Goal: Task Accomplishment & Management: Manage account settings

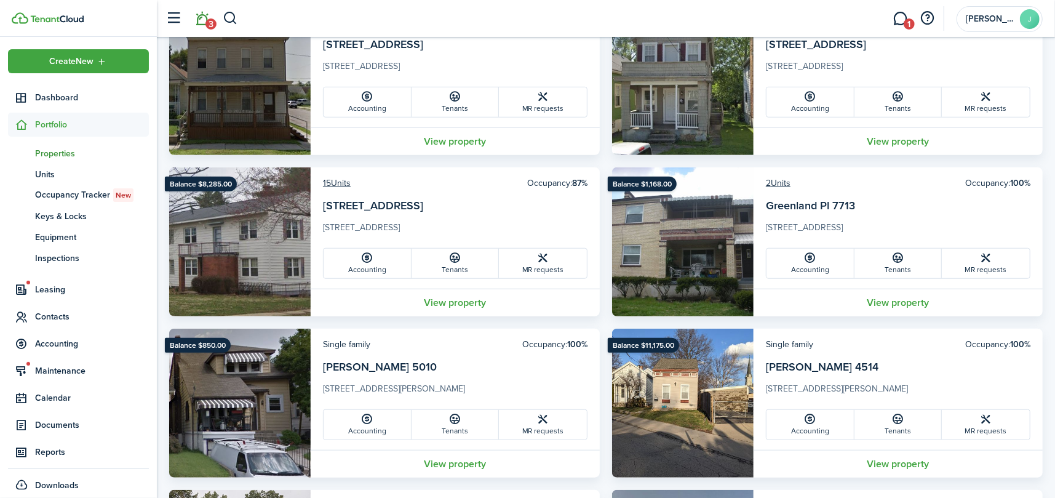
click at [196, 15] on link "3" at bounding box center [202, 18] width 23 height 31
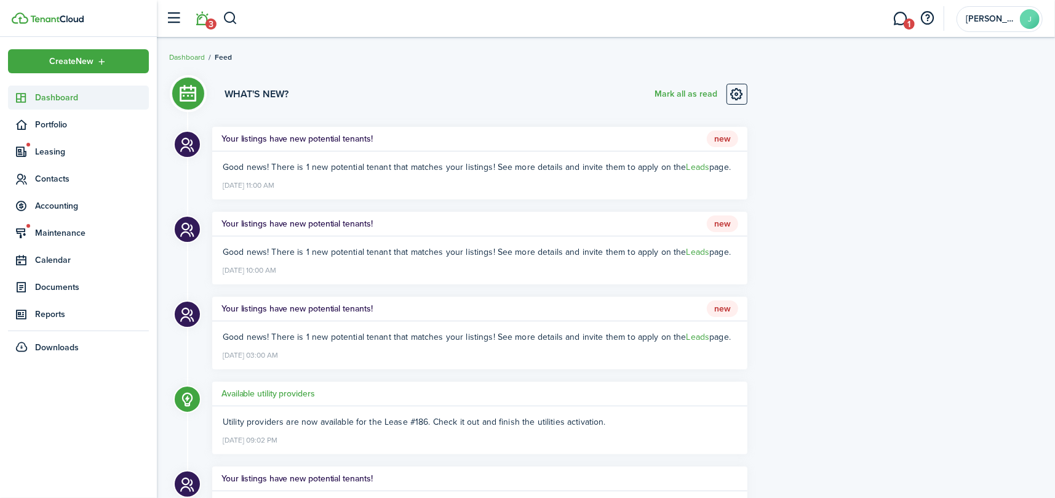
click at [39, 89] on link "Dashboard" at bounding box center [78, 98] width 141 height 24
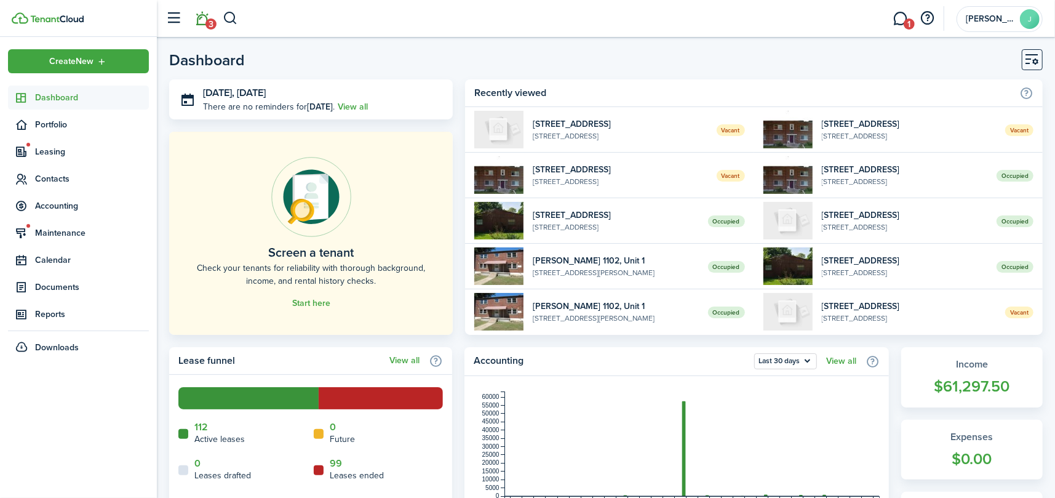
click at [204, 22] on link "3" at bounding box center [202, 18] width 23 height 31
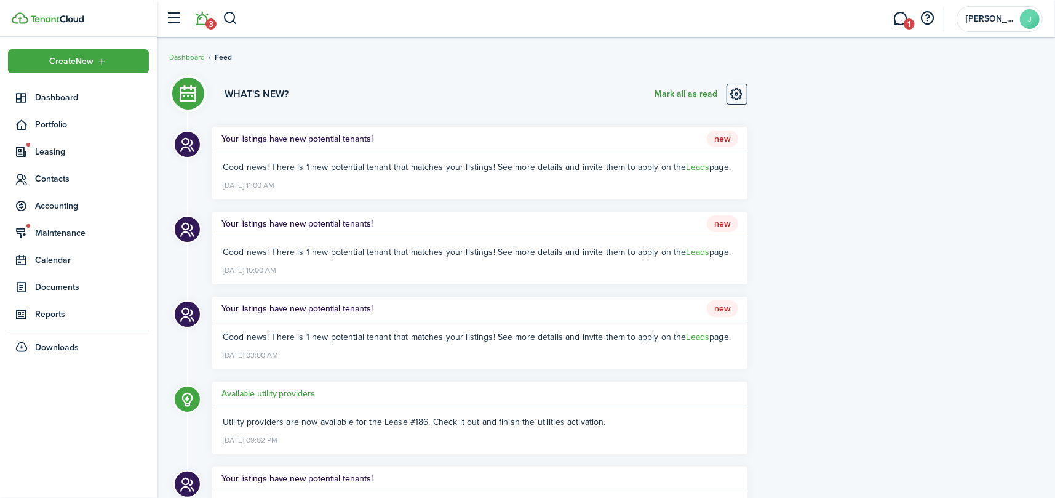
click at [695, 91] on button "Mark all as read" at bounding box center [686, 94] width 63 height 21
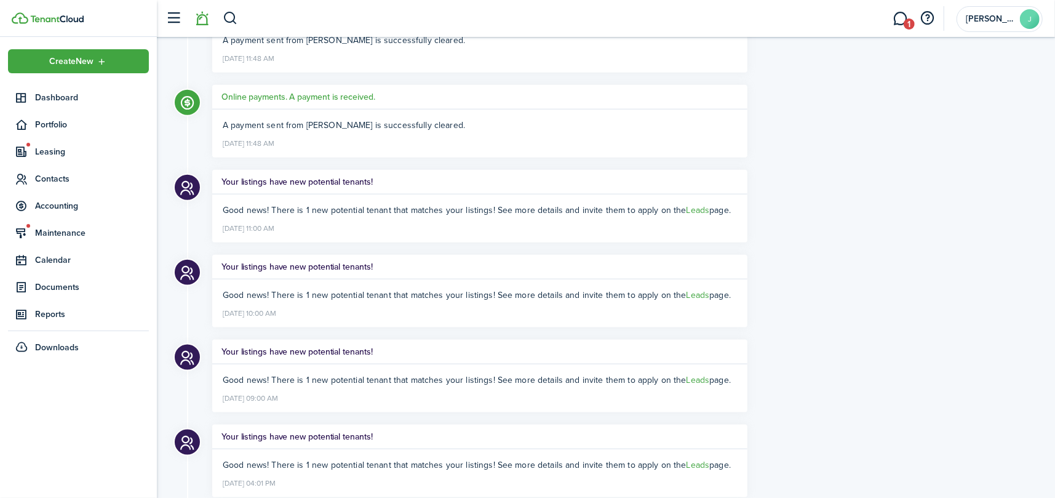
scroll to position [1046, 0]
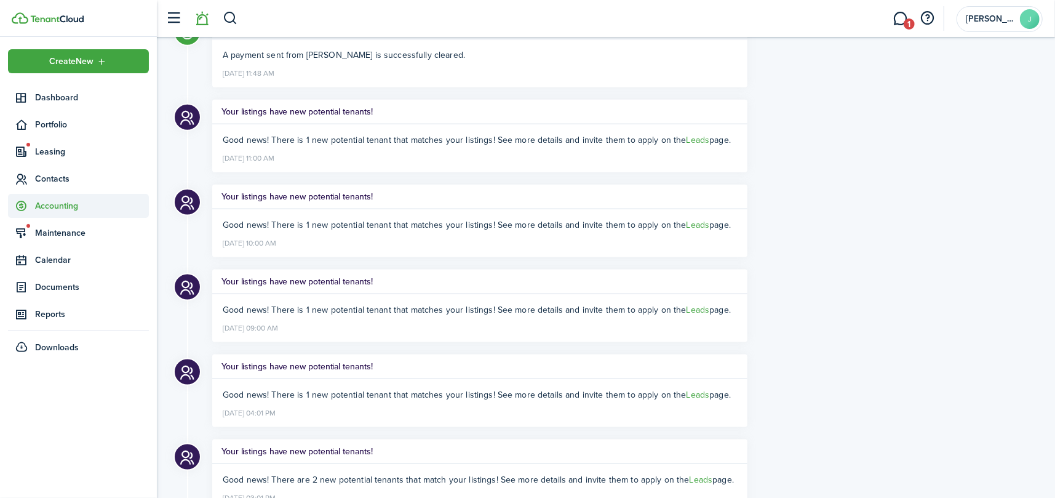
click at [33, 213] on span "Accounting" at bounding box center [78, 206] width 141 height 24
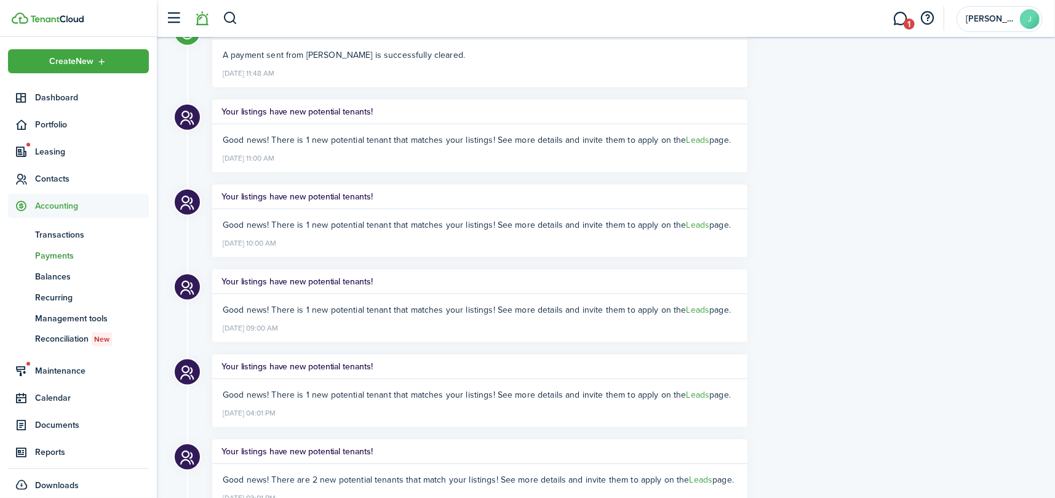
click at [51, 253] on span "Payments" at bounding box center [92, 255] width 114 height 13
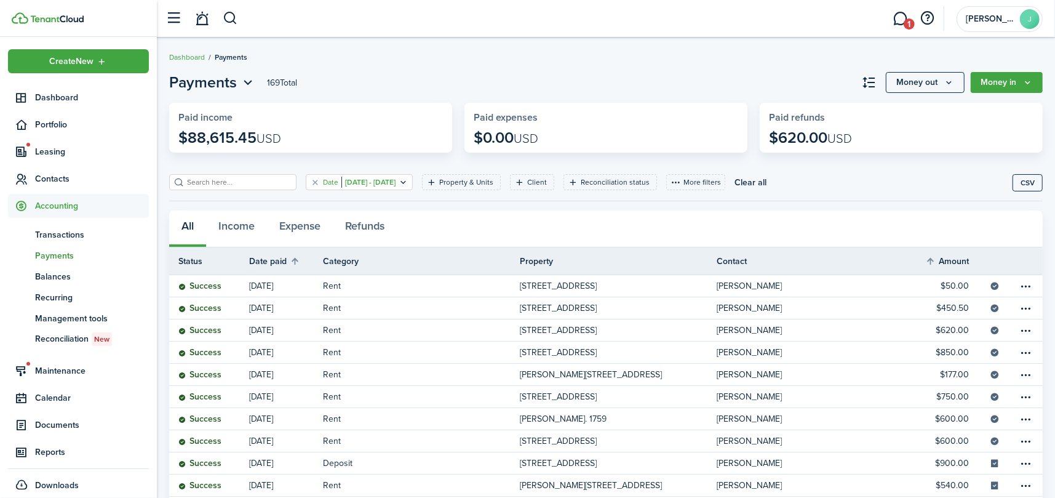
click at [307, 183] on filter-tag "Date Nov 01, 2024 - Nov 30, 2024" at bounding box center [359, 182] width 107 height 16
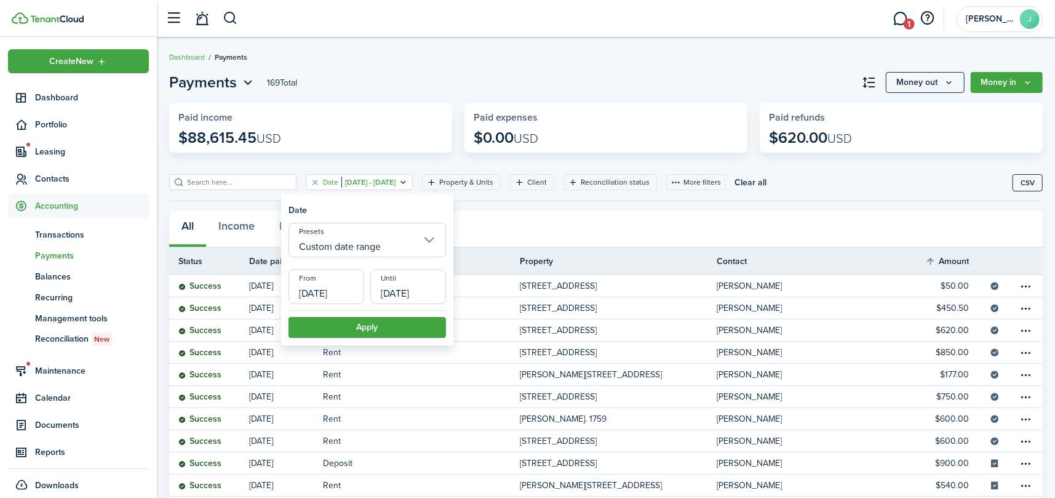
click at [394, 240] on input "Custom date range" at bounding box center [368, 240] width 158 height 34
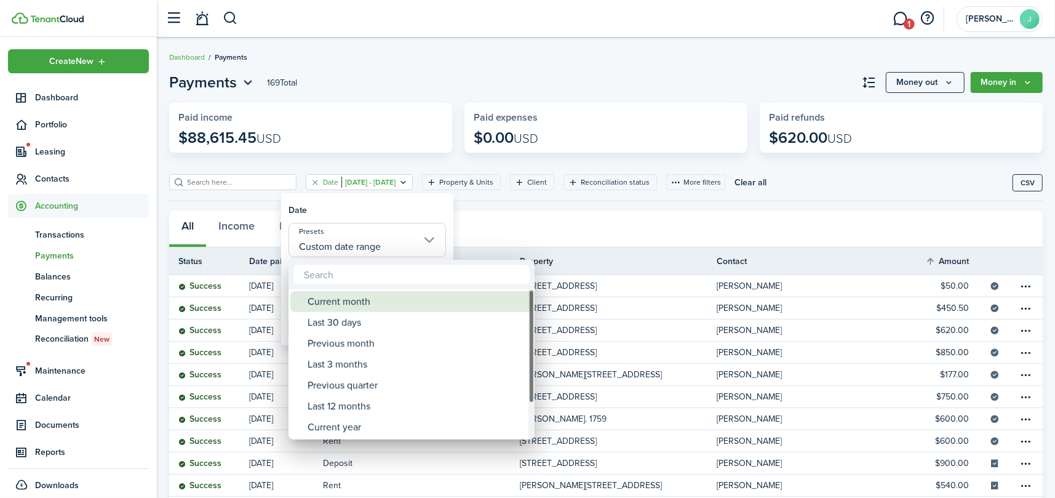
click at [388, 301] on div "Current month" at bounding box center [417, 301] width 218 height 21
type input "Current month"
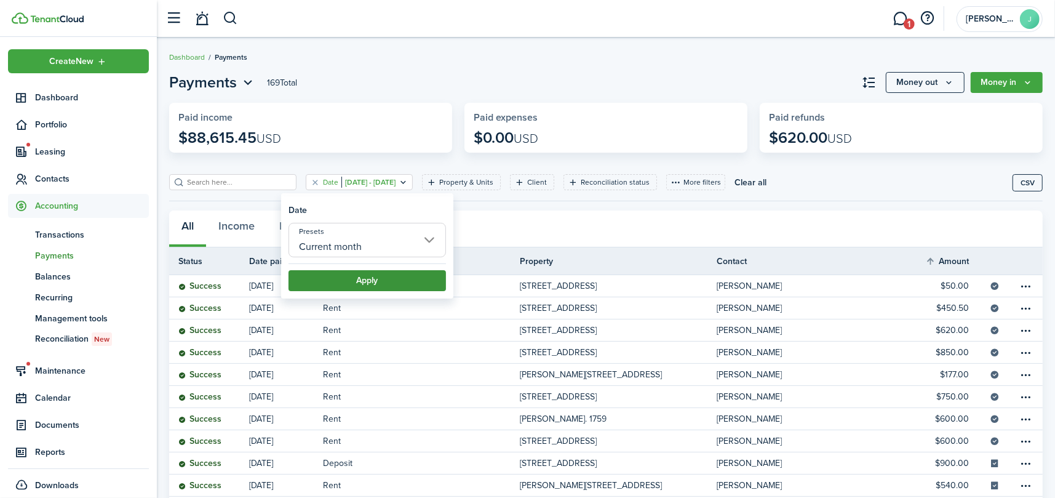
click at [388, 278] on button "Apply" at bounding box center [368, 280] width 158 height 21
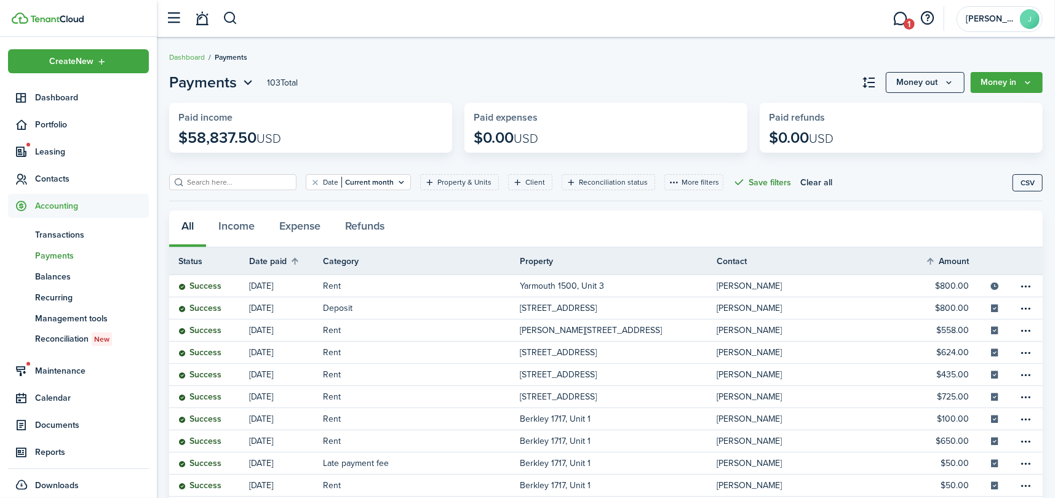
click at [746, 177] on button "Save filters" at bounding box center [762, 182] width 58 height 16
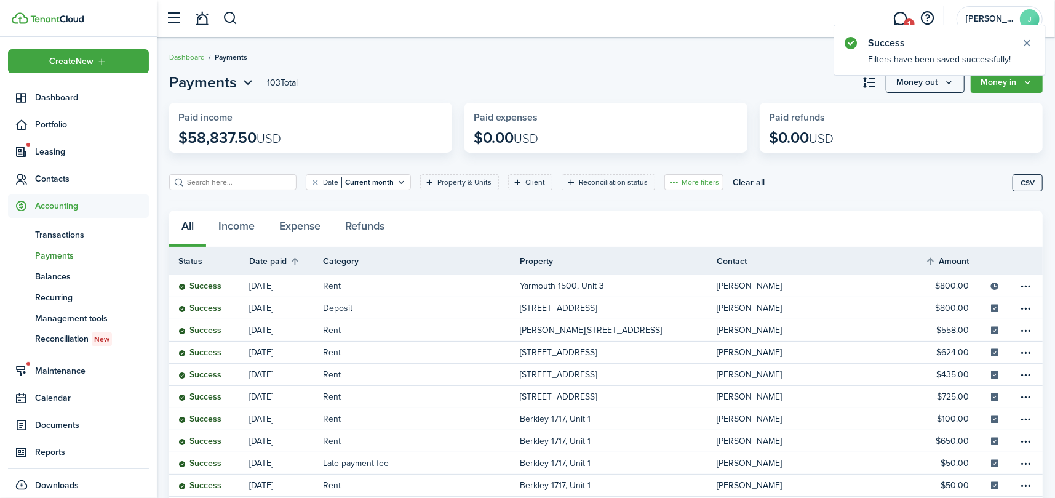
click at [676, 183] on button "More filters" at bounding box center [694, 182] width 59 height 16
click at [674, 281] on button "Payout status" at bounding box center [672, 280] width 108 height 22
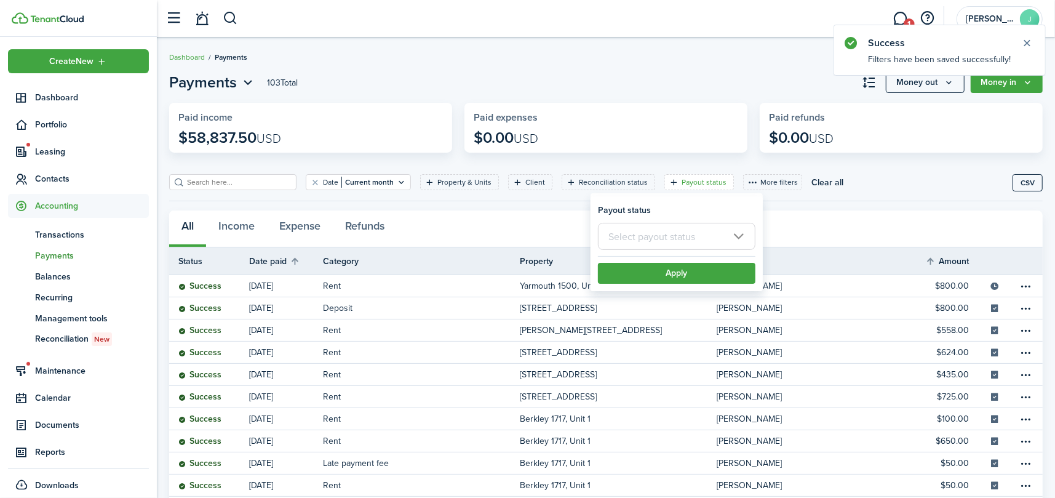
click at [695, 238] on input "text" at bounding box center [677, 236] width 158 height 27
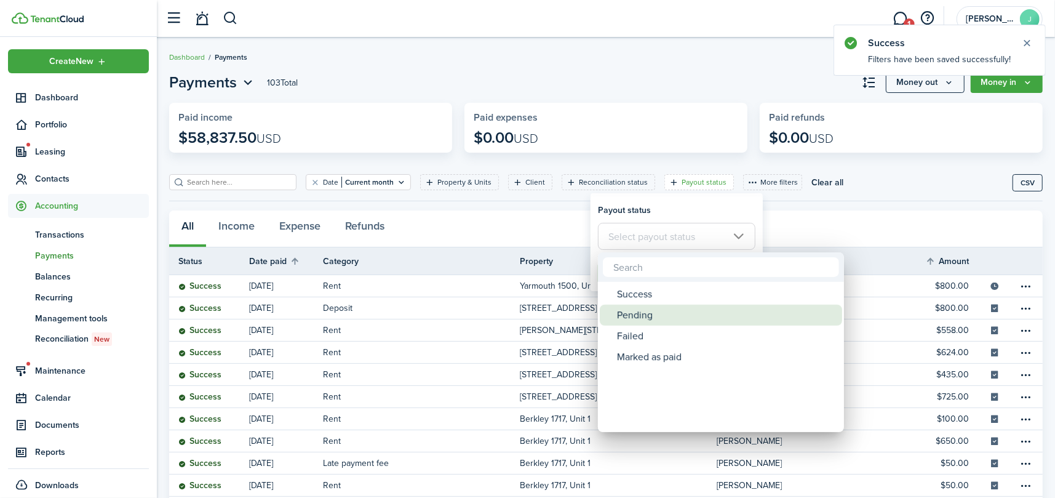
click at [654, 318] on div "Pending" at bounding box center [726, 315] width 218 height 21
type input "Pending"
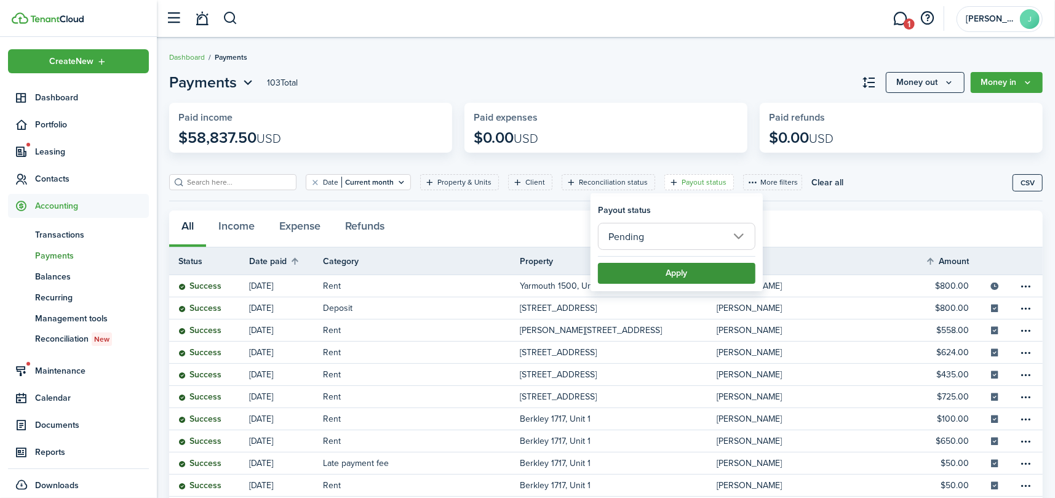
click at [668, 269] on button "Apply" at bounding box center [677, 273] width 158 height 21
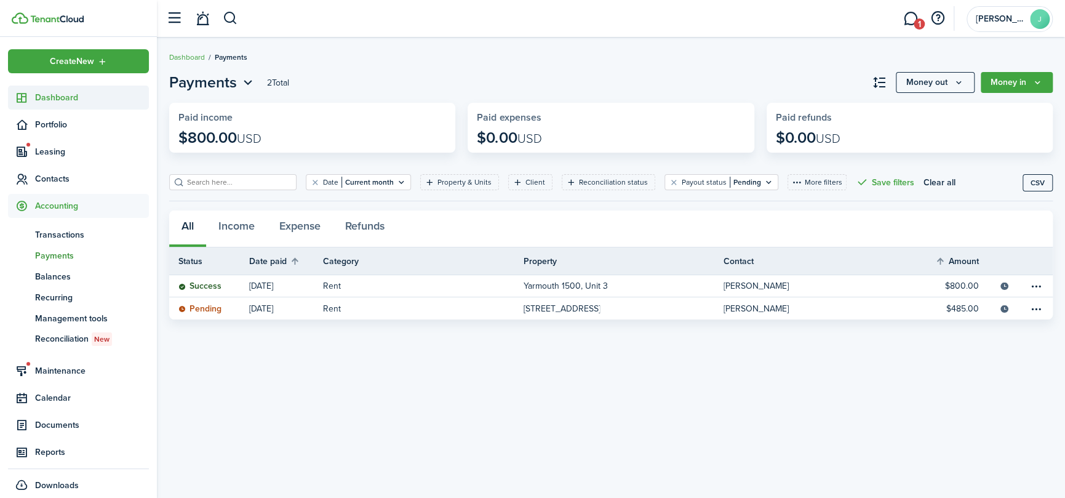
click at [47, 90] on link "Dashboard" at bounding box center [78, 98] width 141 height 24
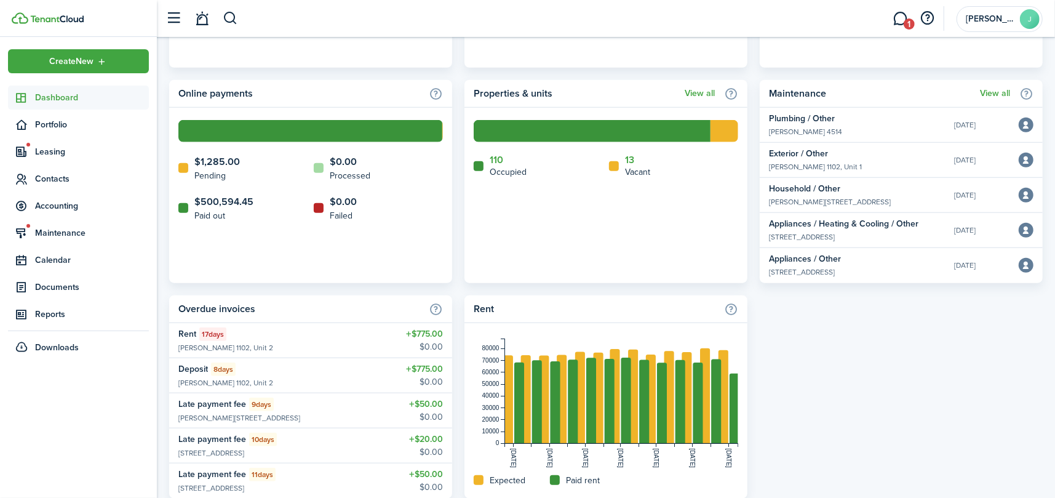
scroll to position [733, 0]
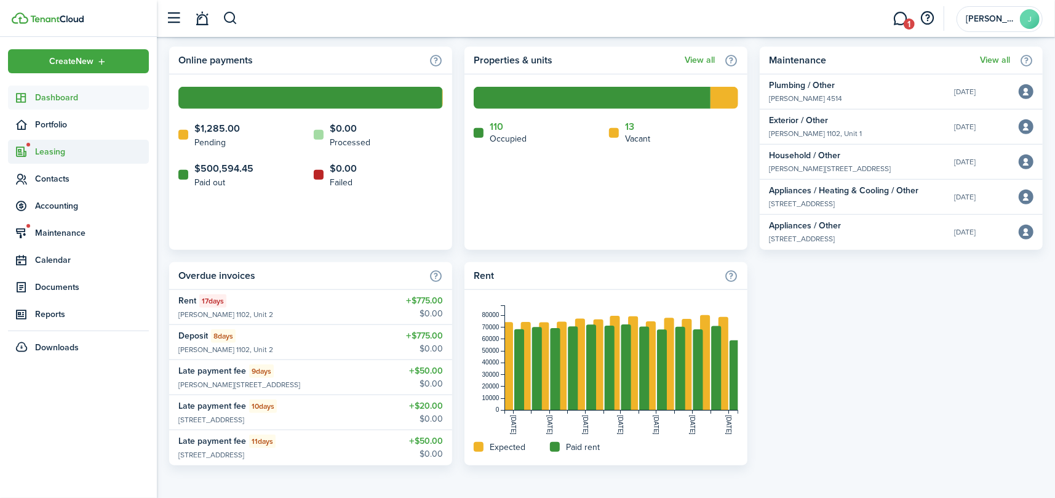
click at [50, 148] on span "Leasing" at bounding box center [92, 151] width 114 height 13
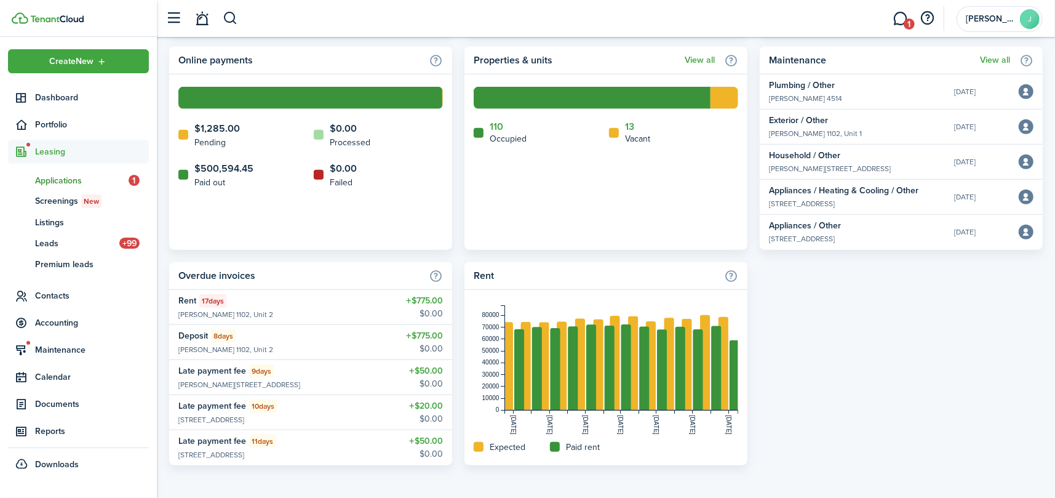
click at [55, 171] on link "ap Applications 1" at bounding box center [78, 180] width 141 height 21
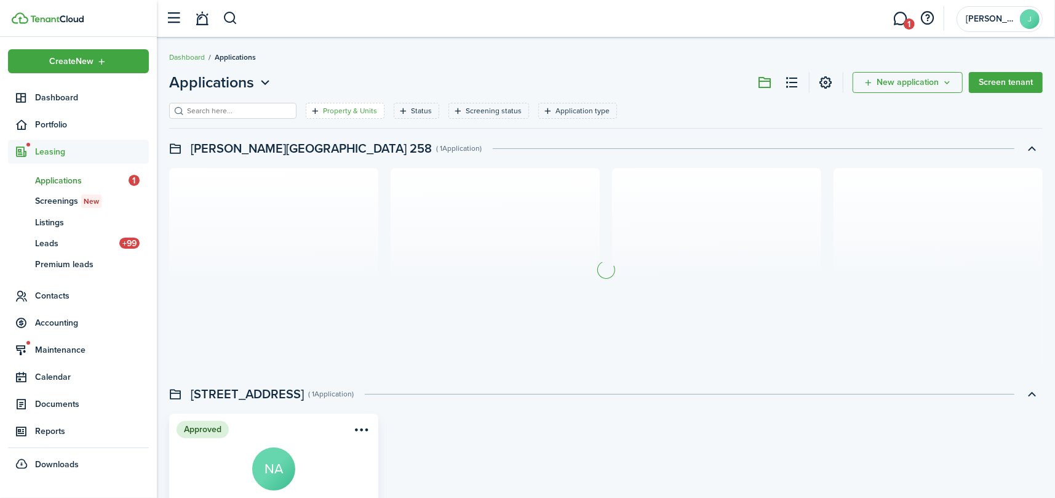
click at [353, 110] on filter-tag-label "Property & Units" at bounding box center [350, 110] width 54 height 11
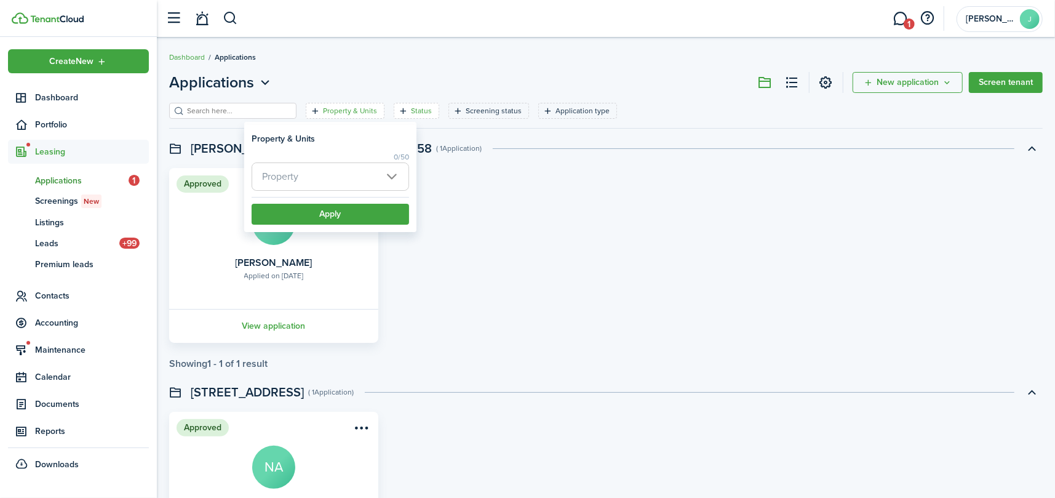
click at [394, 110] on filter-tag "Status" at bounding box center [417, 111] width 46 height 16
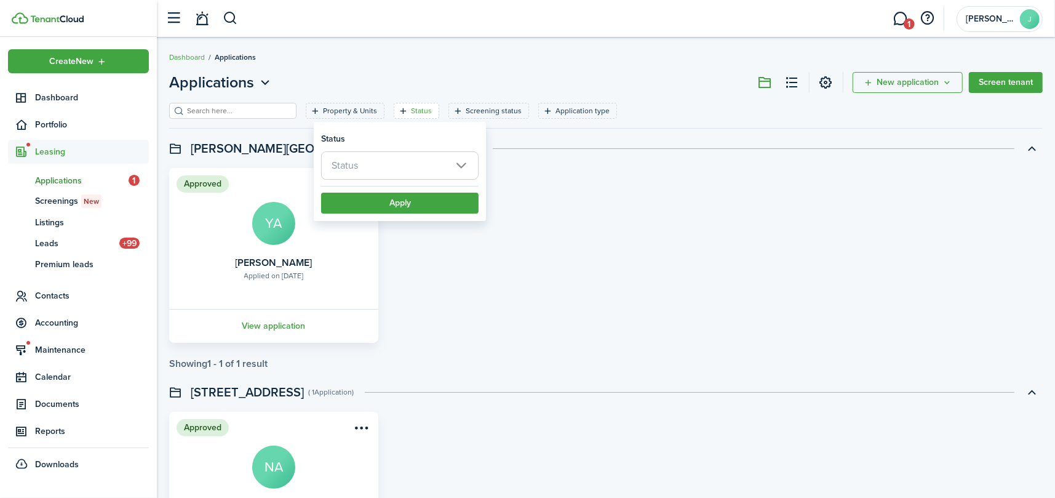
click at [413, 160] on span "Status" at bounding box center [400, 165] width 156 height 27
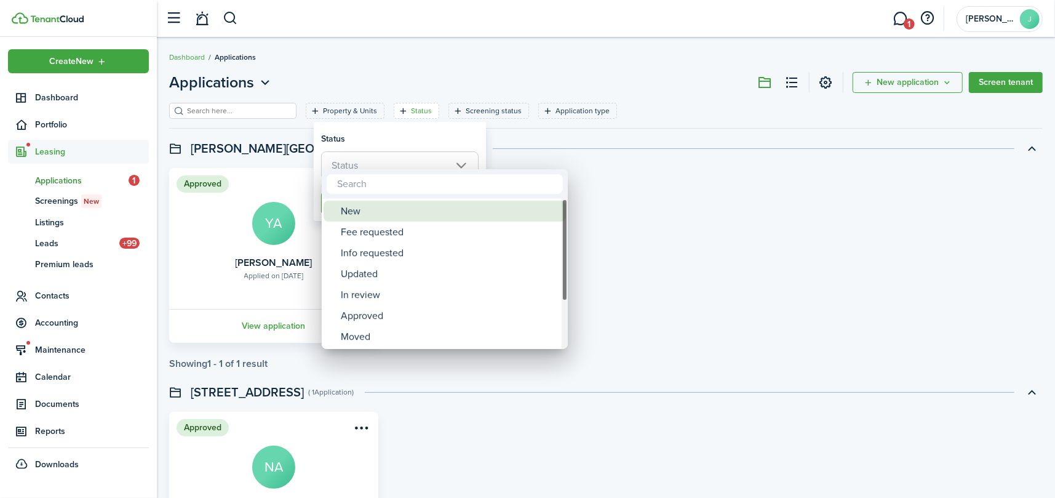
click at [395, 203] on div "New" at bounding box center [450, 211] width 218 height 21
type input "New"
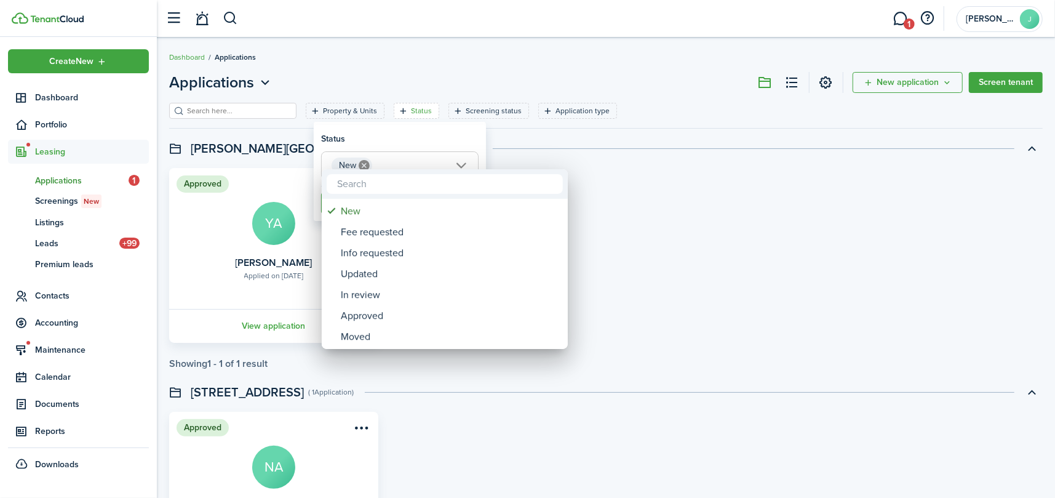
click at [398, 150] on div at bounding box center [528, 249] width 1252 height 695
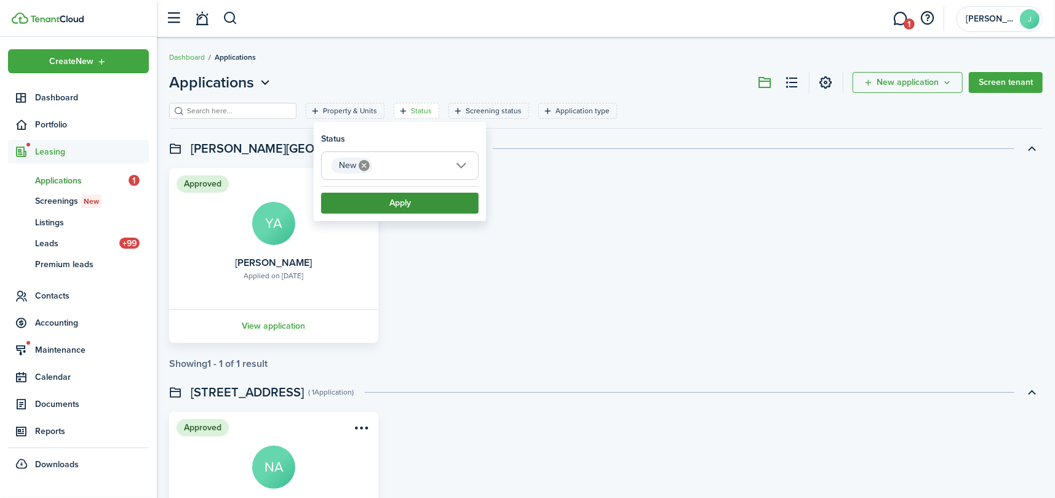
click at [406, 203] on button "Apply" at bounding box center [400, 203] width 158 height 21
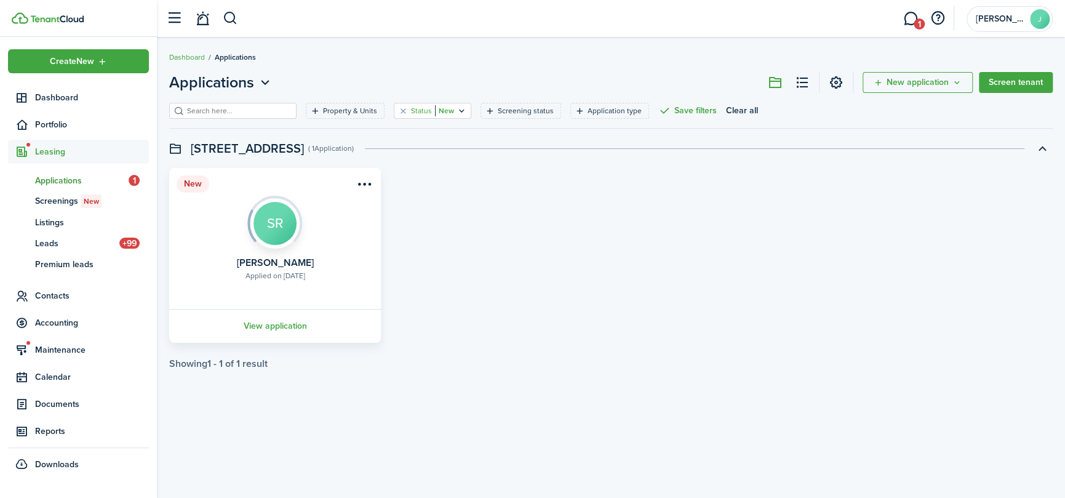
click at [437, 106] on filter-tag "Status New" at bounding box center [433, 111] width 78 height 16
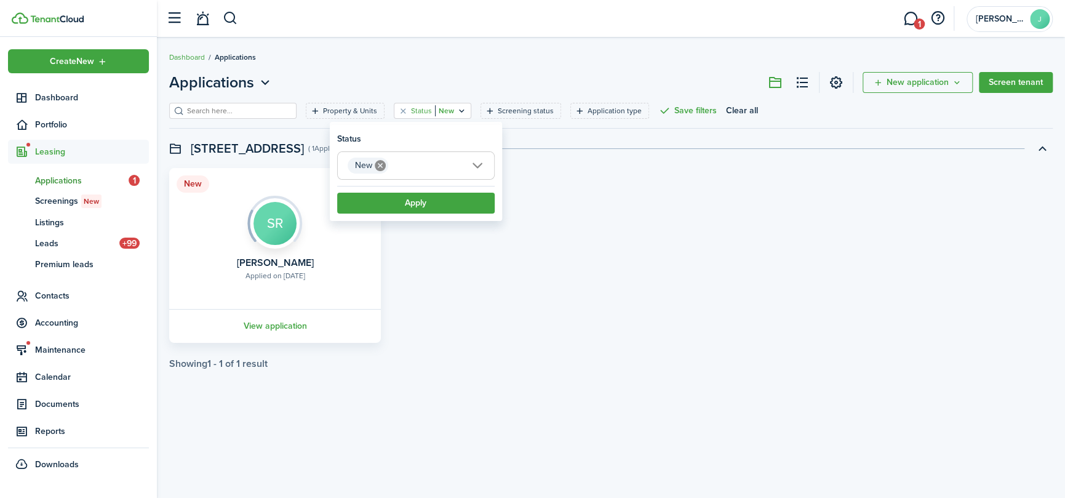
click at [477, 161] on span "New" at bounding box center [416, 165] width 156 height 27
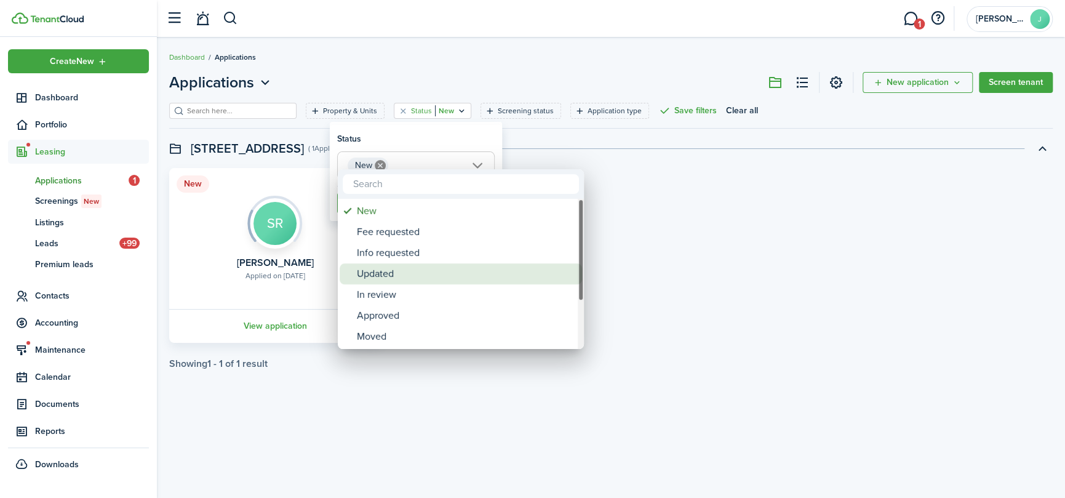
click at [422, 281] on div "Updated" at bounding box center [466, 273] width 218 height 21
type input "New, Updated"
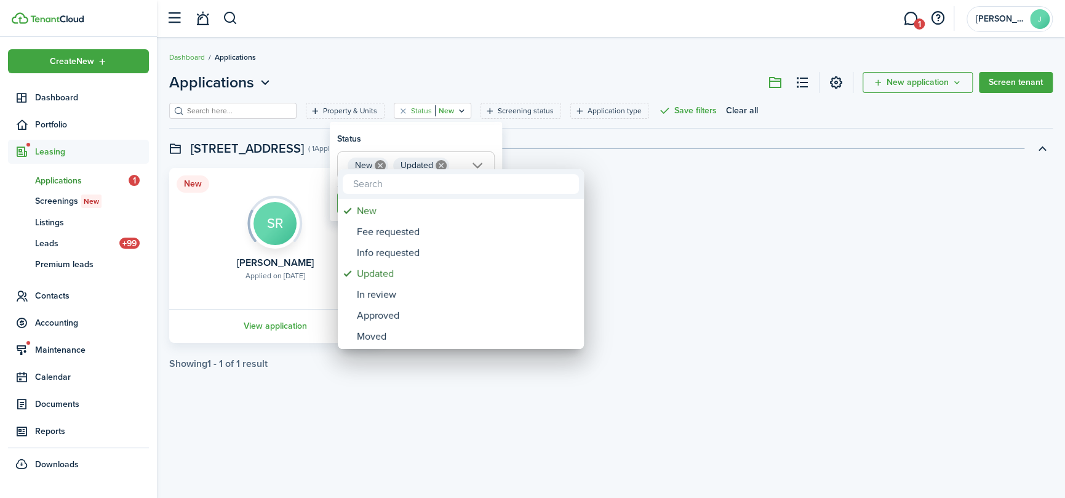
click at [458, 131] on div at bounding box center [533, 249] width 1262 height 695
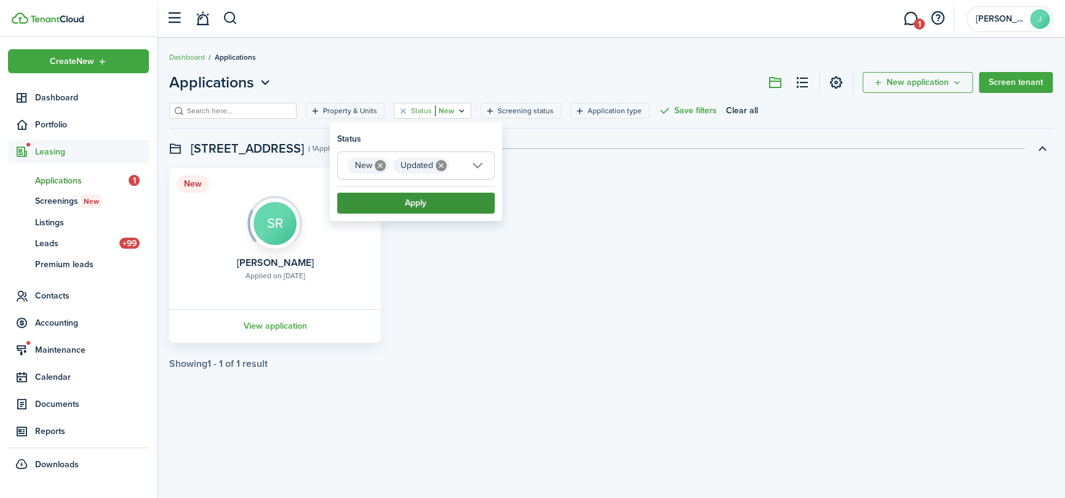
click at [428, 200] on button "Apply" at bounding box center [416, 203] width 158 height 21
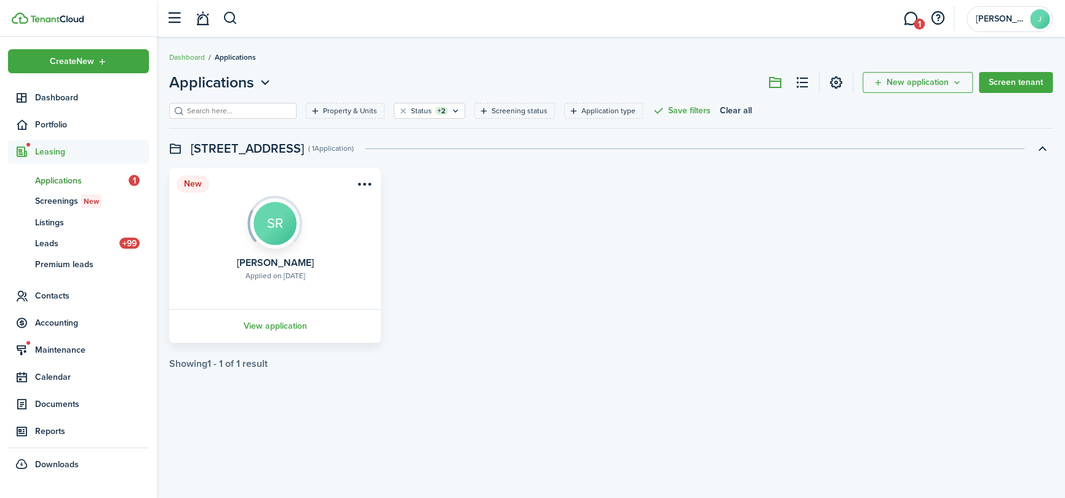
click at [53, 183] on span "Applications" at bounding box center [82, 180] width 94 height 13
click at [909, 20] on link "1" at bounding box center [910, 18] width 23 height 31
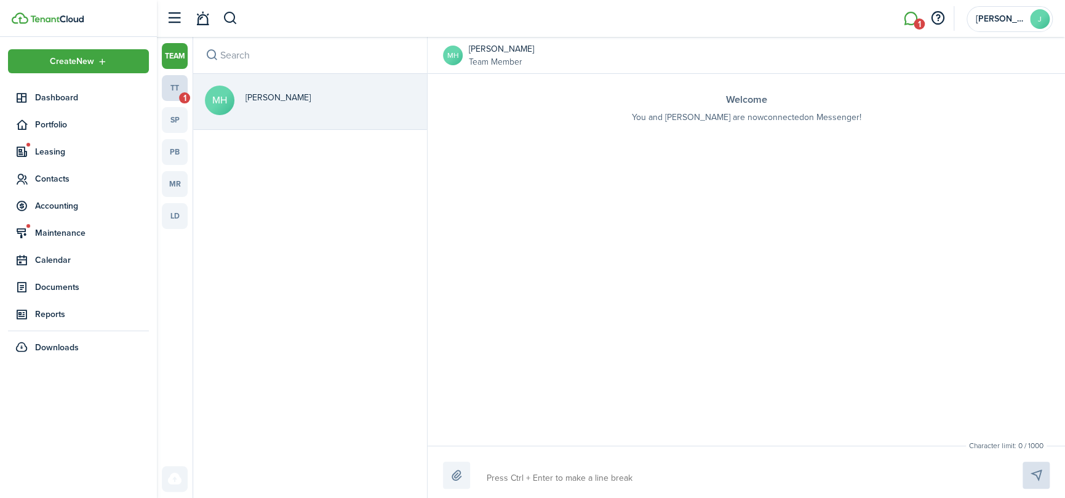
click at [176, 87] on link "tt 1" at bounding box center [175, 88] width 26 height 26
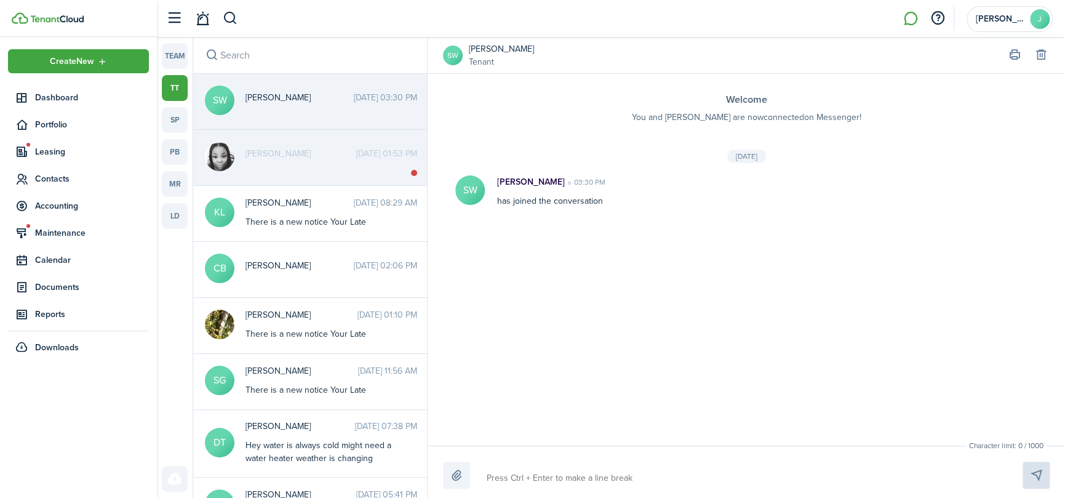
click at [289, 154] on span "[PERSON_NAME]" at bounding box center [301, 153] width 111 height 13
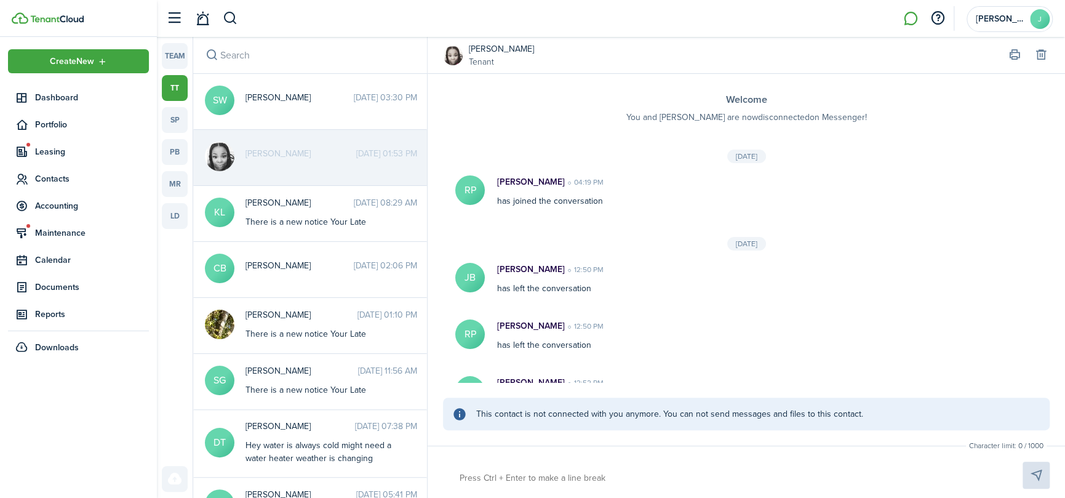
scroll to position [182, 0]
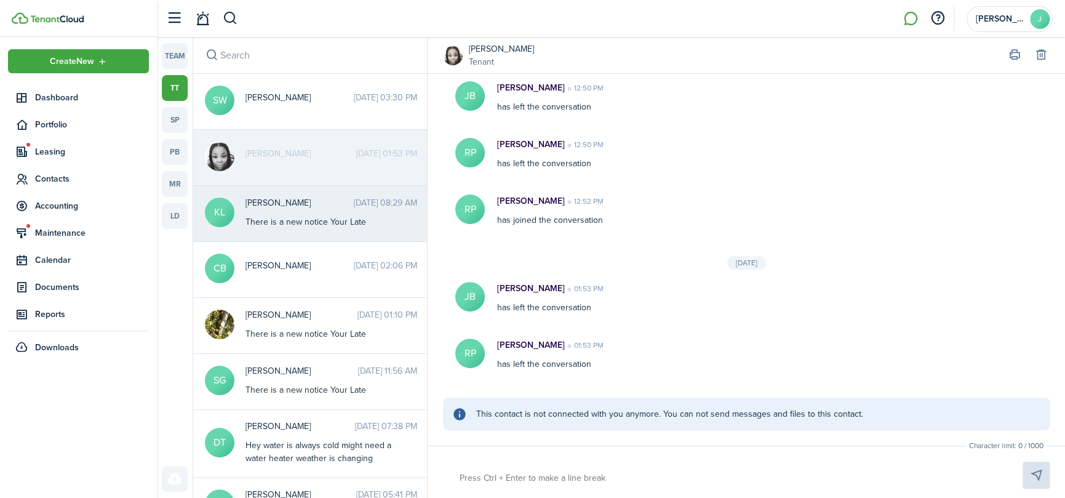
click at [247, 217] on messenger-thread-item-body "There is a new notice Your Late" at bounding box center [323, 221] width 154 height 13
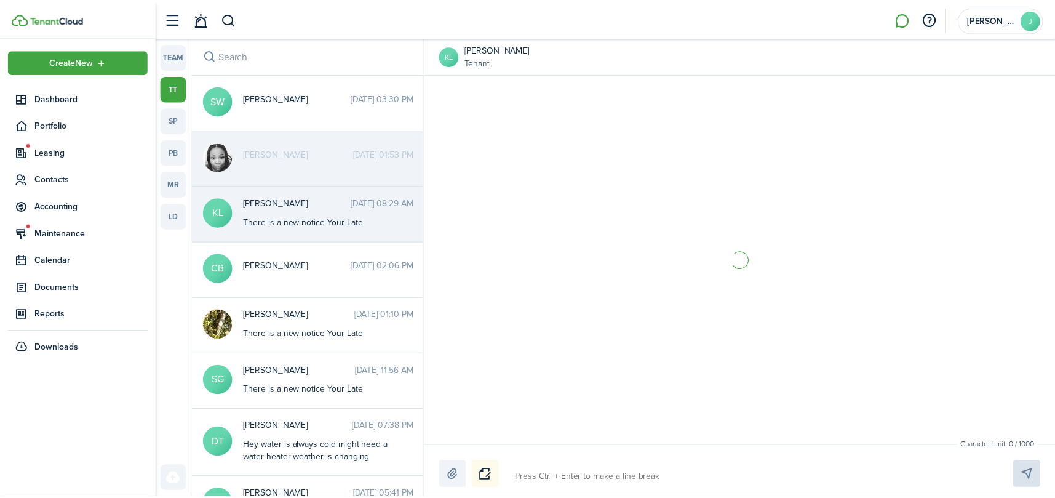
scroll to position [689, 0]
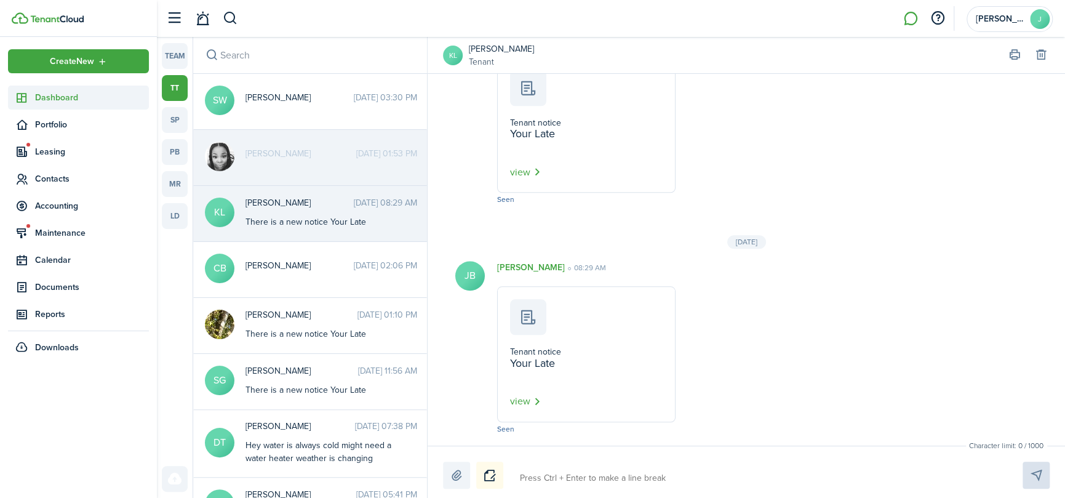
click at [61, 98] on span "Dashboard" at bounding box center [92, 97] width 114 height 13
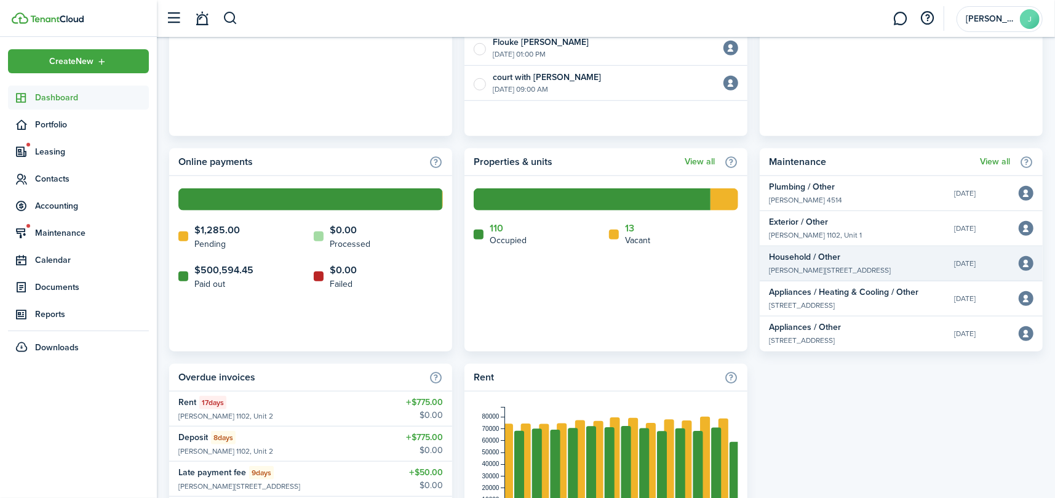
scroll to position [364, 0]
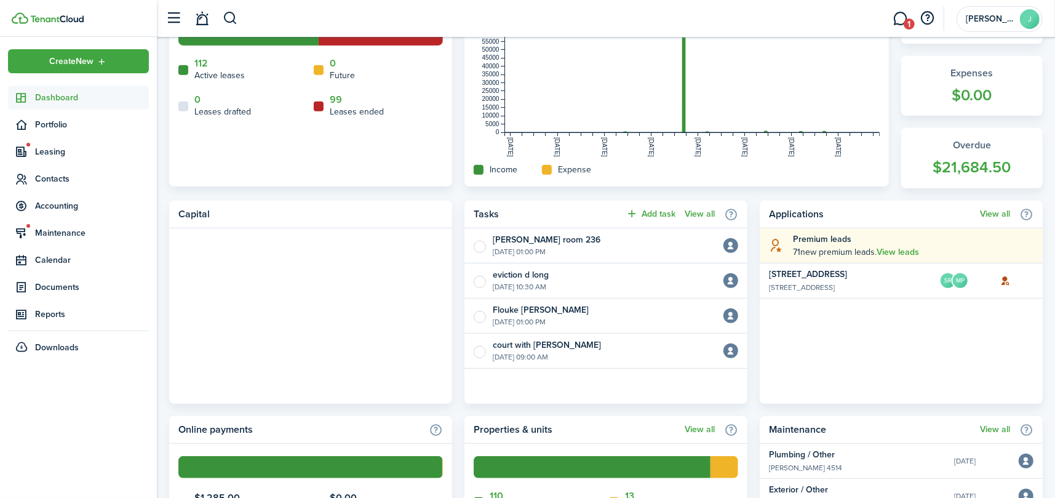
click at [42, 87] on link "Dashboard" at bounding box center [78, 98] width 141 height 24
click at [50, 127] on span "Portfolio" at bounding box center [92, 124] width 114 height 13
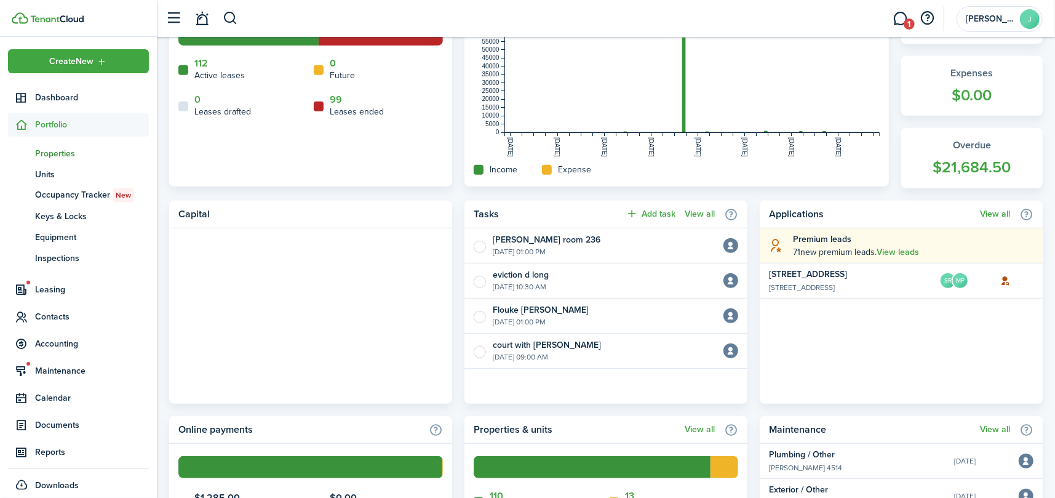
click at [55, 153] on span "Properties" at bounding box center [92, 153] width 114 height 13
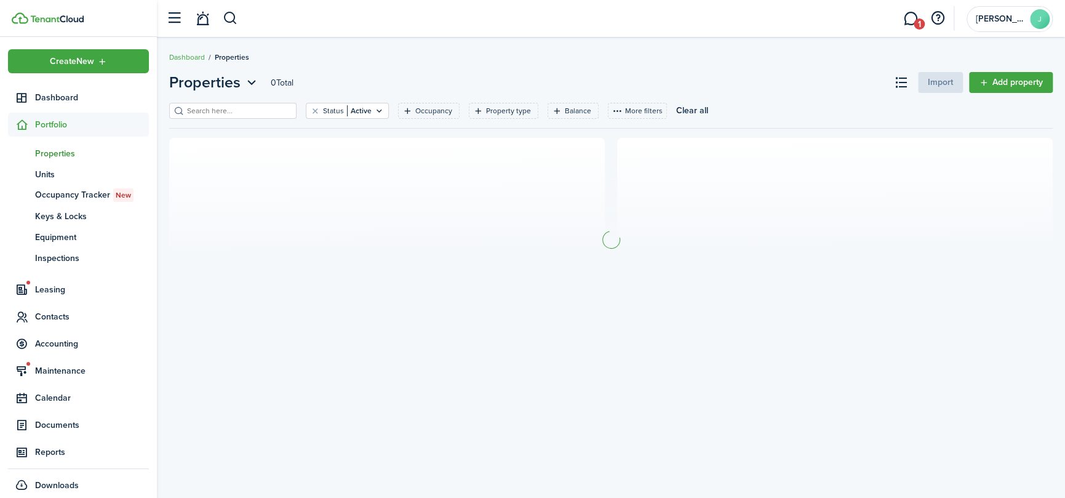
click at [247, 114] on input "search" at bounding box center [238, 111] width 108 height 12
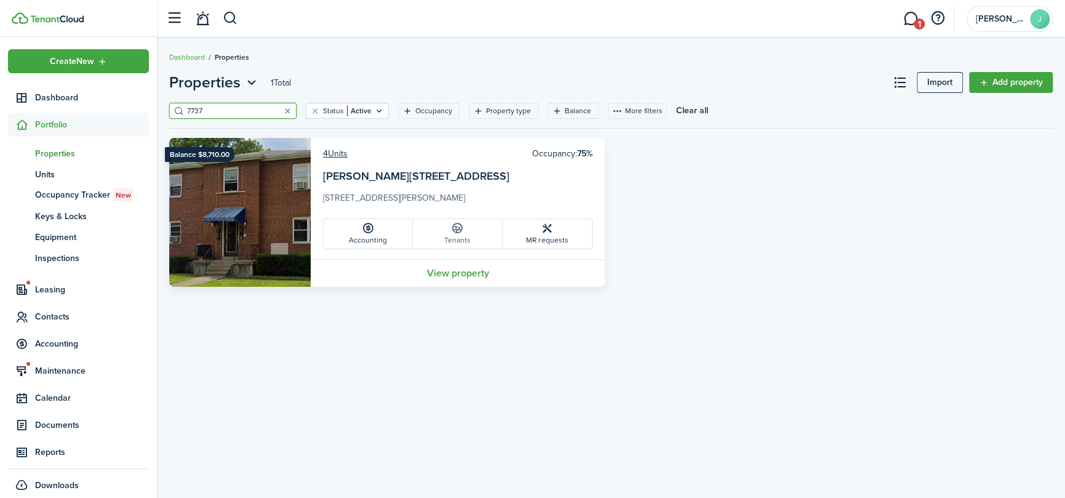
type input "7737"
click at [459, 233] on icon at bounding box center [457, 228] width 13 height 12
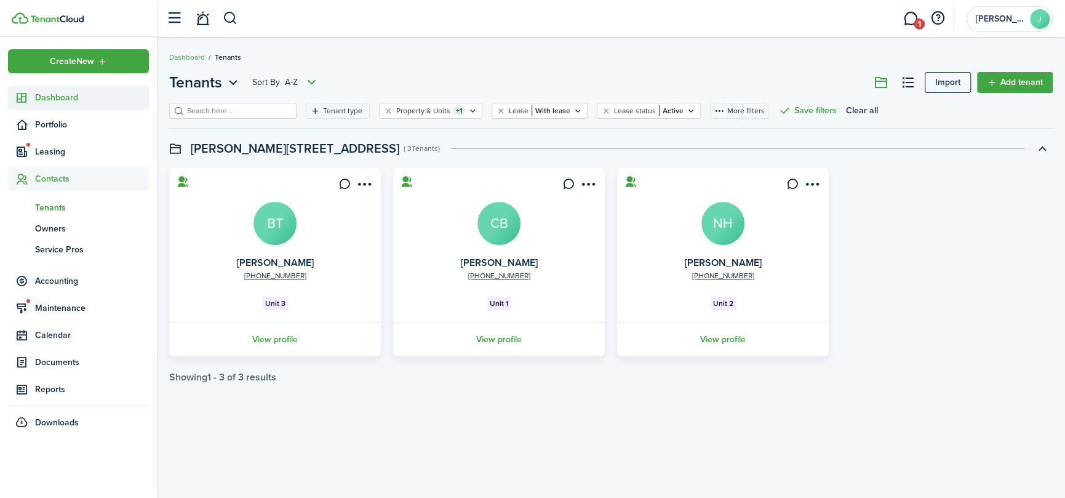
click at [49, 89] on link "Dashboard" at bounding box center [78, 98] width 141 height 24
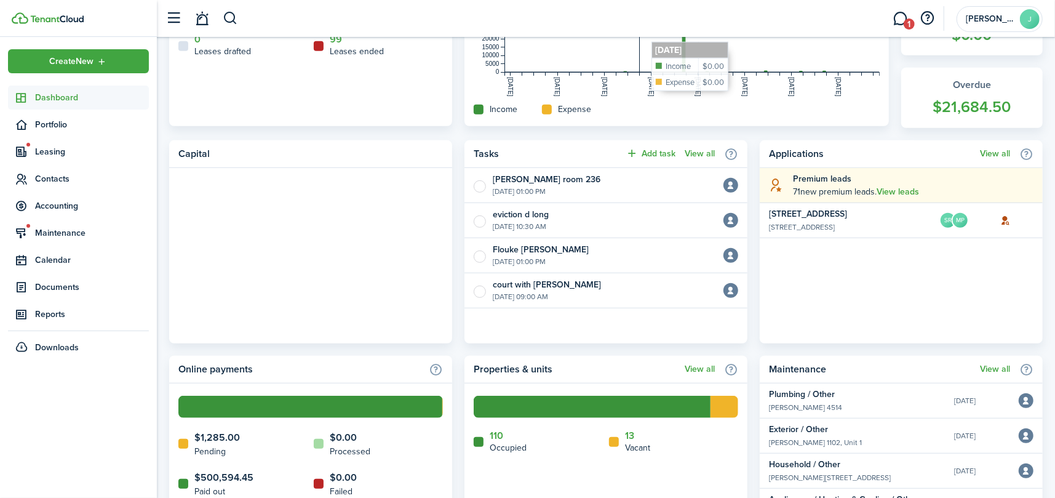
scroll to position [677, 0]
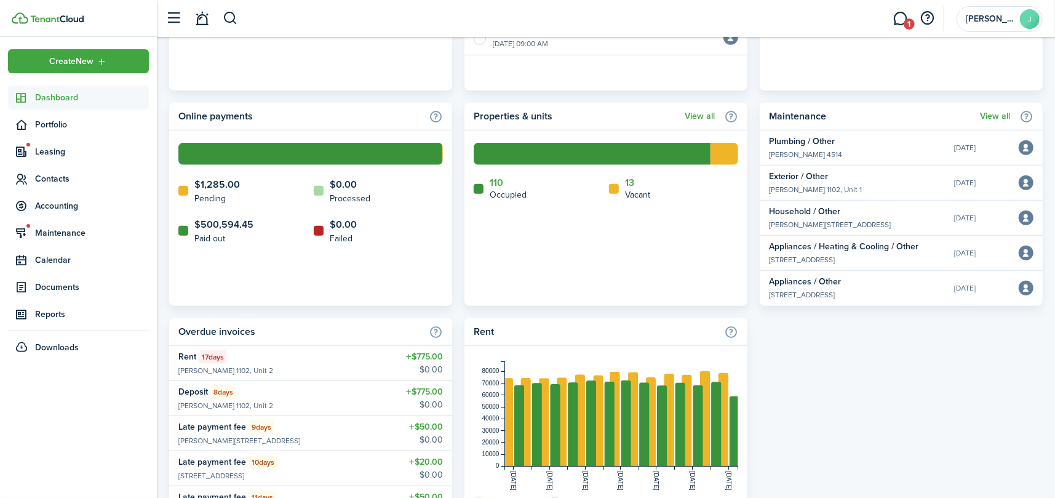
click at [183, 188] on icon at bounding box center [183, 191] width 10 height 10
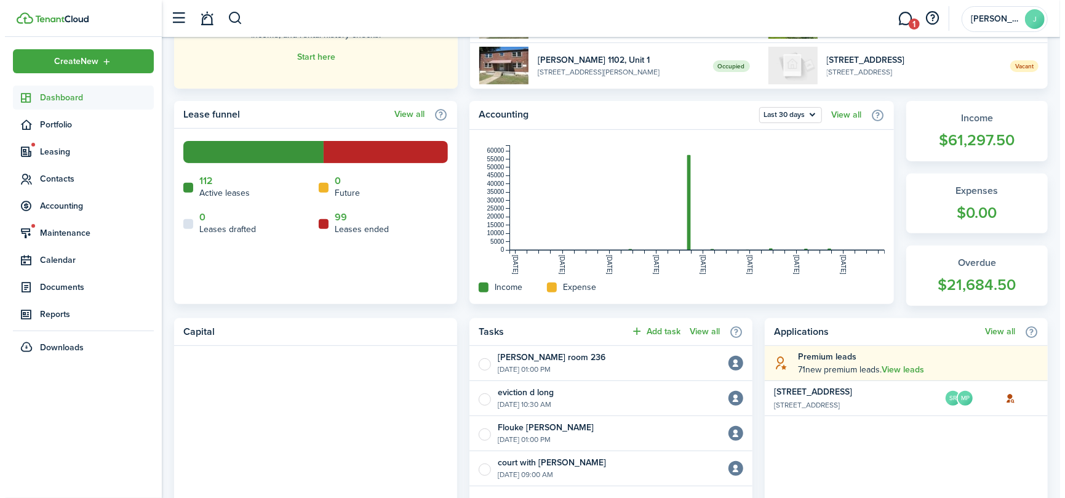
scroll to position [0, 0]
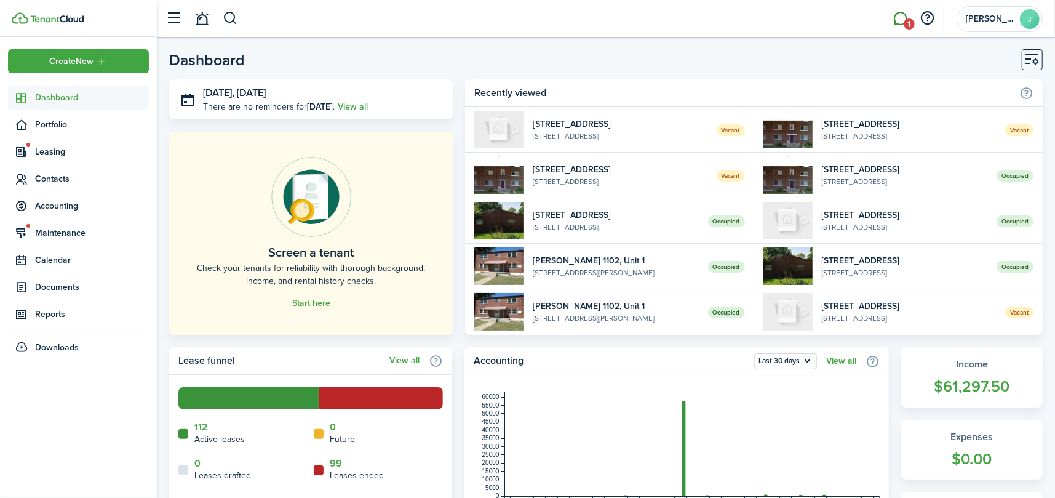
click at [910, 18] on span "1" at bounding box center [909, 23] width 11 height 11
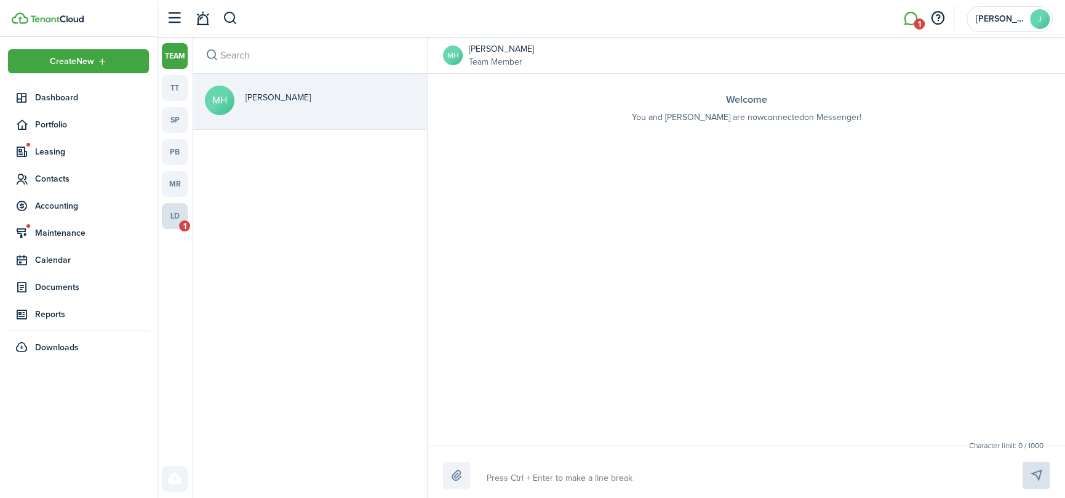
click at [177, 217] on link "ld 1" at bounding box center [175, 216] width 26 height 26
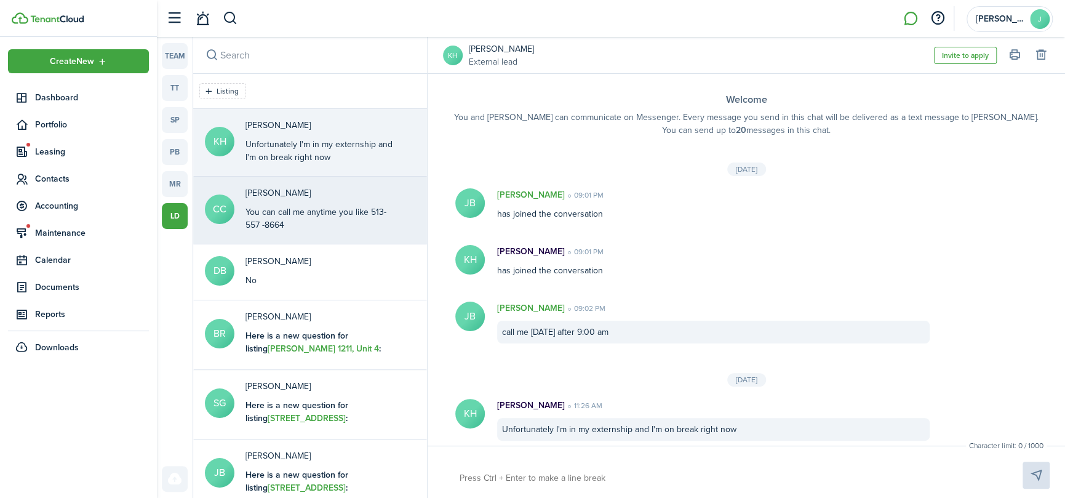
click at [227, 187] on messenger-lead-thread-item "CC Carolyn Cherry You can call me anytime you like 513-557 -8664" at bounding box center [310, 211] width 234 height 68
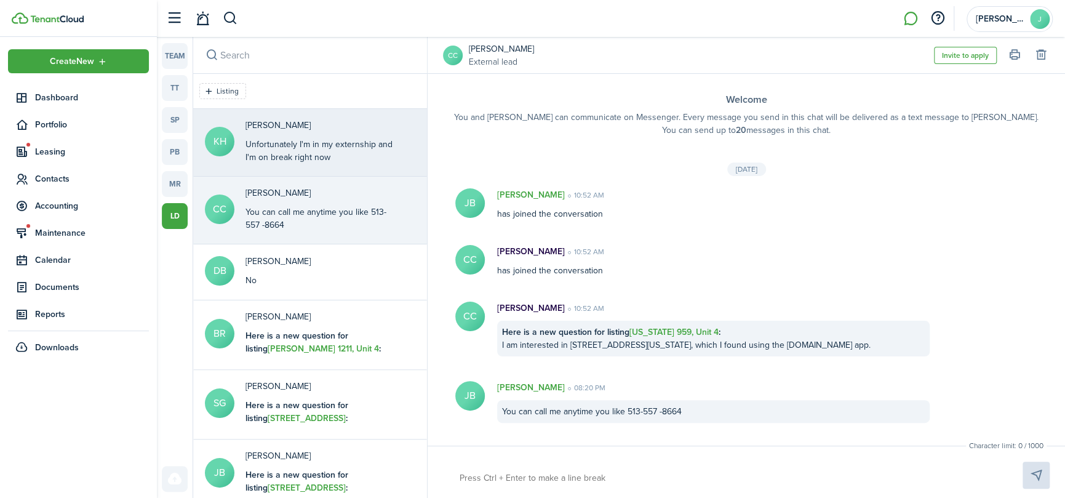
click at [257, 149] on div "Unfortunately I'm in my externship and I'm on break right now" at bounding box center [323, 151] width 154 height 26
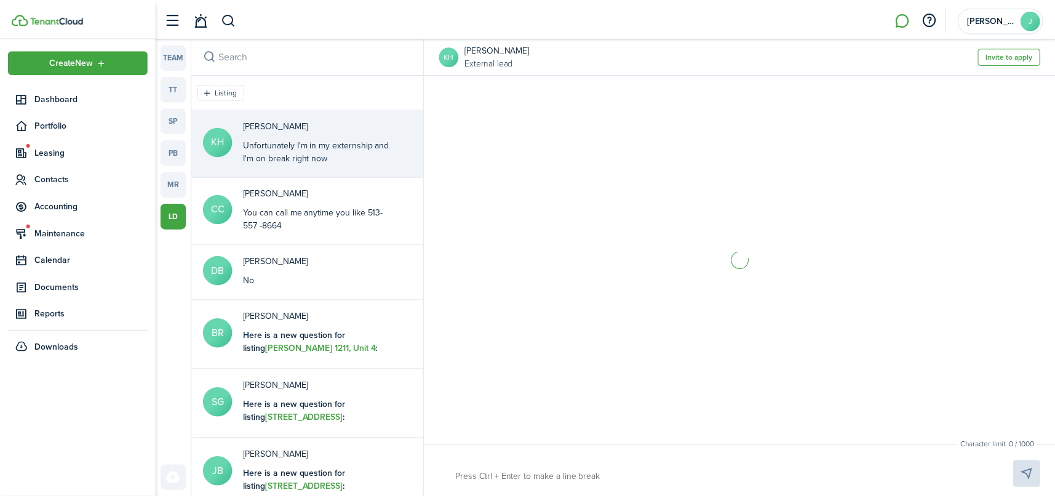
scroll to position [6, 0]
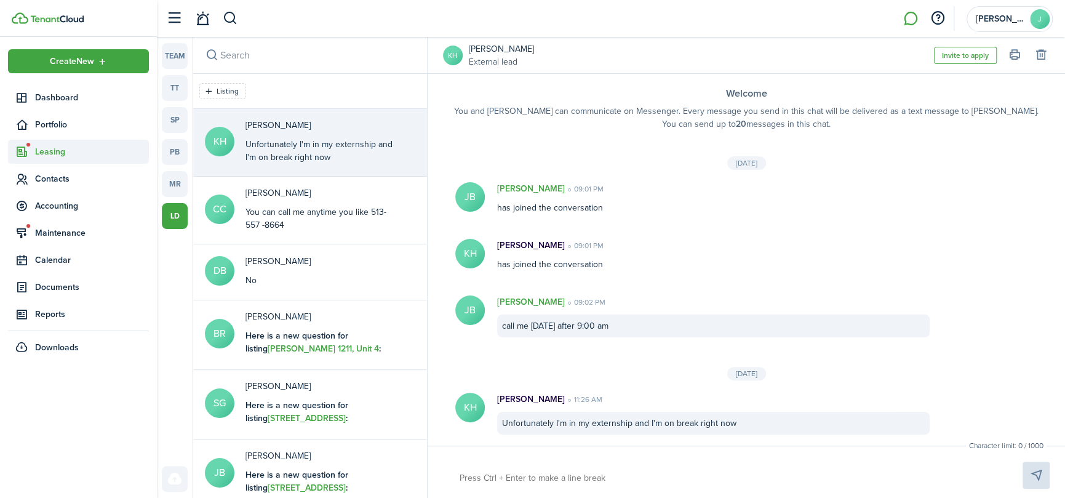
click at [26, 150] on icon at bounding box center [21, 152] width 13 height 12
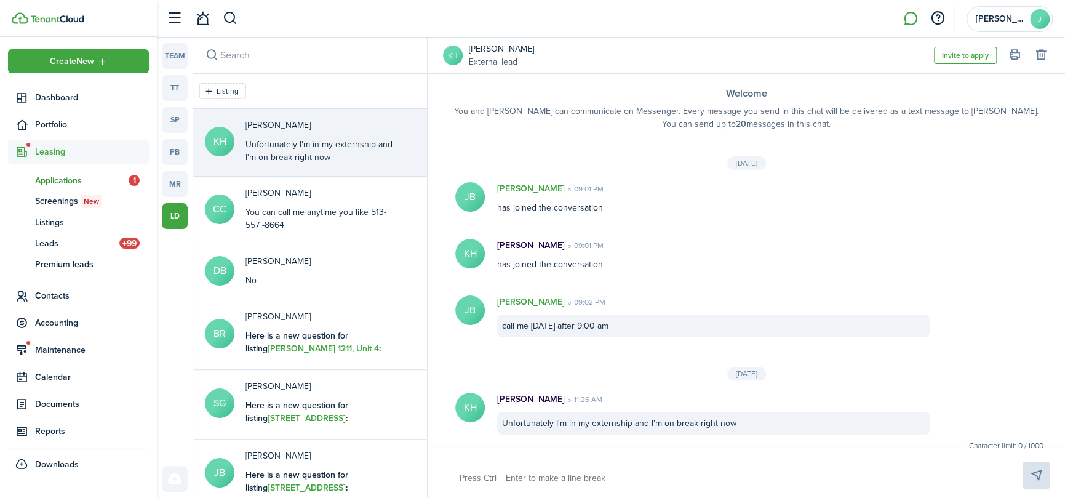
click at [39, 180] on span "Applications" at bounding box center [82, 180] width 94 height 13
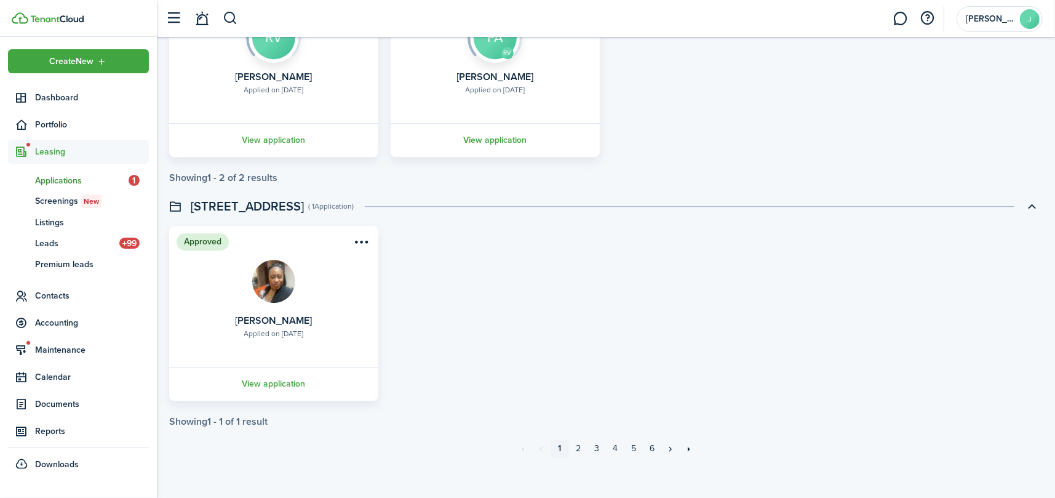
scroll to position [2628, 0]
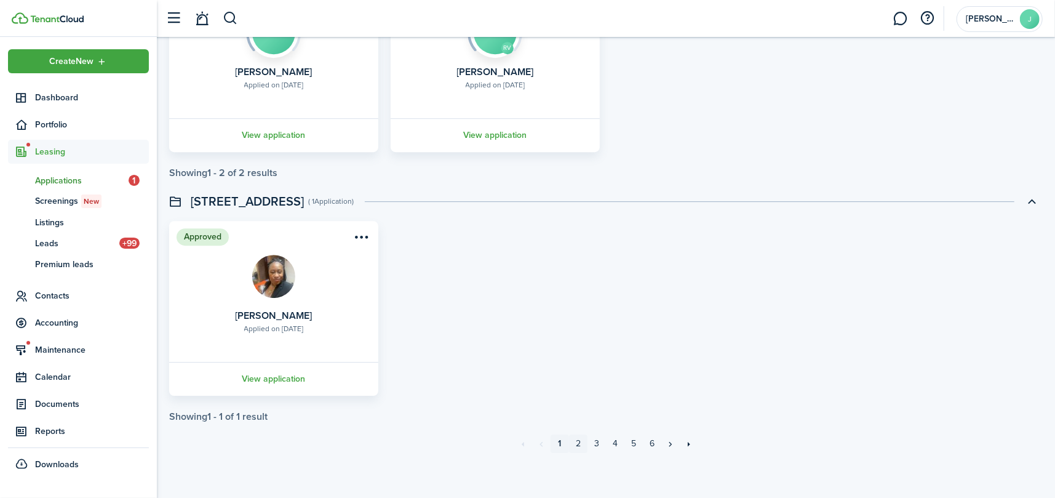
click at [580, 437] on link "2" at bounding box center [578, 443] width 18 height 18
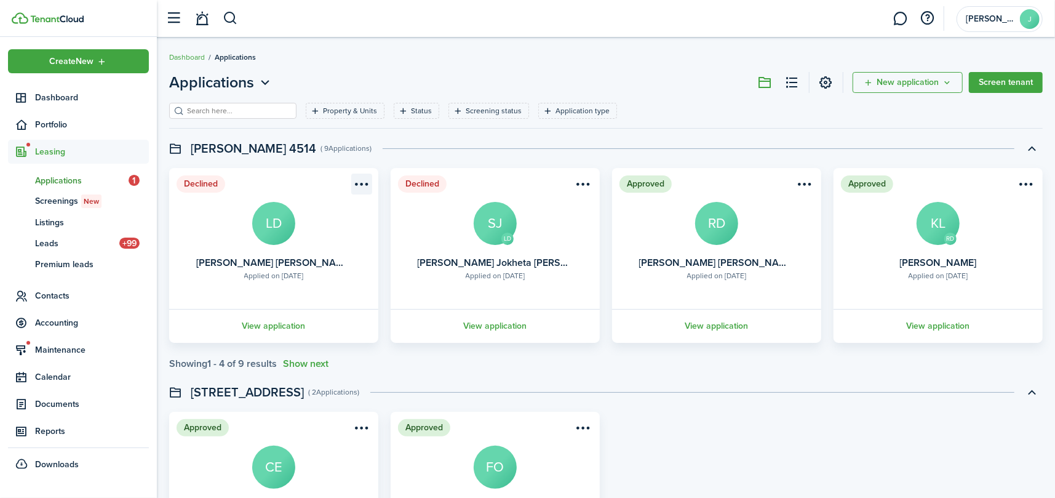
click at [360, 180] on menu-btn-icon "Open menu" at bounding box center [361, 184] width 21 height 21
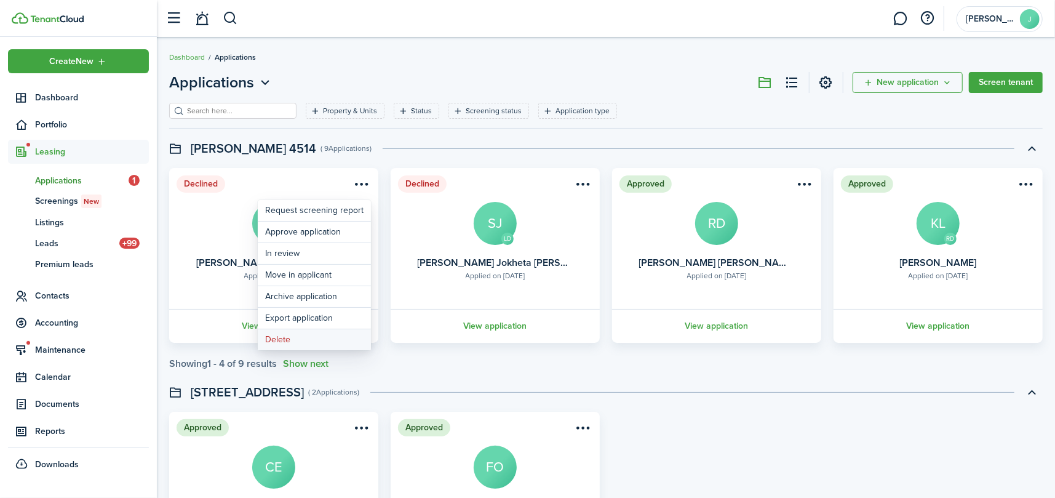
click at [313, 337] on button "Delete" at bounding box center [314, 339] width 113 height 21
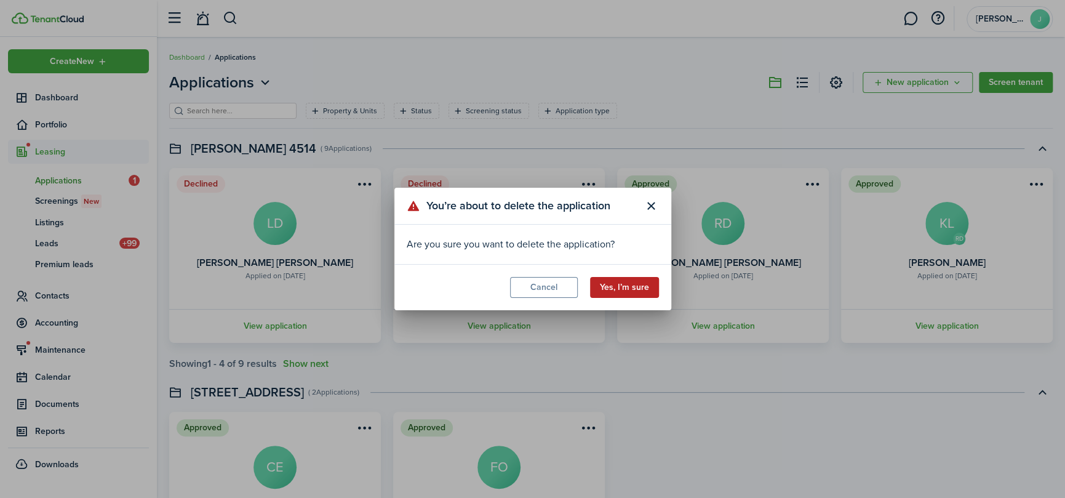
click at [624, 287] on button "Yes, I’m sure" at bounding box center [624, 287] width 69 height 21
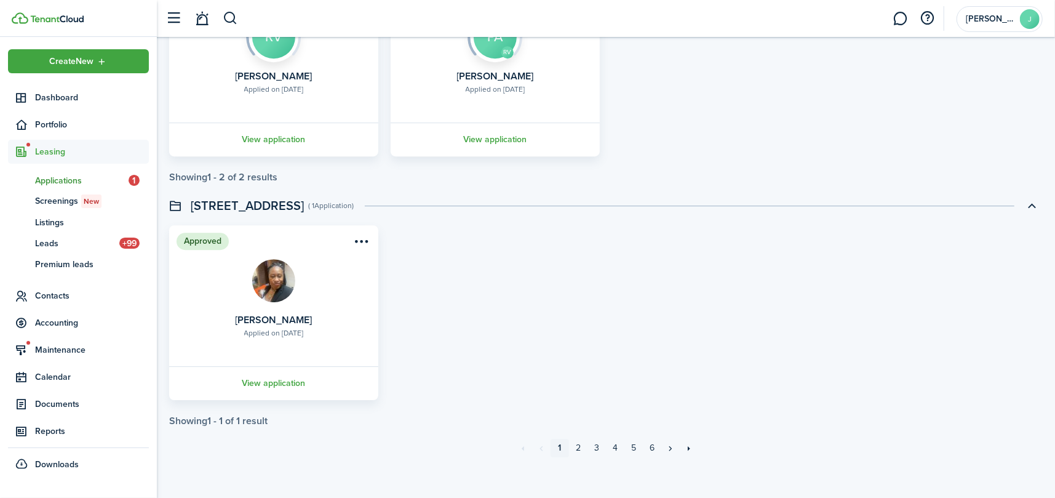
scroll to position [2628, 0]
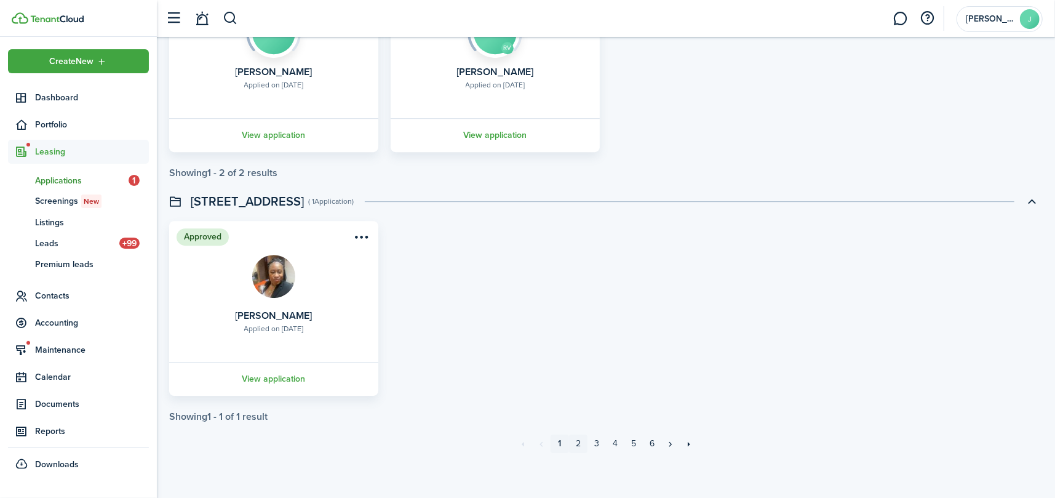
click at [580, 444] on link "2" at bounding box center [578, 443] width 18 height 18
click at [615, 441] on link "4" at bounding box center [615, 443] width 18 height 18
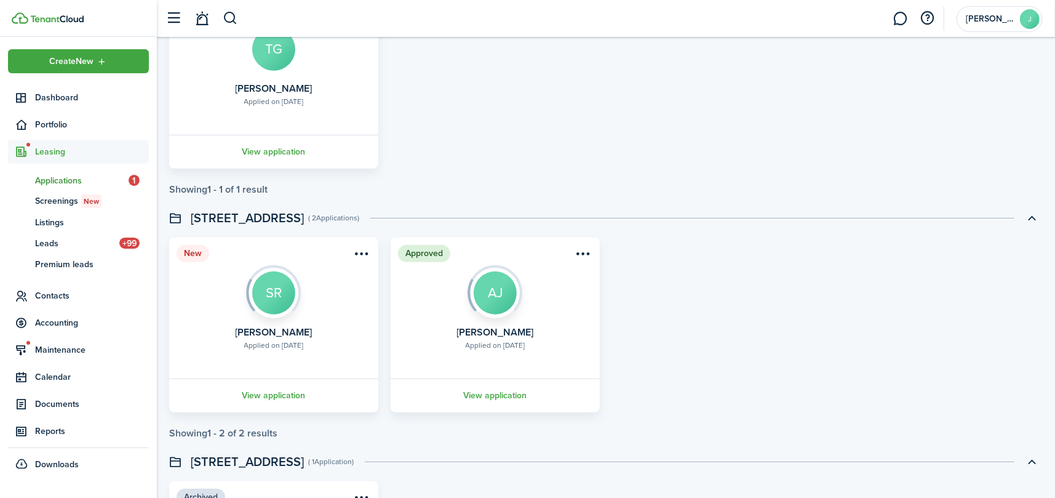
scroll to position [554, 0]
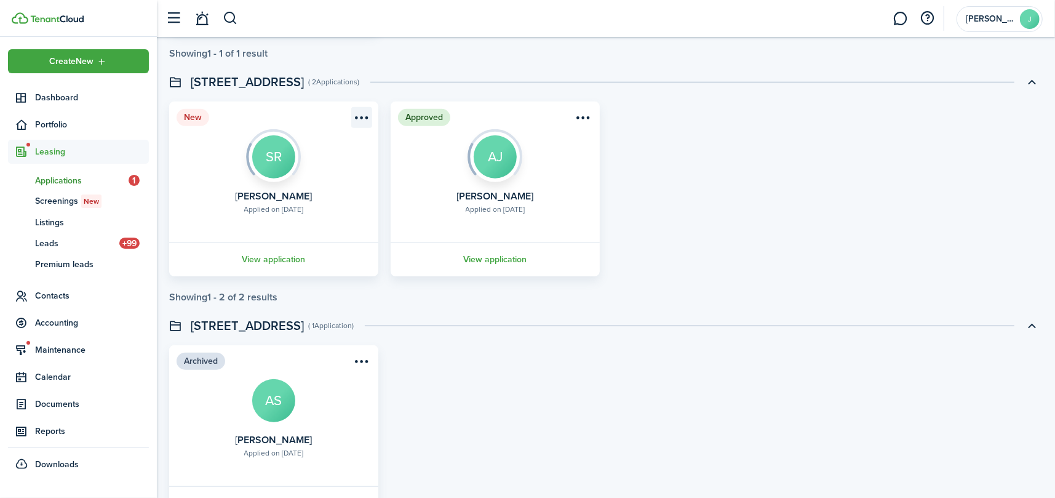
click at [356, 116] on menu-btn-icon "Open menu" at bounding box center [361, 117] width 21 height 21
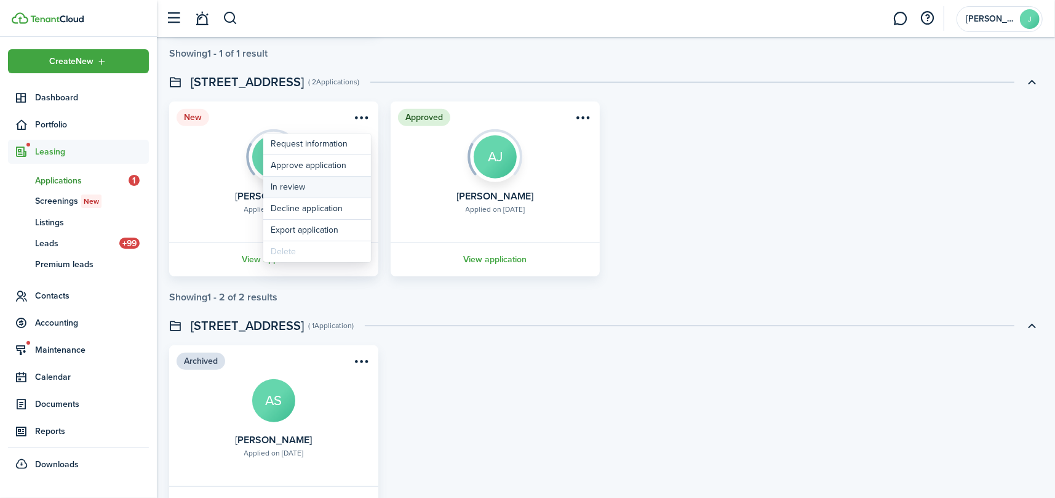
click at [282, 182] on button "In review" at bounding box center [317, 187] width 108 height 21
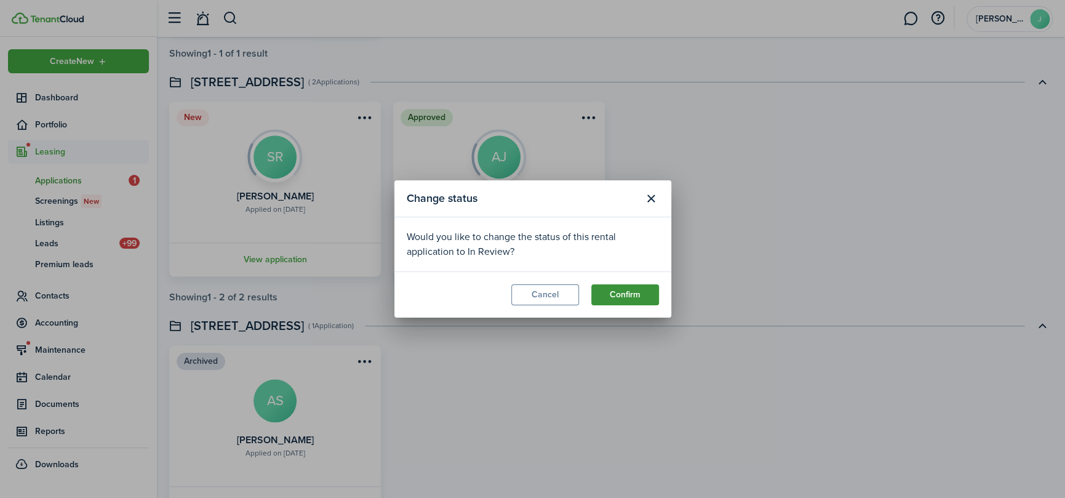
click at [639, 294] on button "Confirm" at bounding box center [625, 294] width 68 height 21
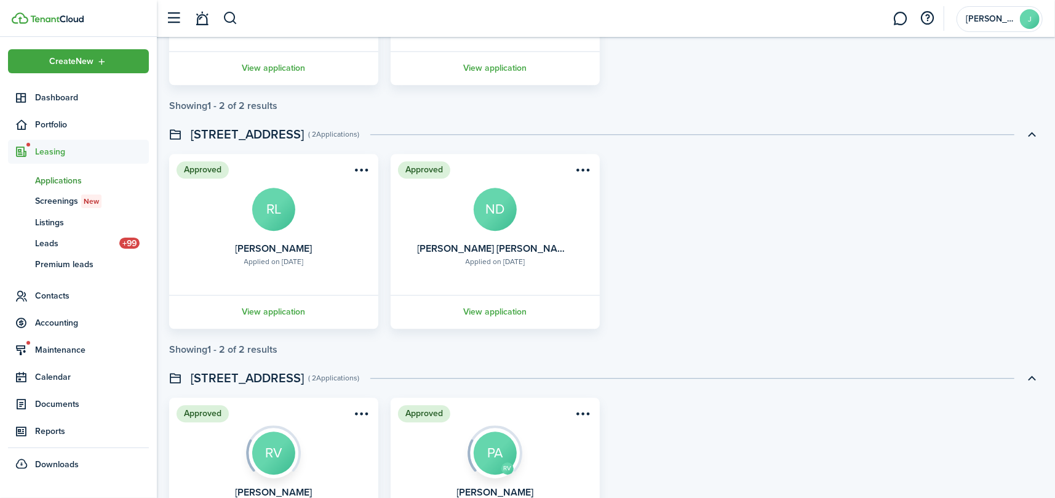
scroll to position [2215, 0]
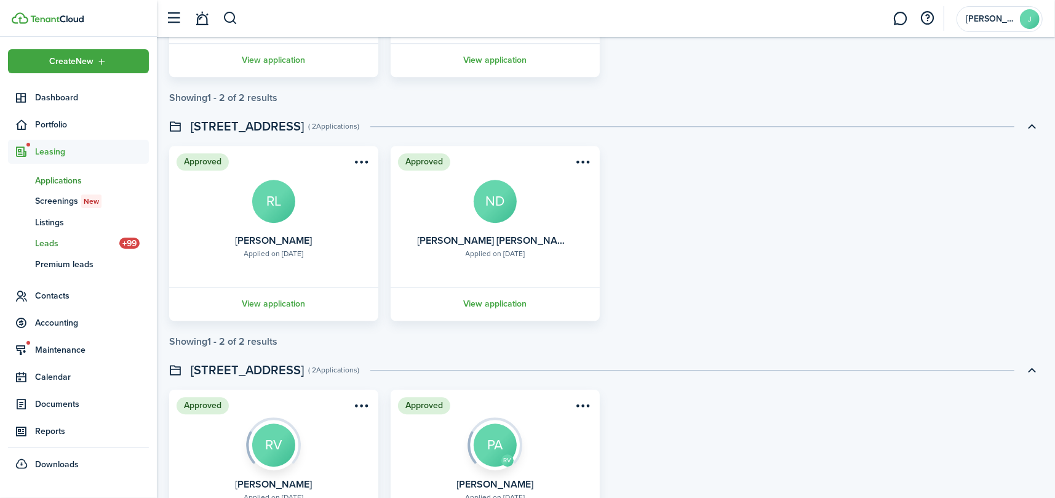
click at [68, 233] on link "ld Leads +99" at bounding box center [78, 243] width 141 height 21
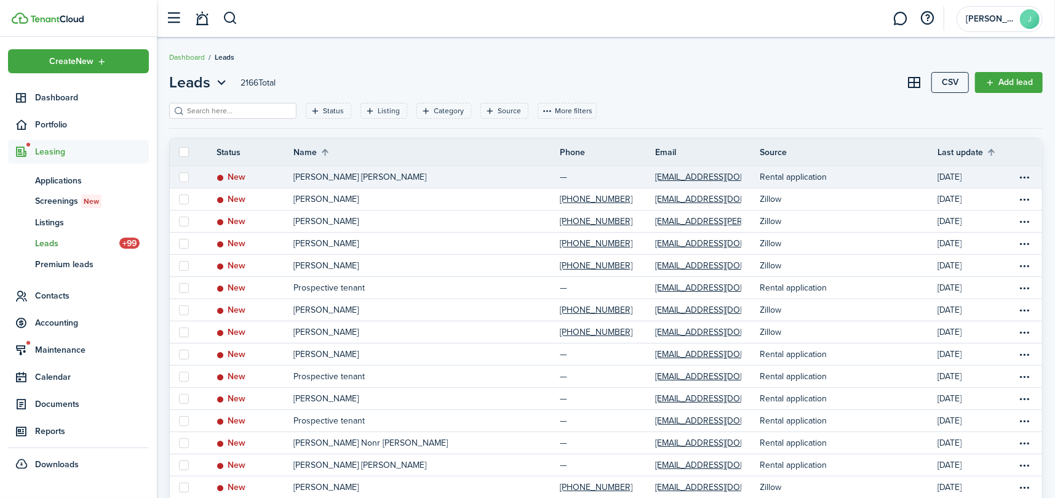
click at [345, 176] on p "LENAE Dea SMITH" at bounding box center [360, 176] width 133 height 13
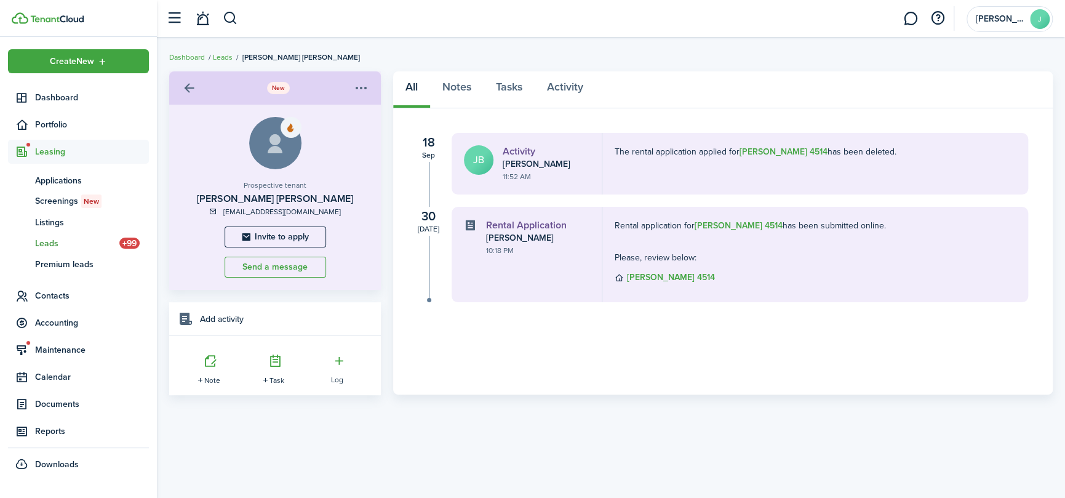
click at [361, 83] on menu-btn-icon "Open menu" at bounding box center [361, 88] width 21 height 21
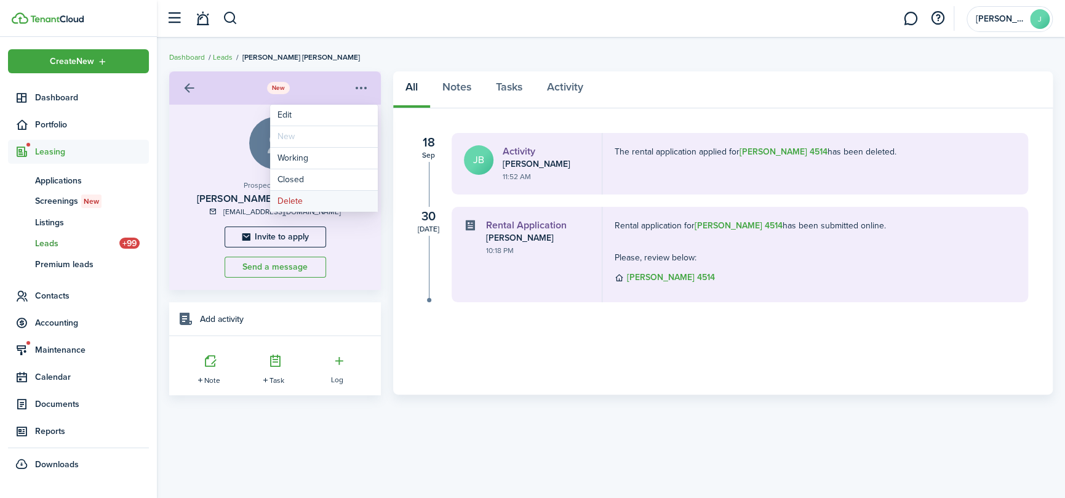
click at [344, 196] on button "Delete" at bounding box center [324, 201] width 108 height 21
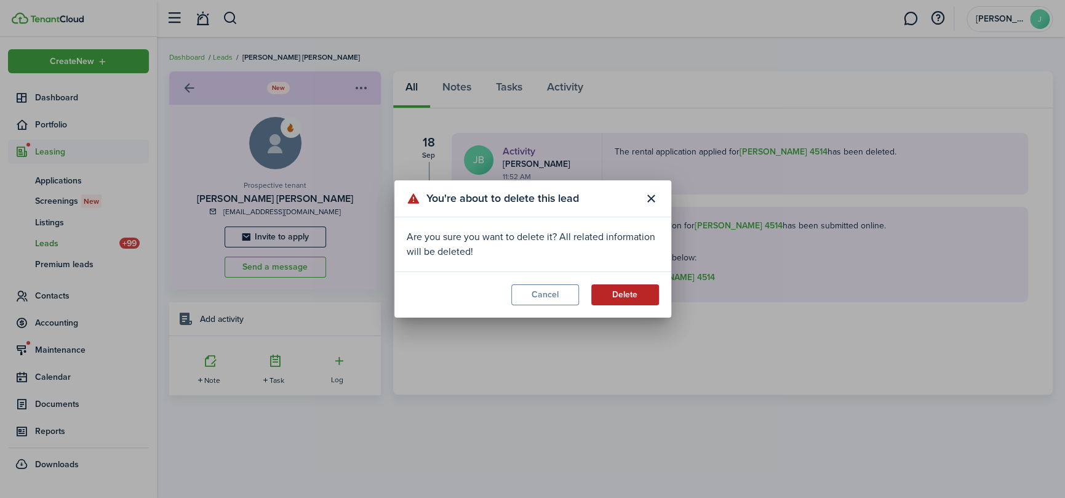
click at [619, 290] on button "Delete" at bounding box center [625, 294] width 68 height 21
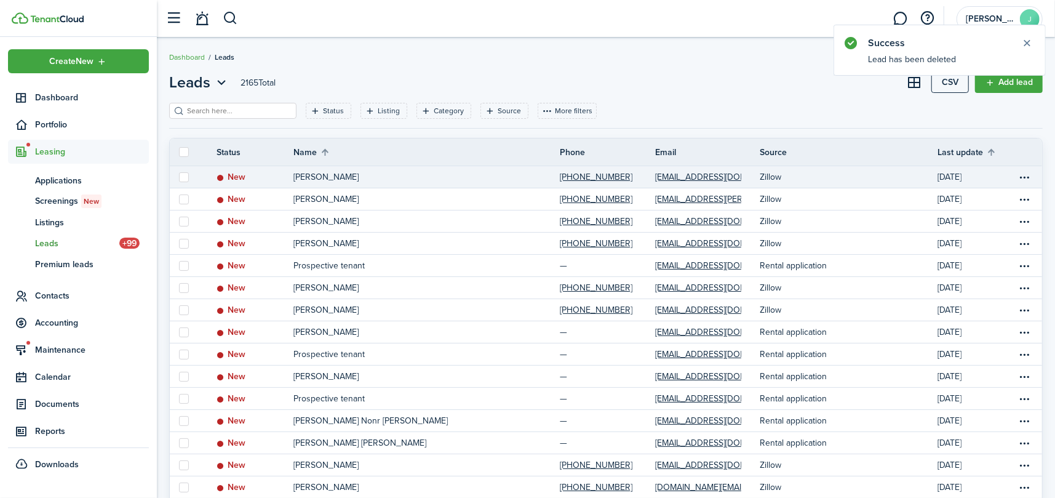
click at [402, 174] on link "[PERSON_NAME]" at bounding box center [427, 177] width 266 height 22
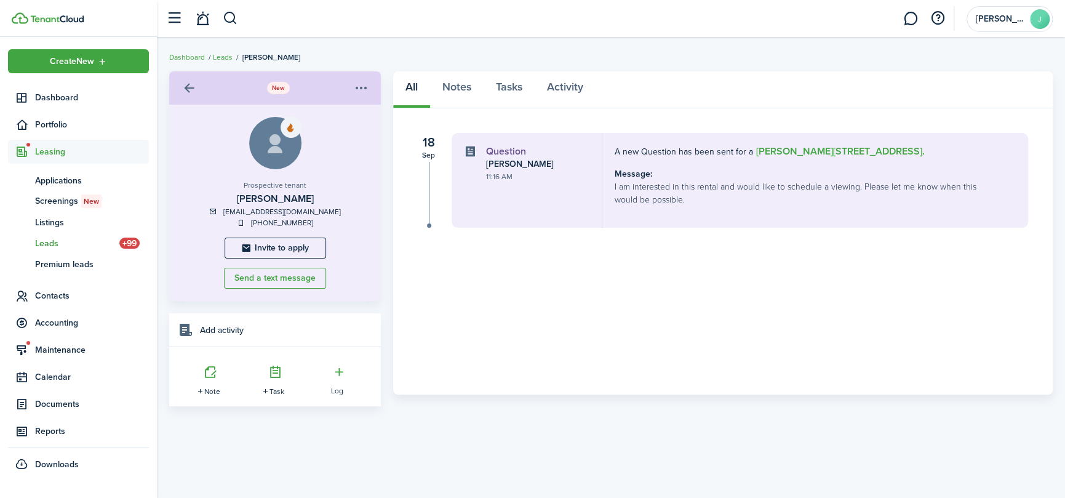
click at [185, 86] on link at bounding box center [188, 88] width 21 height 21
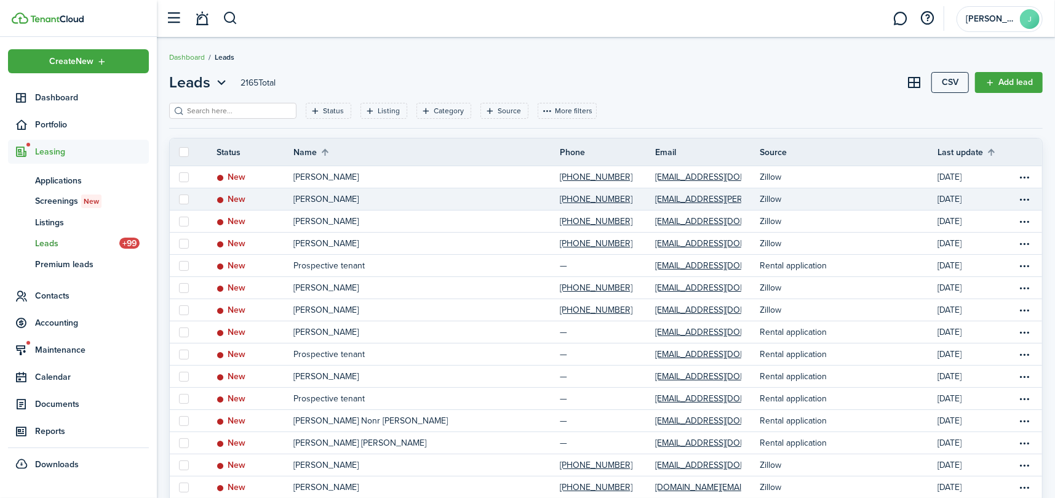
click at [411, 199] on link "[PERSON_NAME]" at bounding box center [427, 199] width 266 height 22
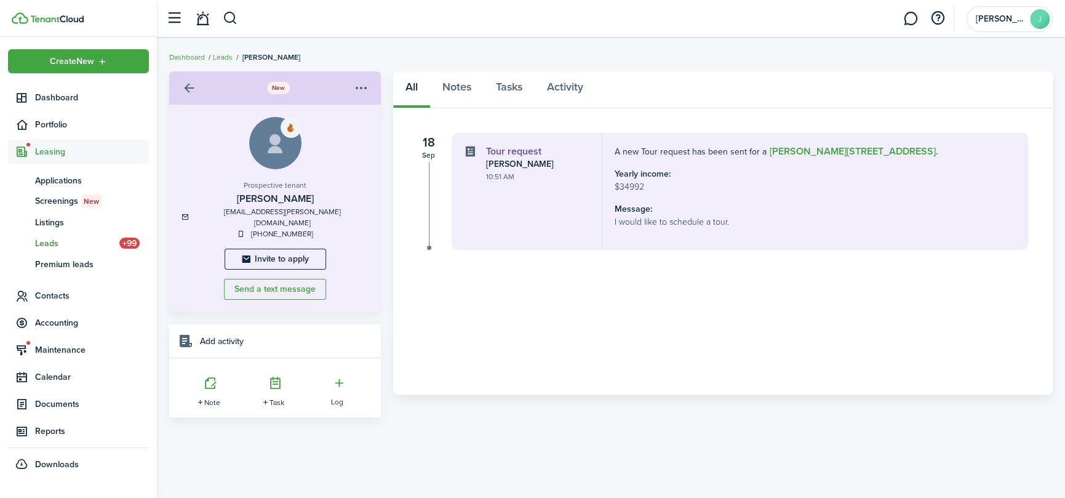
click at [185, 87] on link at bounding box center [188, 88] width 21 height 21
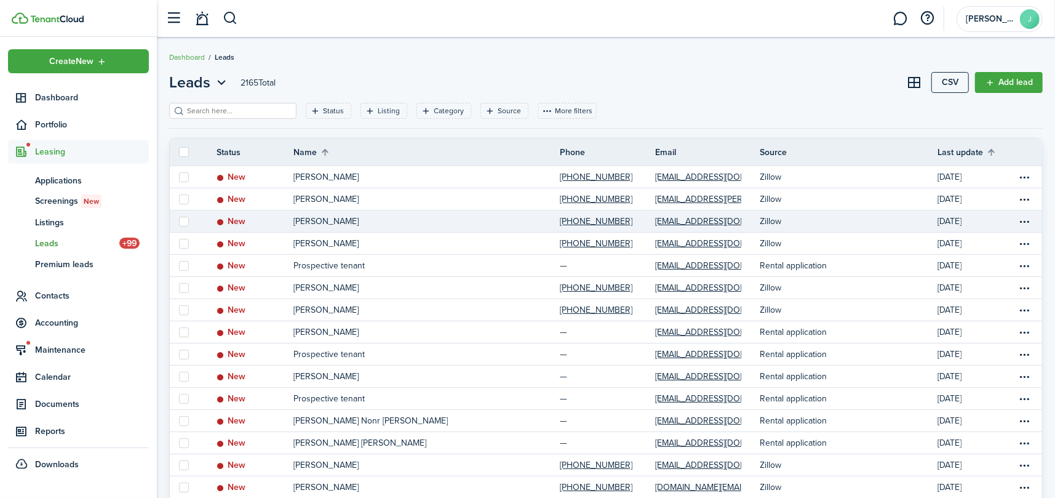
click at [239, 225] on status "New" at bounding box center [231, 222] width 29 height 10
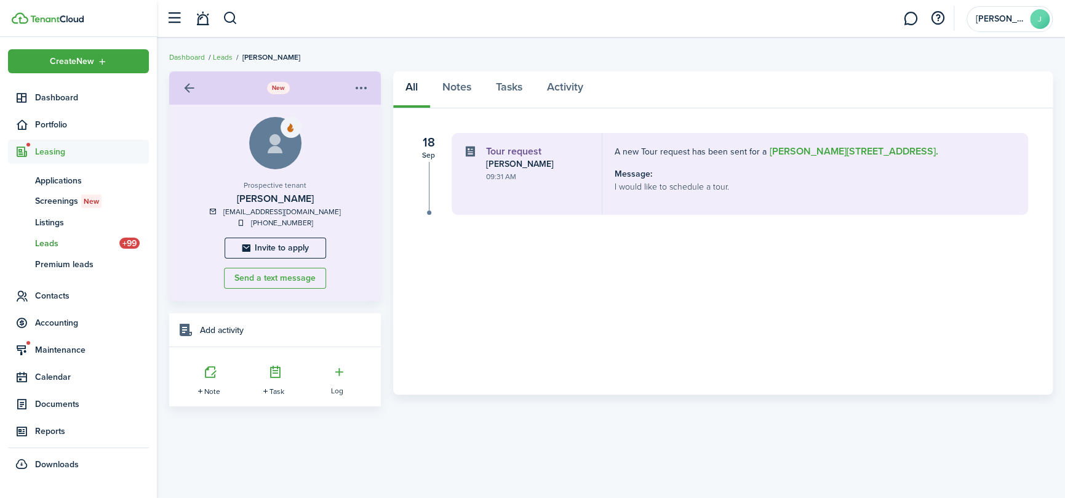
click at [191, 81] on link at bounding box center [188, 88] width 21 height 21
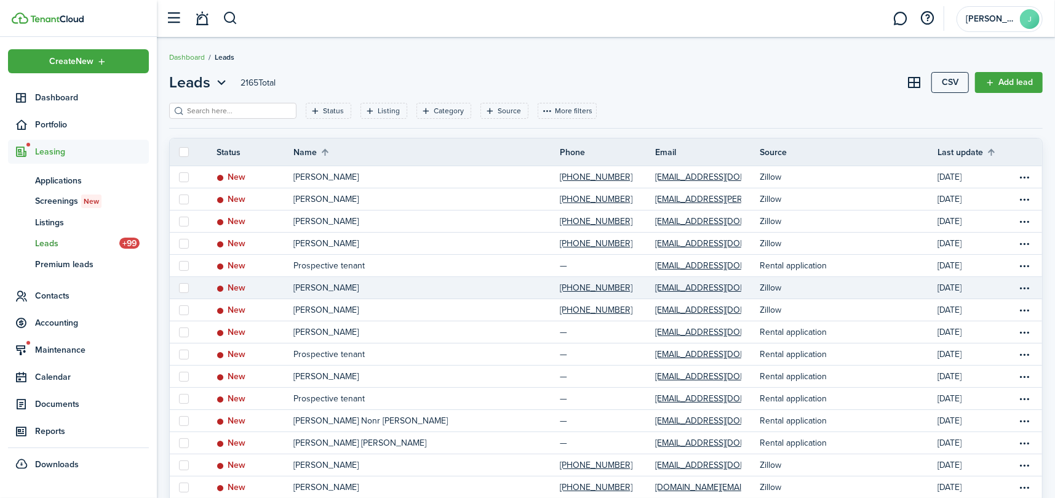
click at [300, 289] on p "[PERSON_NAME]" at bounding box center [326, 287] width 65 height 13
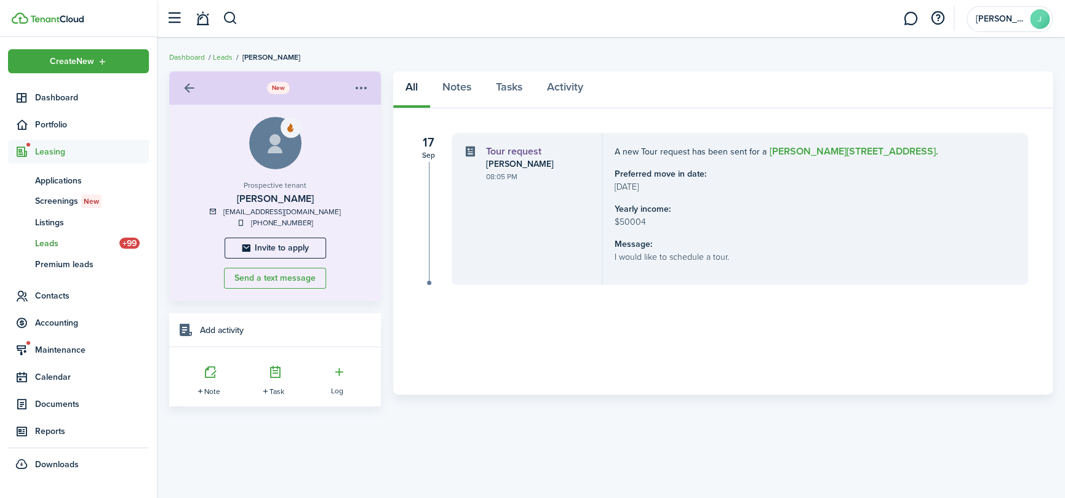
click at [192, 89] on link at bounding box center [188, 88] width 21 height 21
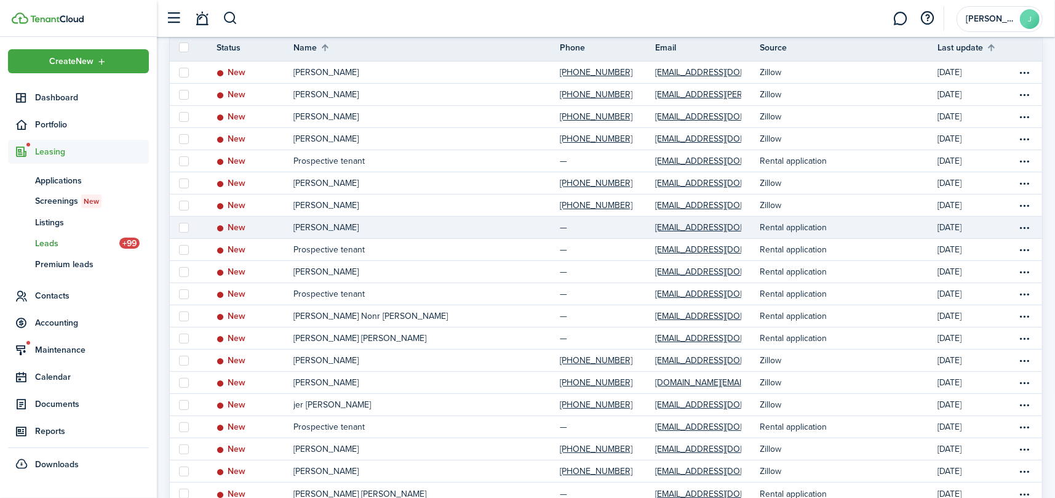
scroll to position [123, 0]
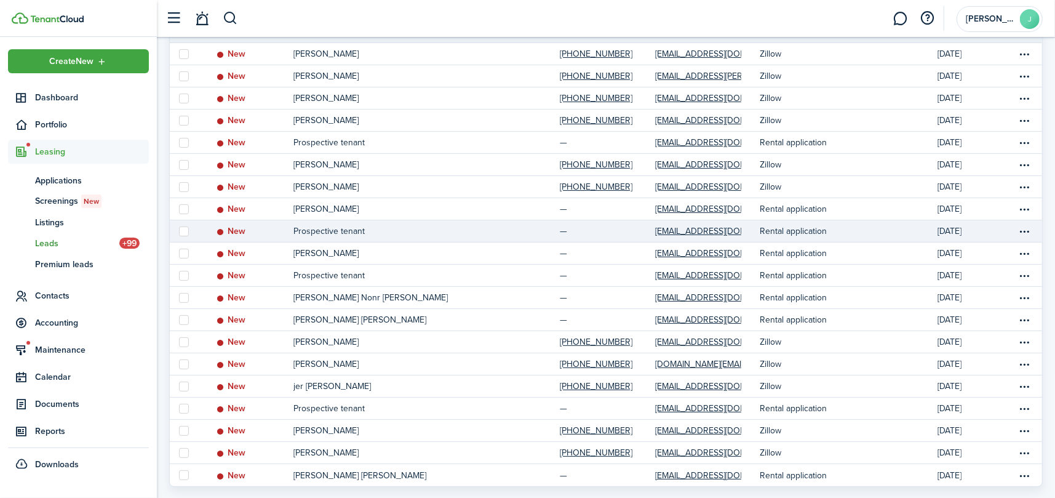
click at [402, 235] on link "Prospective tenant" at bounding box center [427, 231] width 266 height 22
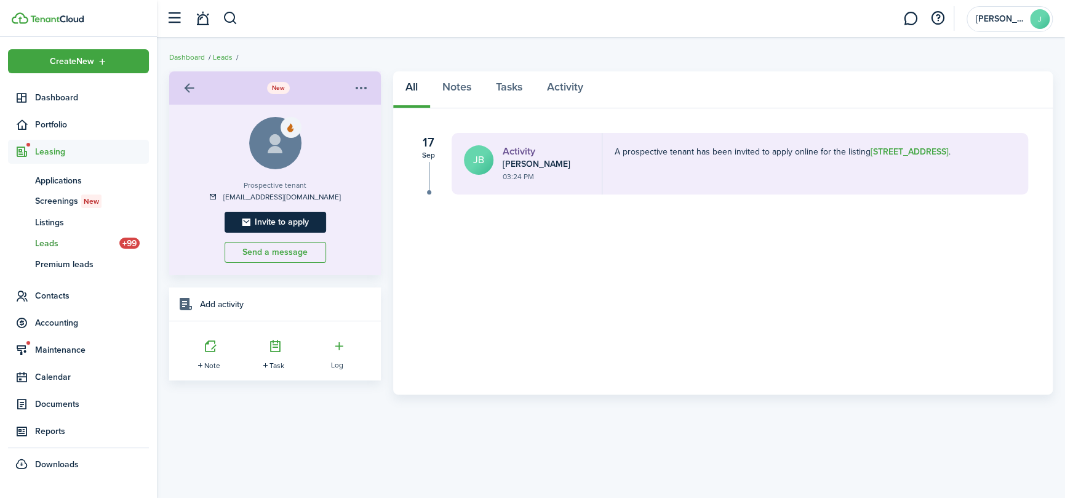
click at [295, 221] on button "Invite to apply" at bounding box center [276, 222] width 102 height 21
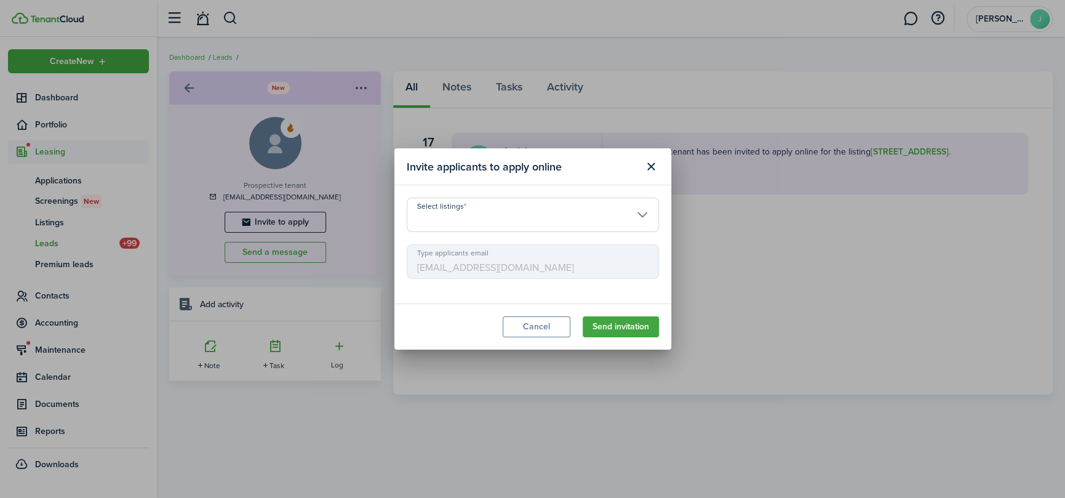
click at [495, 220] on input "Select listings" at bounding box center [533, 215] width 252 height 34
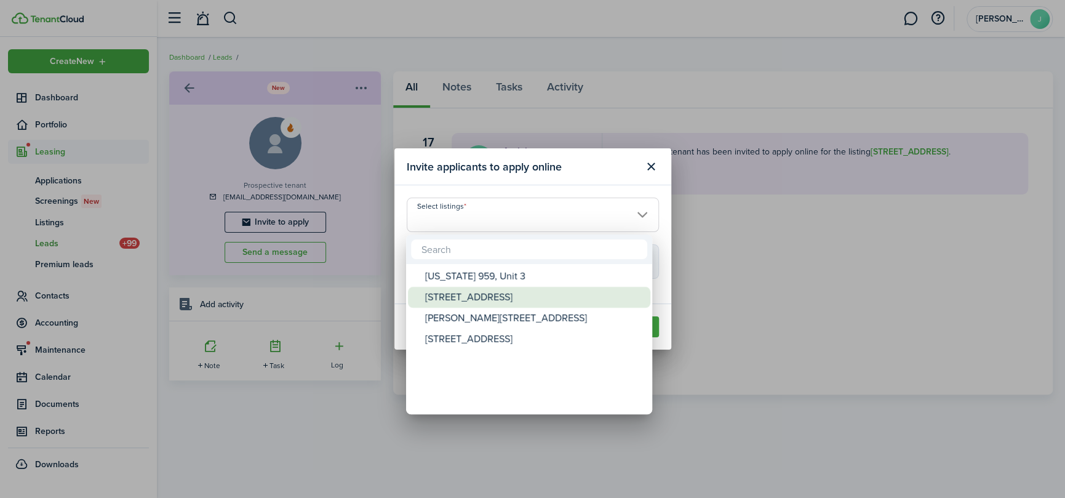
click at [489, 289] on div "[STREET_ADDRESS]" at bounding box center [534, 297] width 218 height 21
type input "[STREET_ADDRESS]"
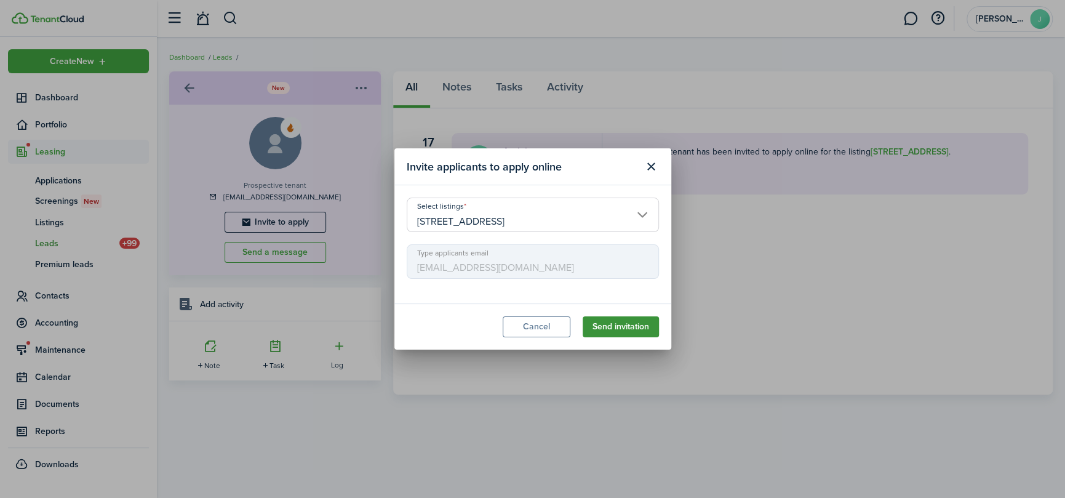
click at [615, 327] on button "Send invitation" at bounding box center [621, 326] width 76 height 21
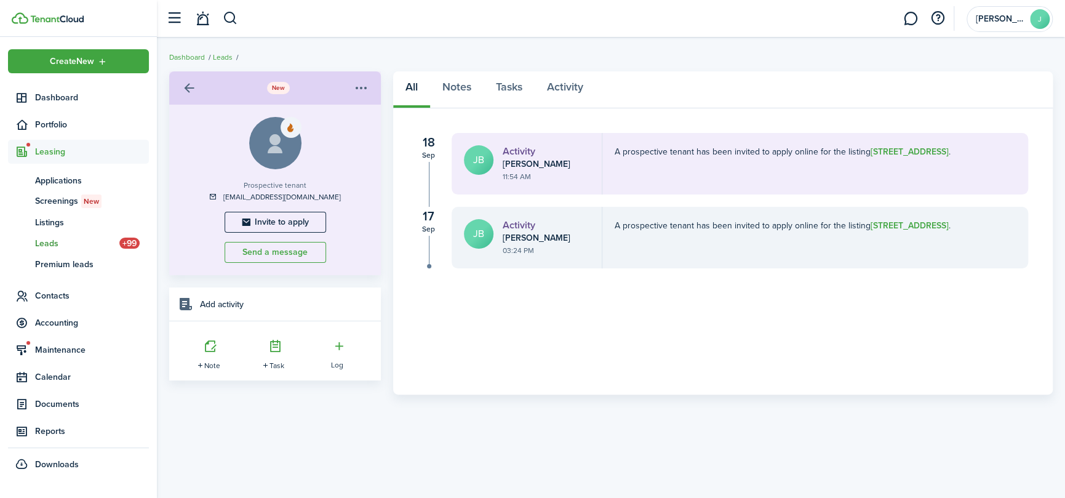
click at [185, 87] on link at bounding box center [188, 88] width 21 height 21
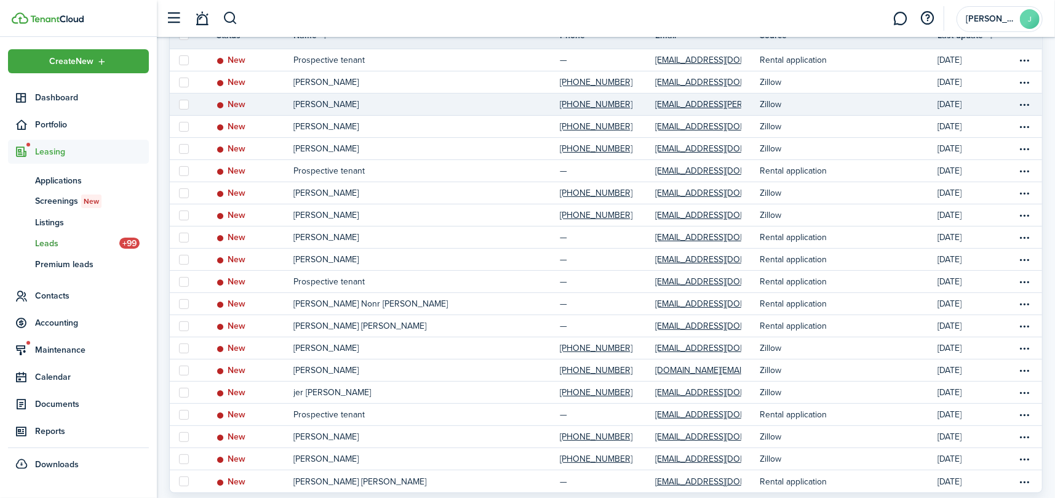
scroll to position [123, 0]
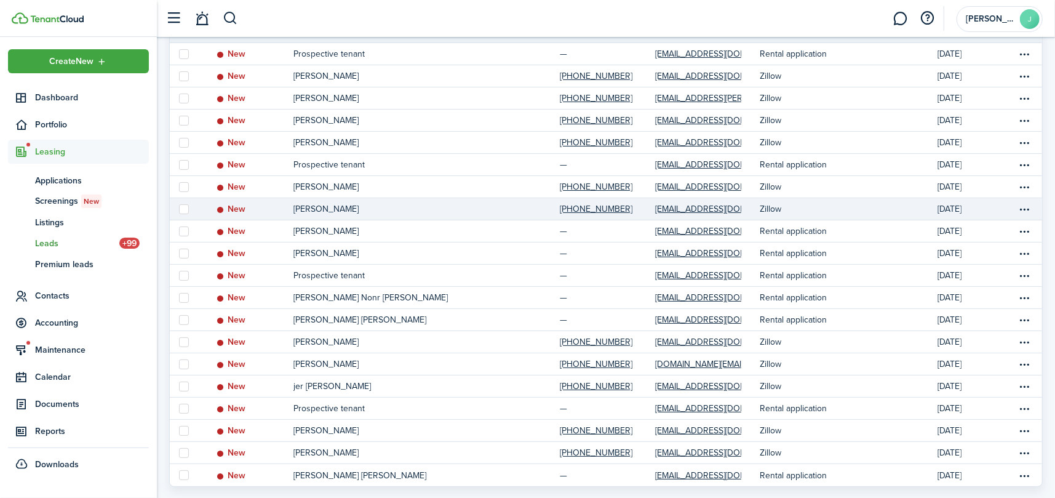
click at [503, 206] on link "[PERSON_NAME]" at bounding box center [427, 209] width 266 height 22
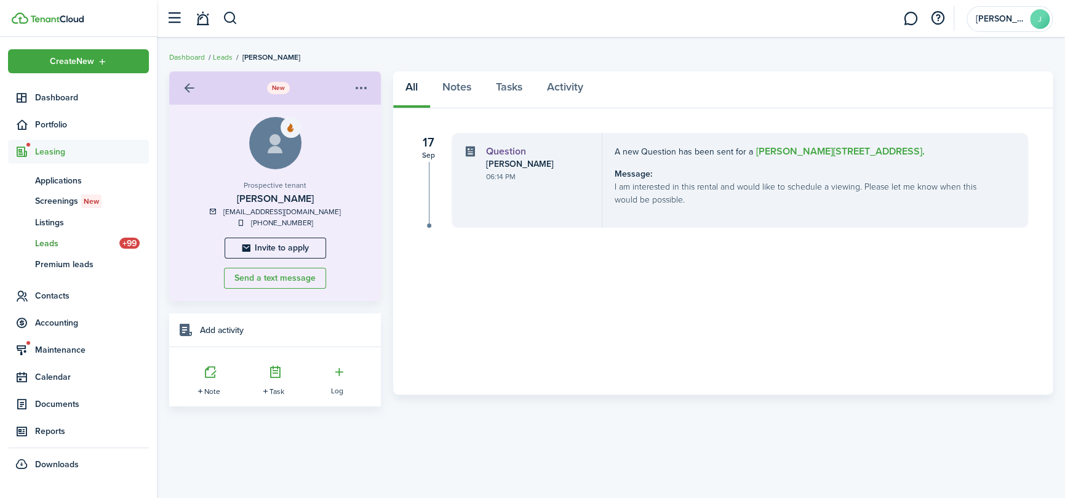
click at [187, 88] on link at bounding box center [188, 88] width 21 height 21
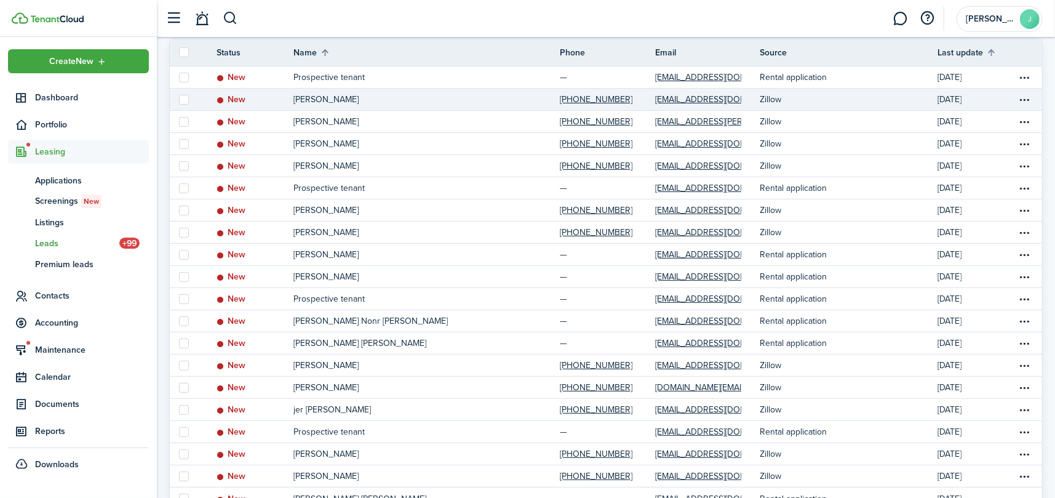
scroll to position [123, 0]
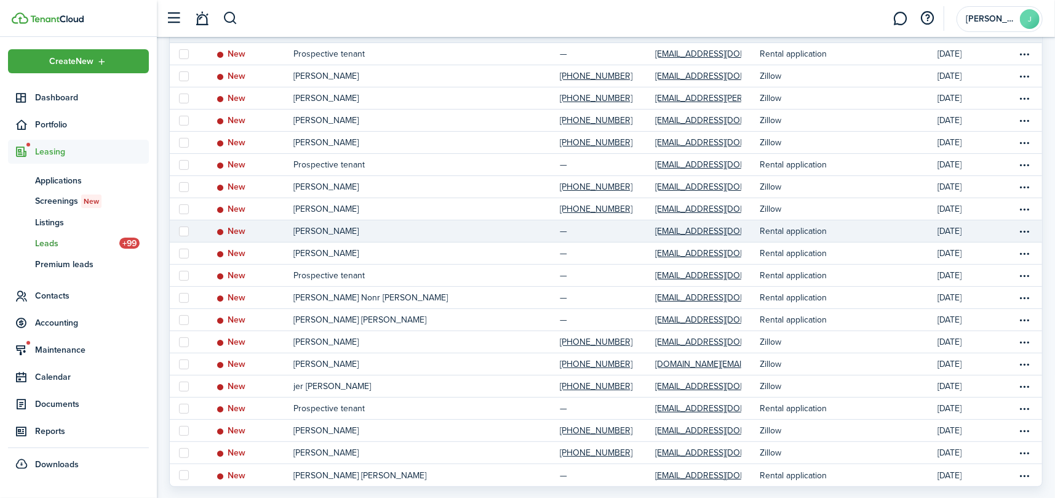
click at [346, 233] on p "[PERSON_NAME]" at bounding box center [326, 231] width 65 height 13
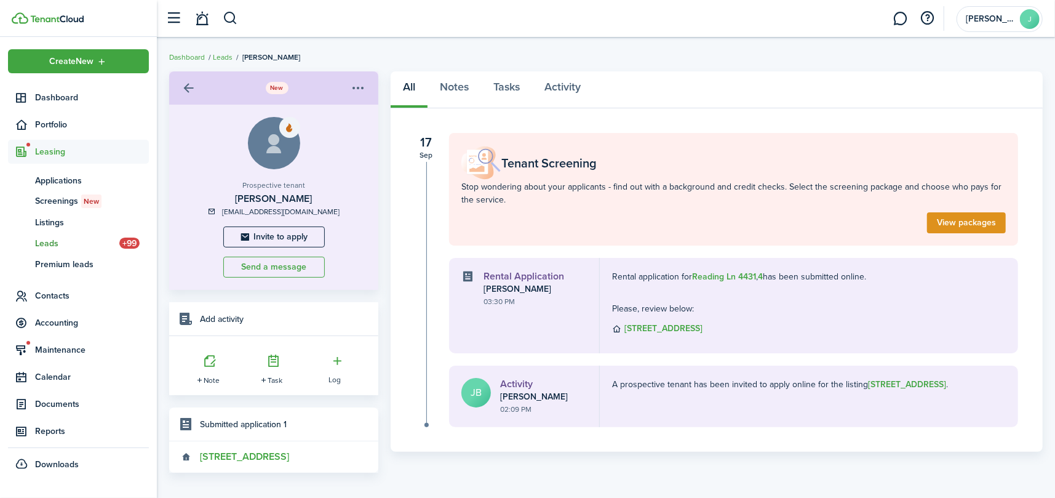
click at [688, 328] on b "[STREET_ADDRESS]" at bounding box center [664, 328] width 78 height 13
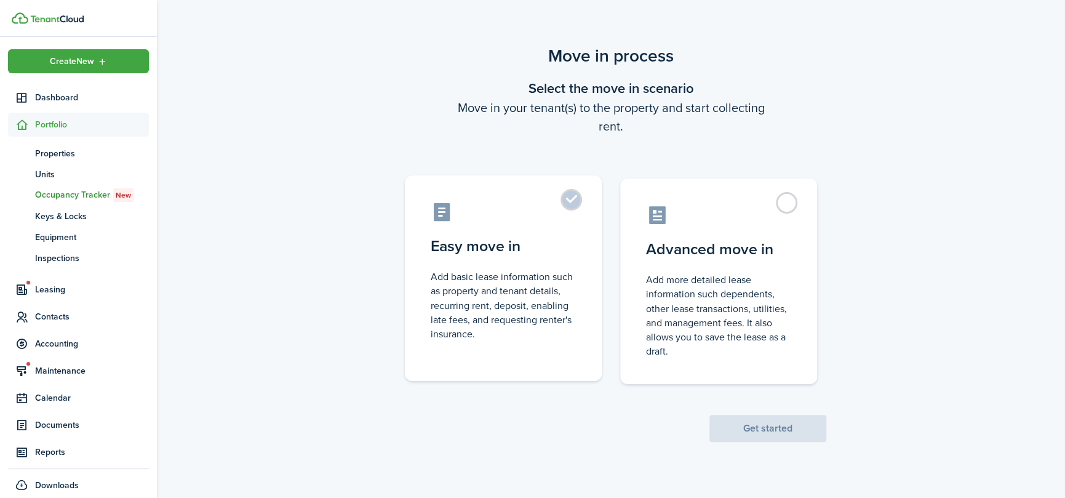
click at [529, 274] on control-radio-card-description "Add basic lease information such as property and tenant details, recurring rent…" at bounding box center [503, 305] width 145 height 71
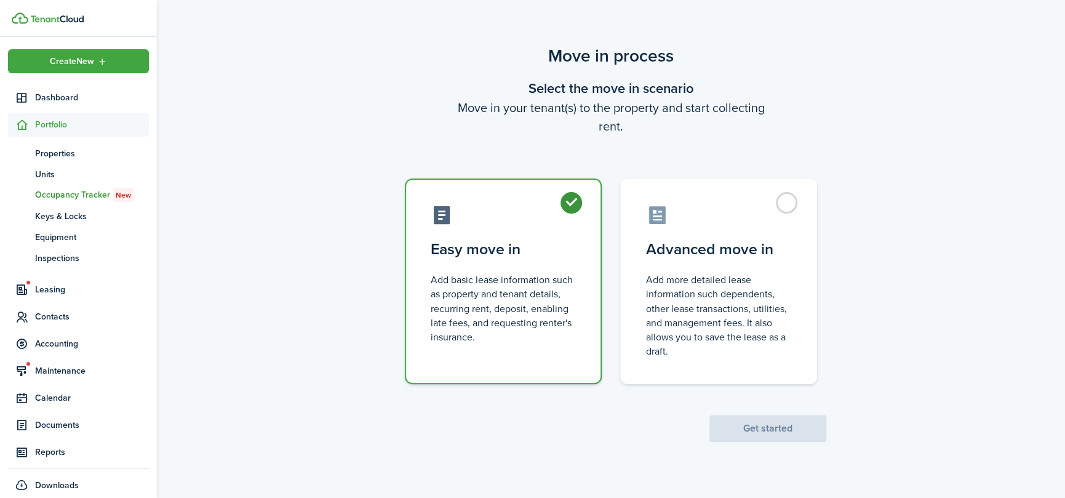
radio input "true"
click at [772, 423] on button "Get started" at bounding box center [768, 428] width 117 height 27
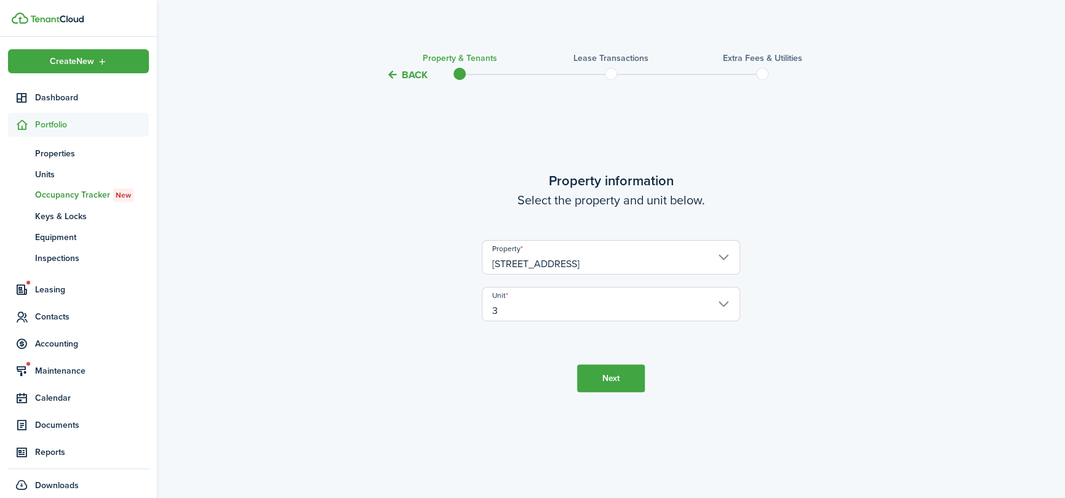
click at [609, 380] on button "Next" at bounding box center [611, 378] width 68 height 28
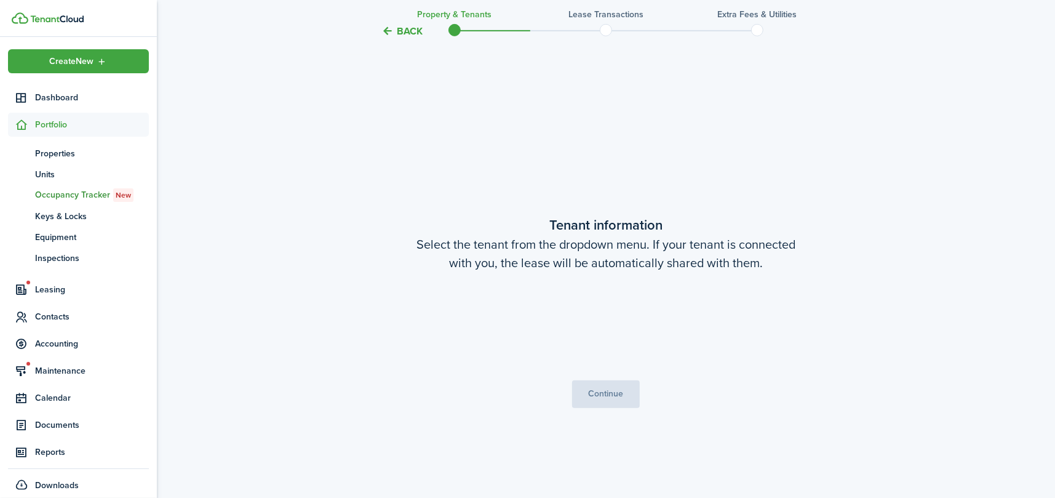
scroll to position [415, 0]
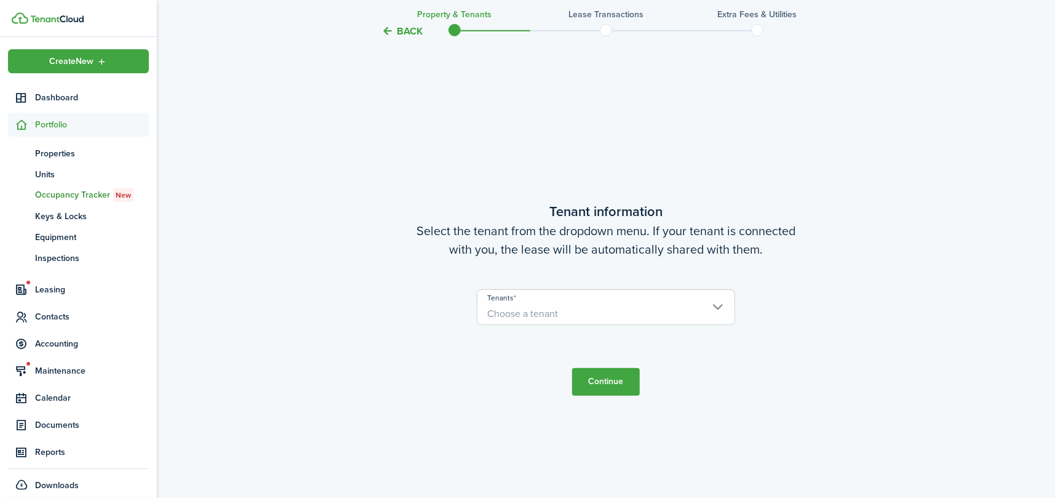
click at [621, 307] on span "Choose a tenant" at bounding box center [606, 313] width 257 height 21
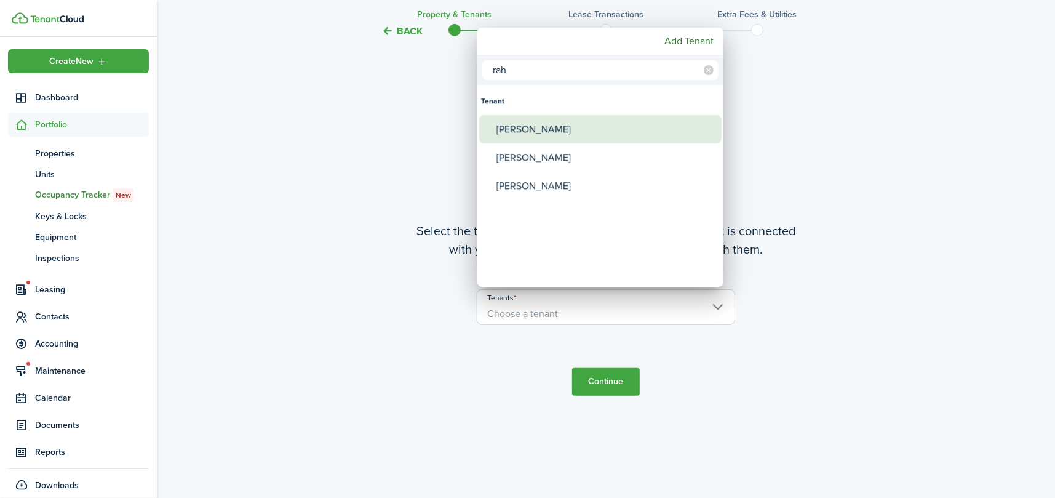
type input "rah"
click at [540, 118] on div "[PERSON_NAME]" at bounding box center [606, 129] width 218 height 28
type input "[PERSON_NAME]"
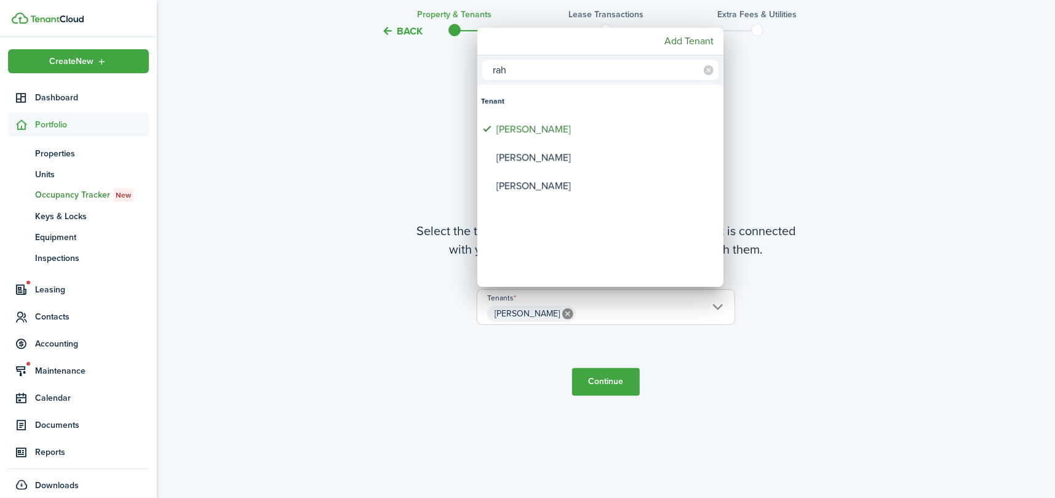
click at [610, 379] on div at bounding box center [528, 249] width 1252 height 695
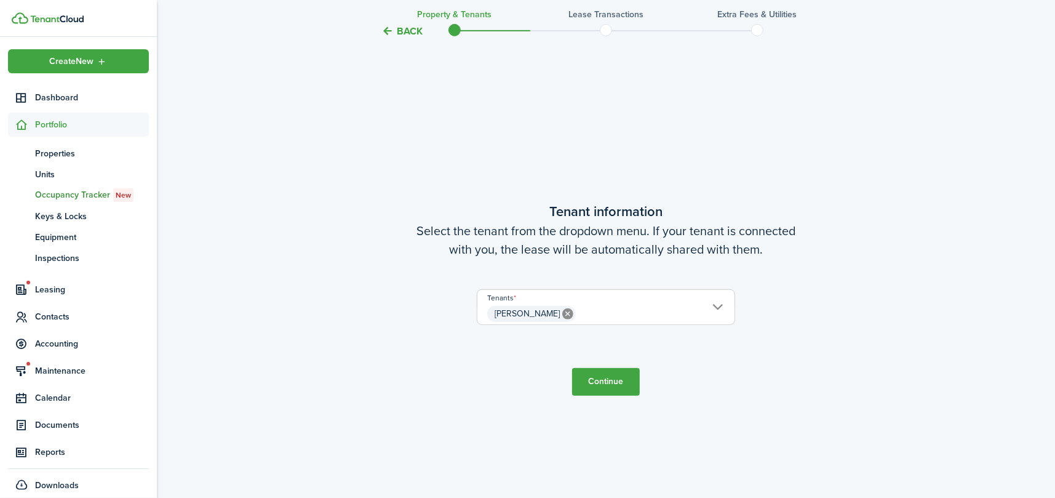
click at [610, 379] on button "Continue" at bounding box center [606, 382] width 68 height 28
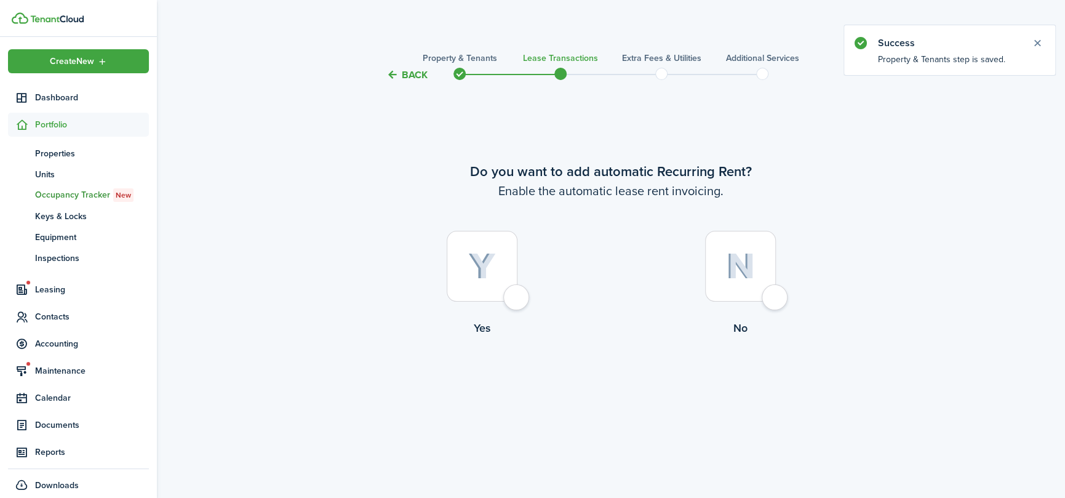
click at [531, 291] on label "Yes" at bounding box center [482, 286] width 258 height 111
radio input "true"
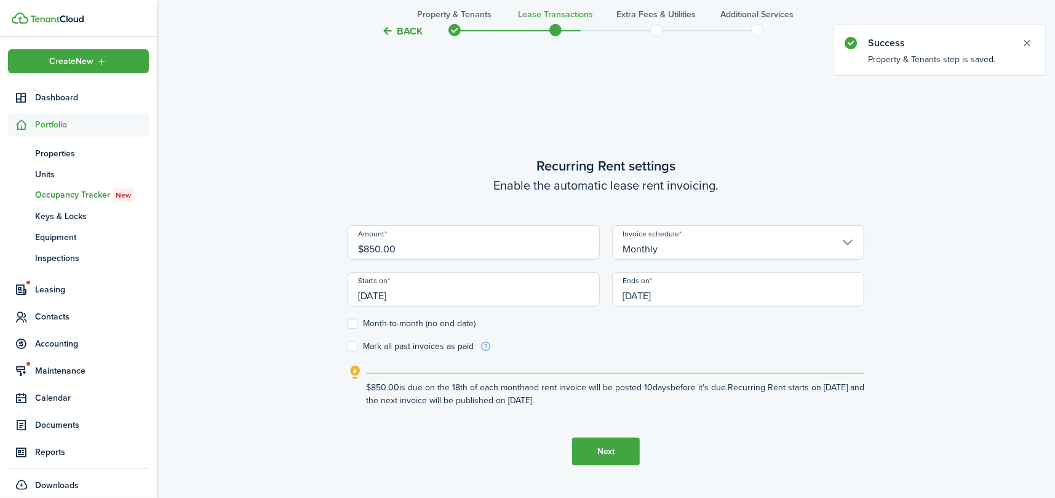
scroll to position [415, 0]
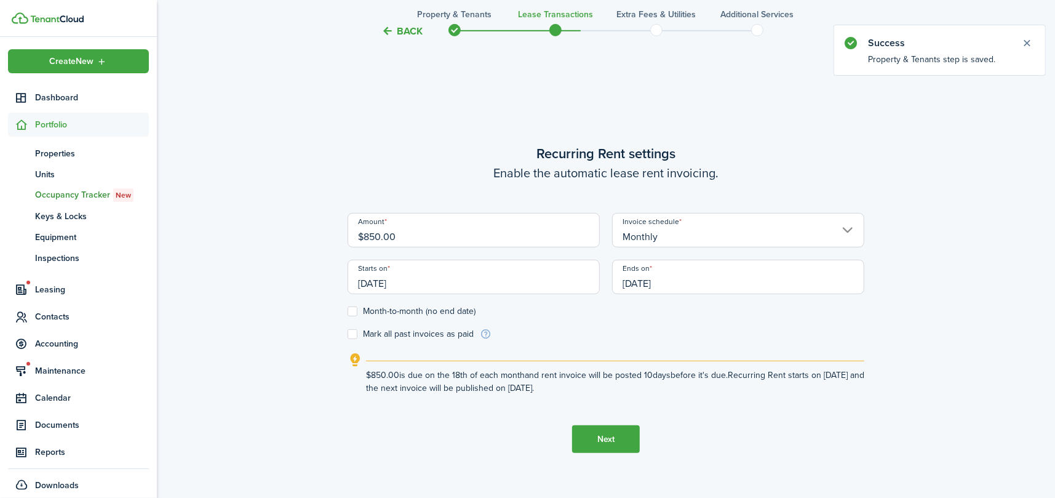
drag, startPoint x: 401, startPoint y: 233, endPoint x: 258, endPoint y: 234, distance: 142.8
click at [258, 234] on div "Back Property & Tenants Lease Transactions Extra fees & Utilities Additional Se…" at bounding box center [606, 87] width 898 height 919
click at [436, 278] on input "[DATE]" at bounding box center [474, 277] width 252 height 34
type input "$800.00"
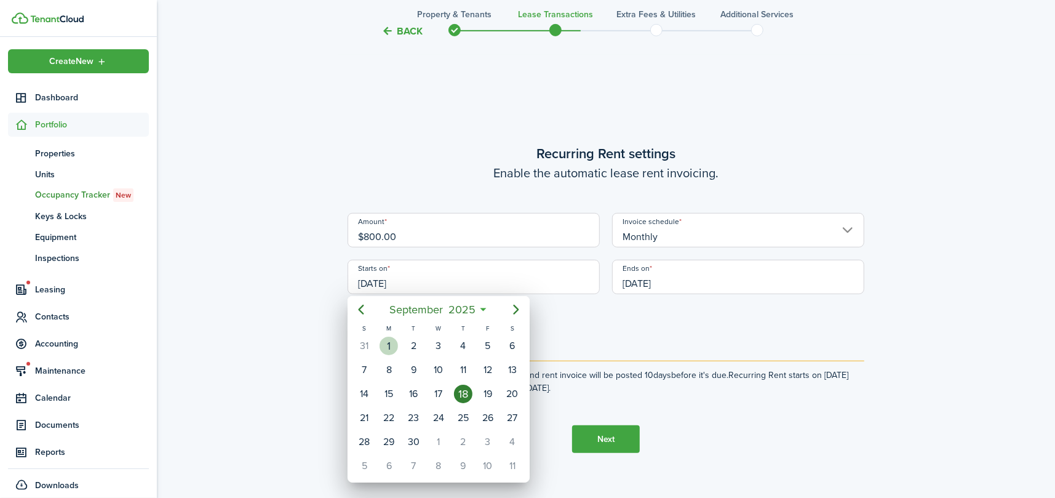
click at [394, 340] on div "1" at bounding box center [389, 346] width 18 height 18
type input "[DATE]"
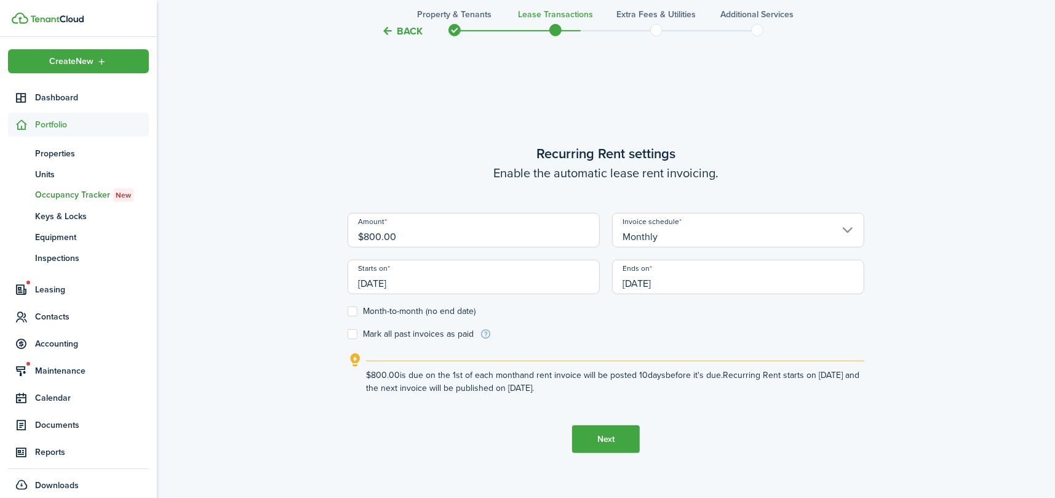
click at [705, 282] on input "[DATE]" at bounding box center [738, 277] width 252 height 34
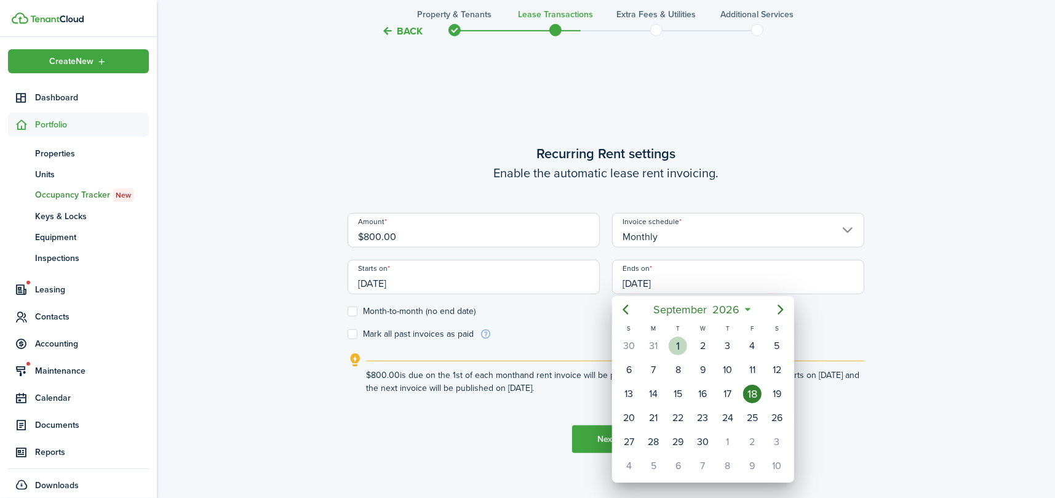
click at [676, 340] on div "1" at bounding box center [678, 346] width 18 height 18
type input "[DATE]"
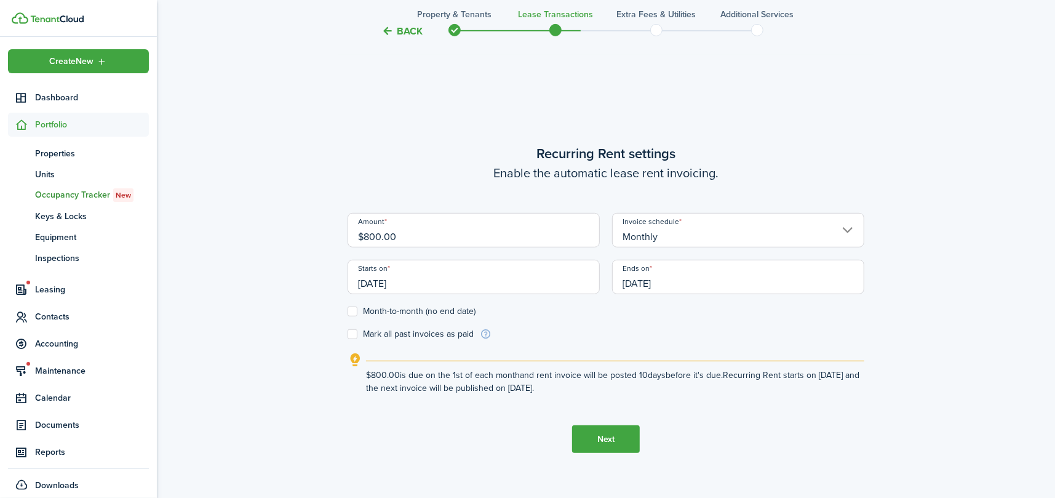
click at [403, 330] on label "Mark all past invoices as paid" at bounding box center [411, 334] width 126 height 10
click at [348, 334] on input "Mark all past invoices as paid" at bounding box center [347, 334] width 1 height 1
checkbox input "true"
click at [616, 444] on button "Next" at bounding box center [606, 439] width 68 height 28
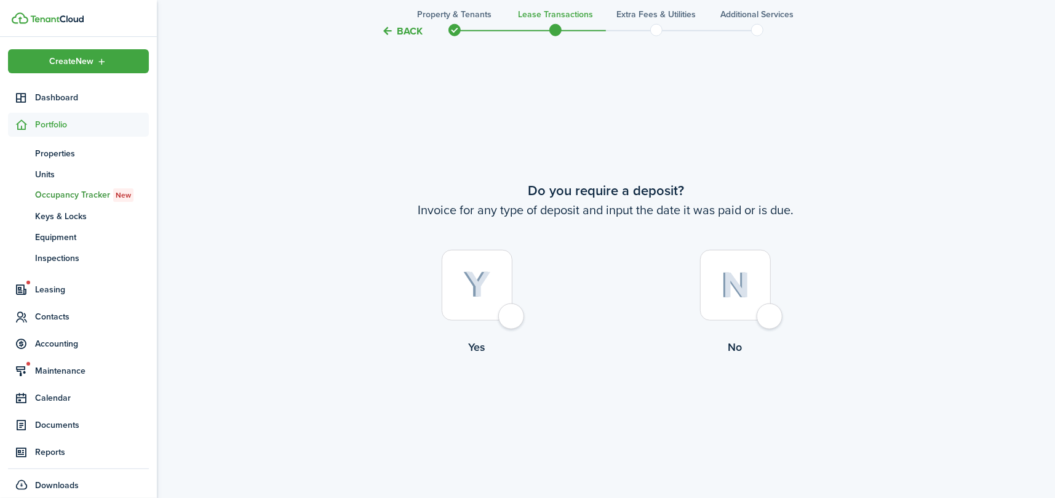
scroll to position [913, 0]
click at [512, 311] on div at bounding box center [477, 283] width 71 height 71
radio input "true"
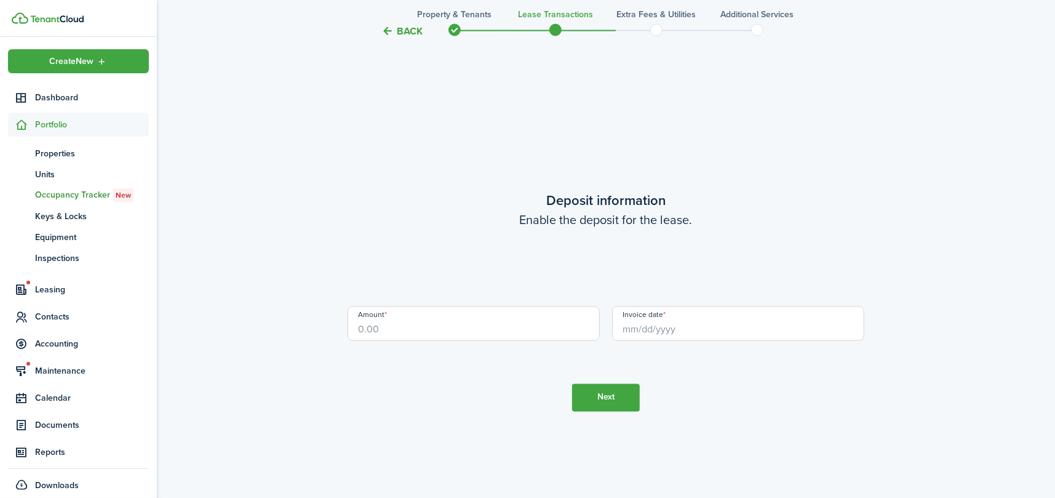
scroll to position [1410, 0]
click at [658, 326] on input "Invoice date" at bounding box center [738, 321] width 252 height 34
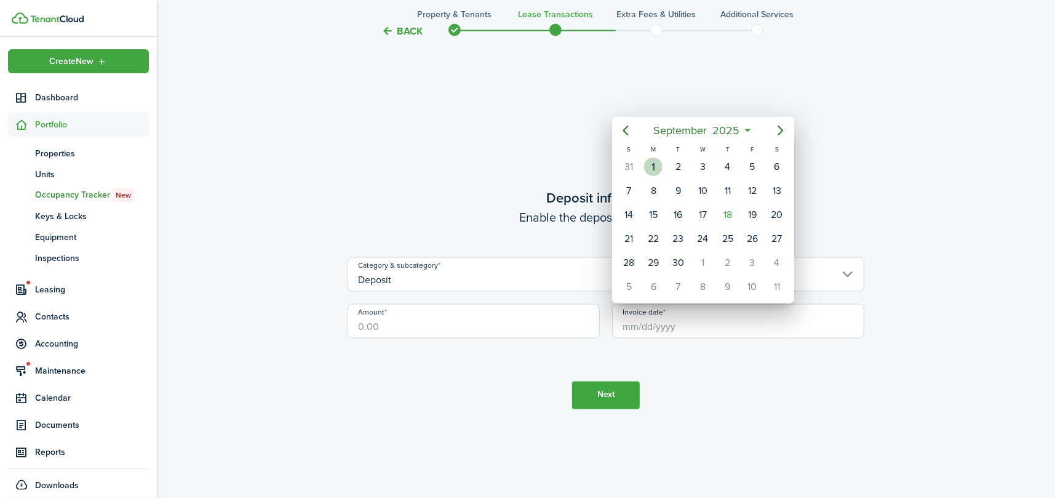
click at [656, 160] on div "1" at bounding box center [653, 167] width 18 height 18
type input "[DATE]"
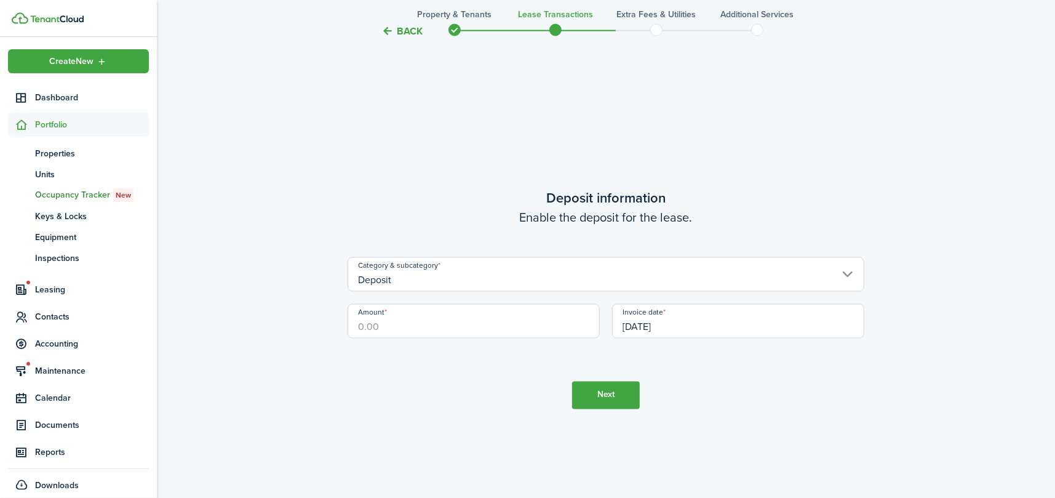
click at [449, 317] on input "Amount" at bounding box center [474, 321] width 252 height 34
type input "$800.00"
click at [608, 382] on button "Next" at bounding box center [606, 396] width 68 height 28
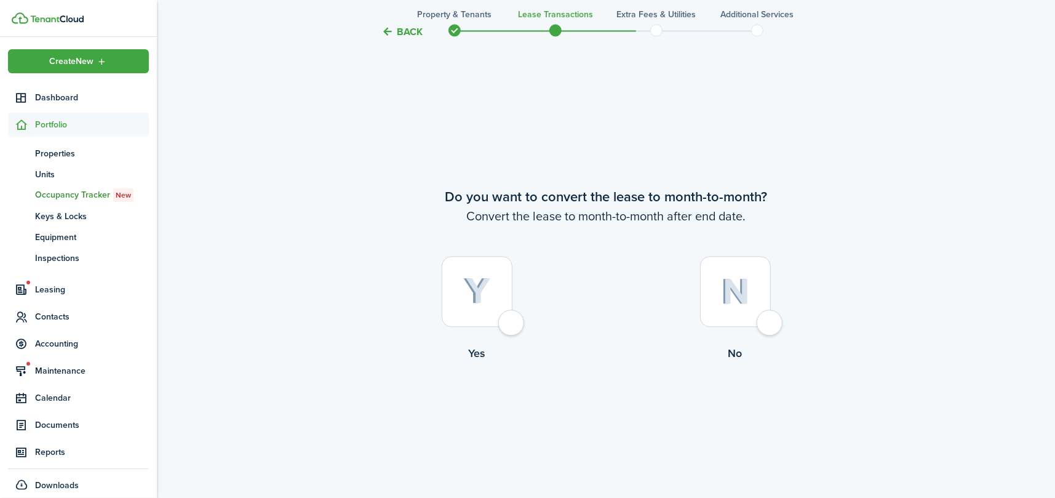
scroll to position [1908, 0]
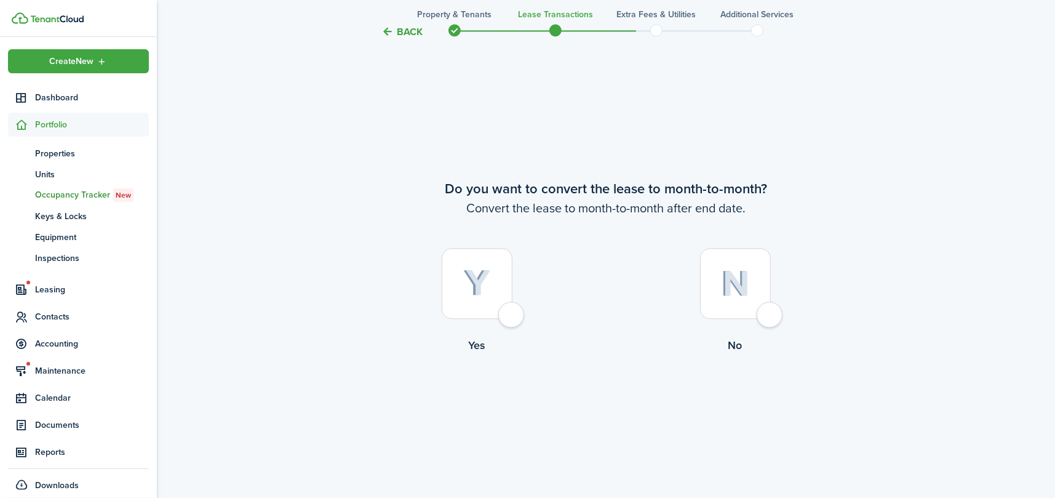
click at [513, 311] on div at bounding box center [477, 283] width 71 height 71
radio input "true"
click at [604, 398] on button "Continue" at bounding box center [606, 404] width 68 height 28
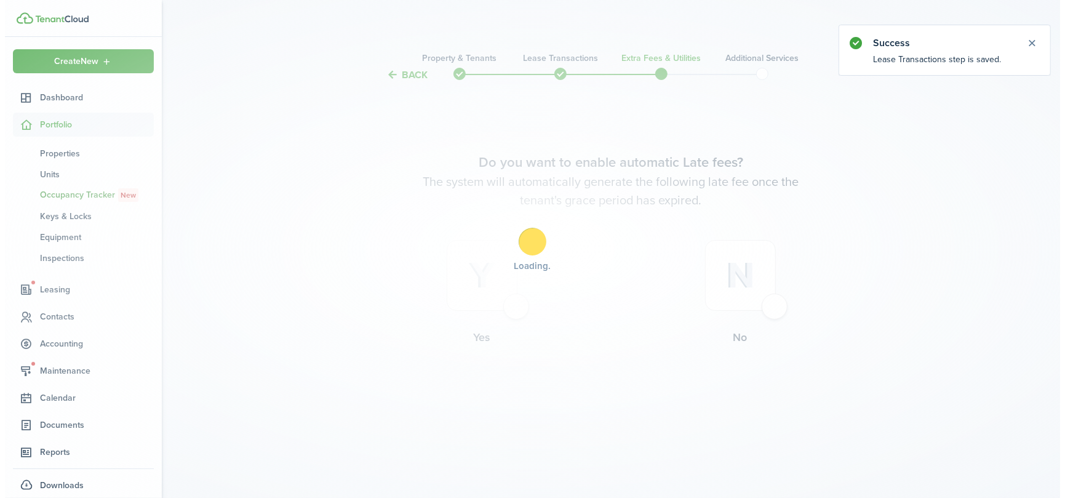
scroll to position [0, 0]
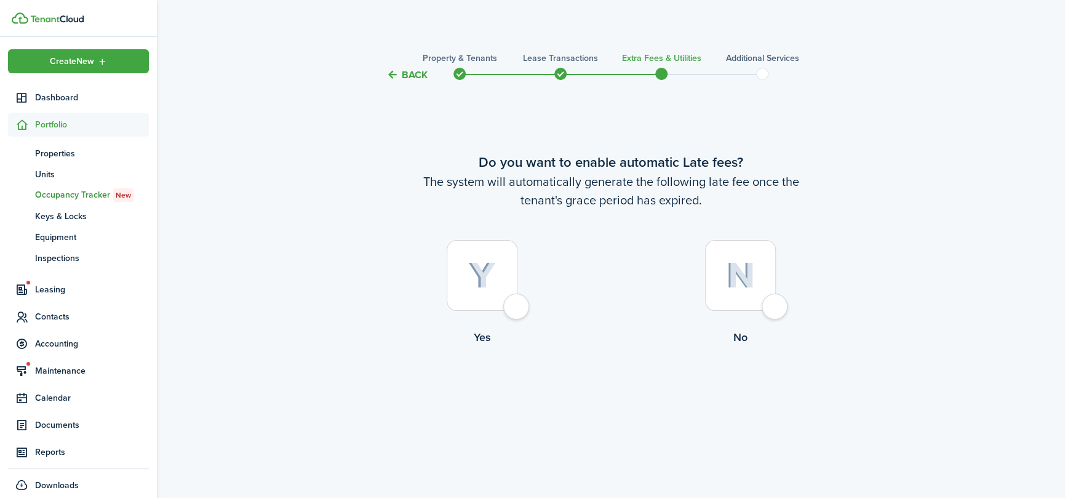
click at [513, 305] on div at bounding box center [482, 275] width 71 height 71
radio input "true"
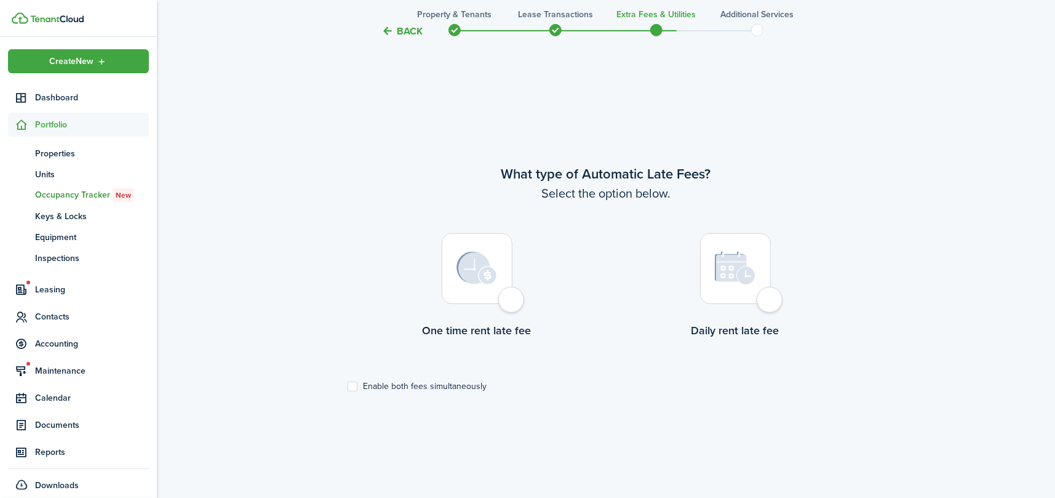
scroll to position [415, 0]
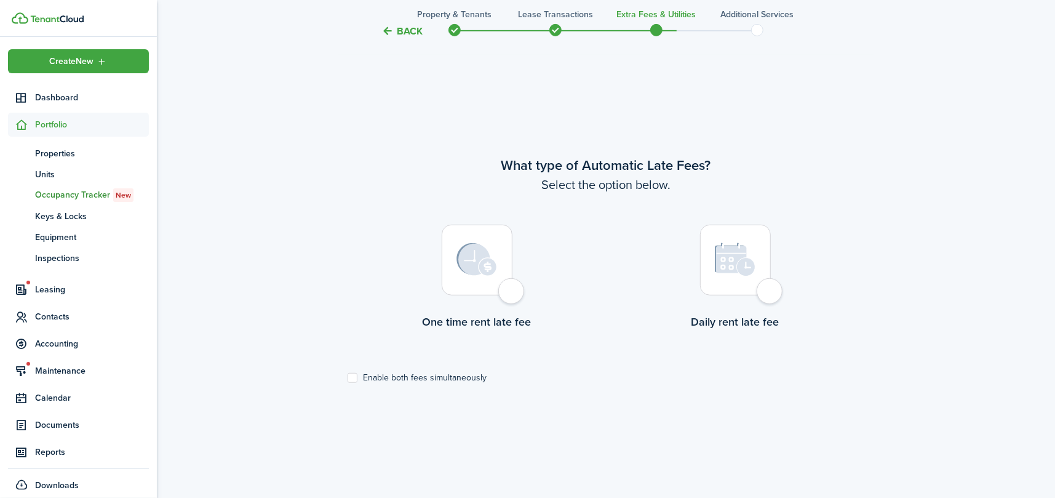
click at [513, 295] on div at bounding box center [477, 260] width 71 height 71
radio input "true"
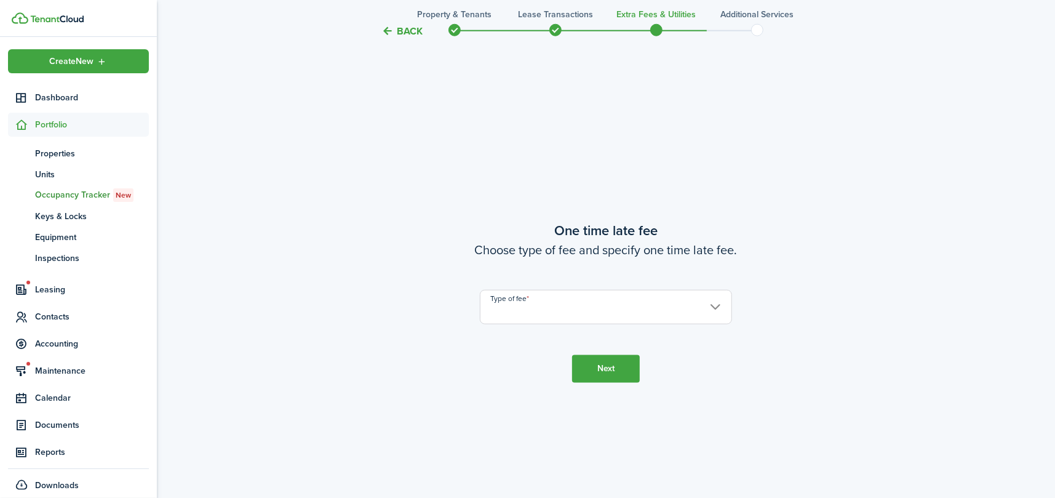
scroll to position [913, 0]
click at [570, 311] on input "Type of fee" at bounding box center [606, 304] width 252 height 34
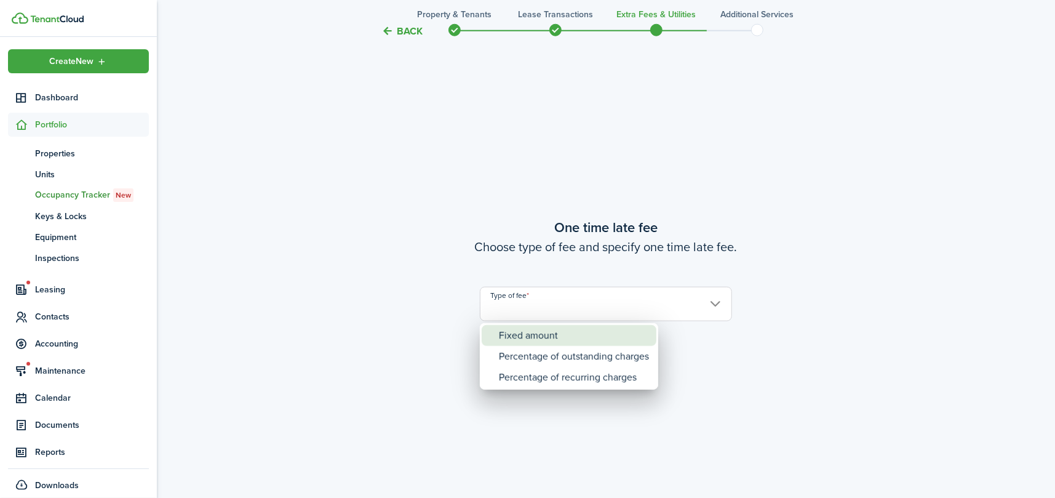
click at [543, 336] on div "Fixed amount" at bounding box center [574, 335] width 150 height 21
type input "Fixed amount"
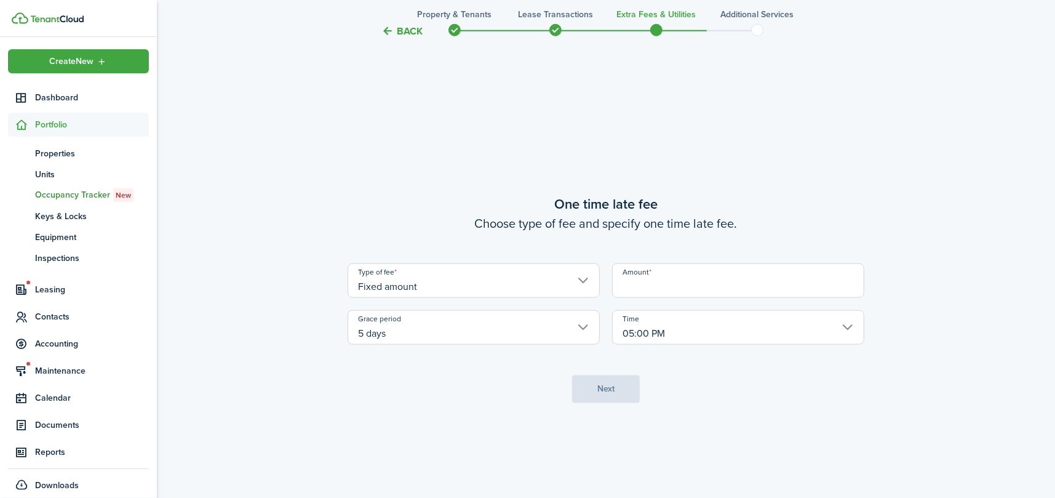
click at [729, 271] on input "Amount" at bounding box center [738, 280] width 252 height 34
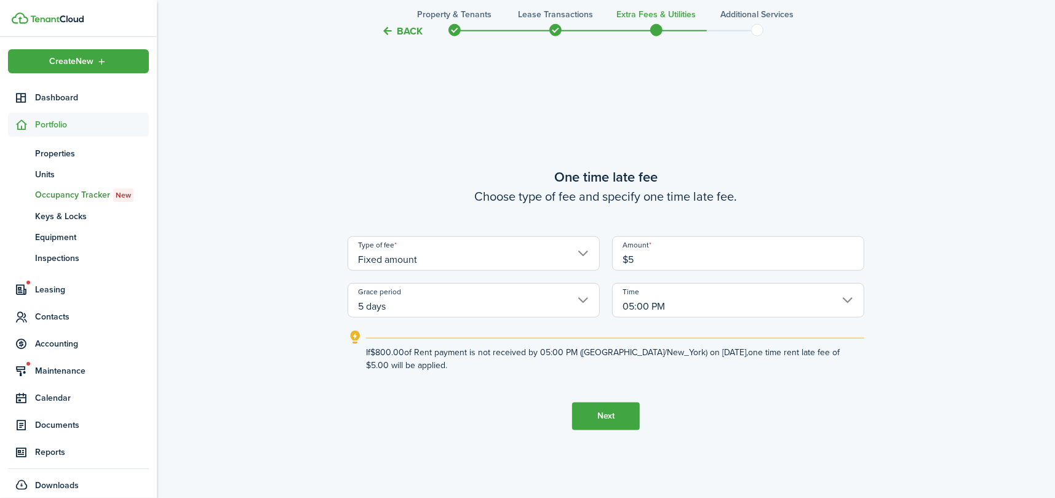
type input "$5.00"
click at [626, 414] on button "Next" at bounding box center [606, 416] width 68 height 28
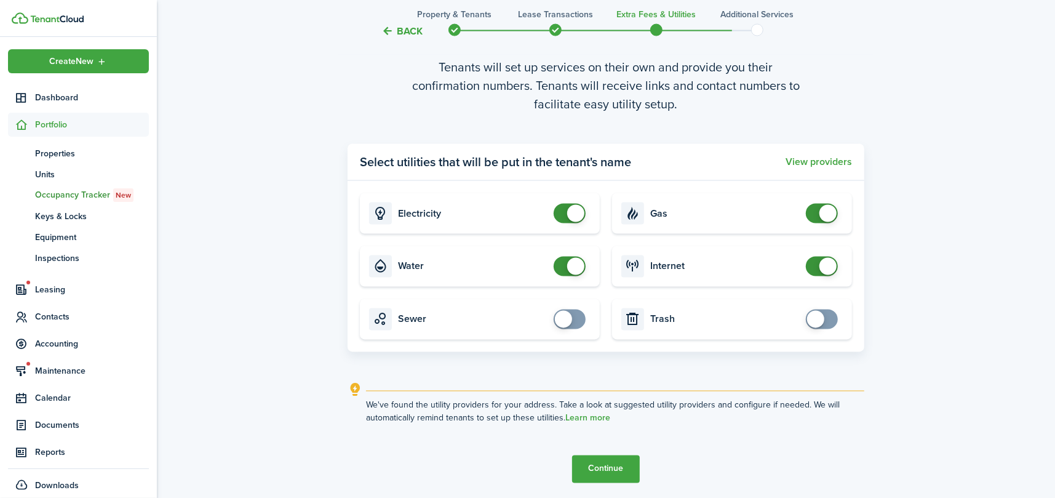
scroll to position [1494, 0]
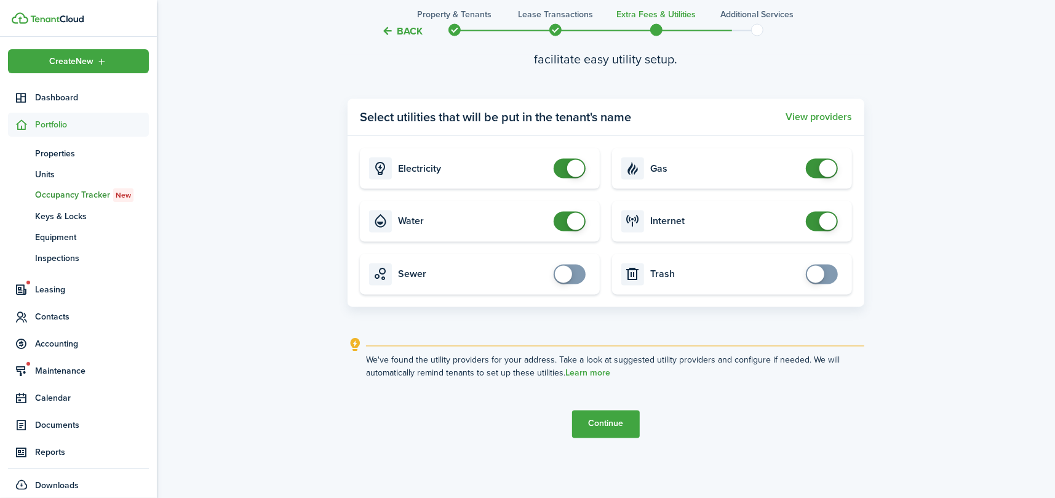
click at [593, 419] on button "Continue" at bounding box center [606, 424] width 68 height 28
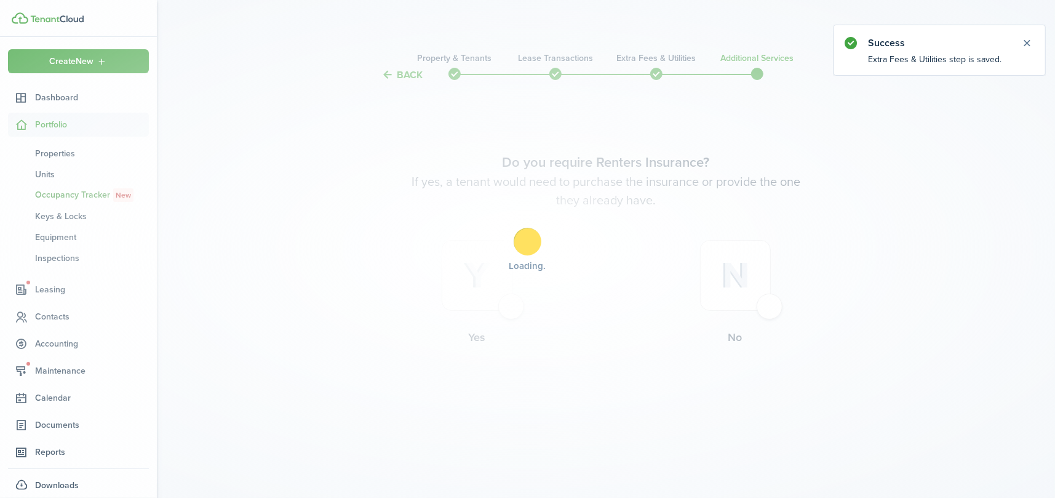
scroll to position [0, 0]
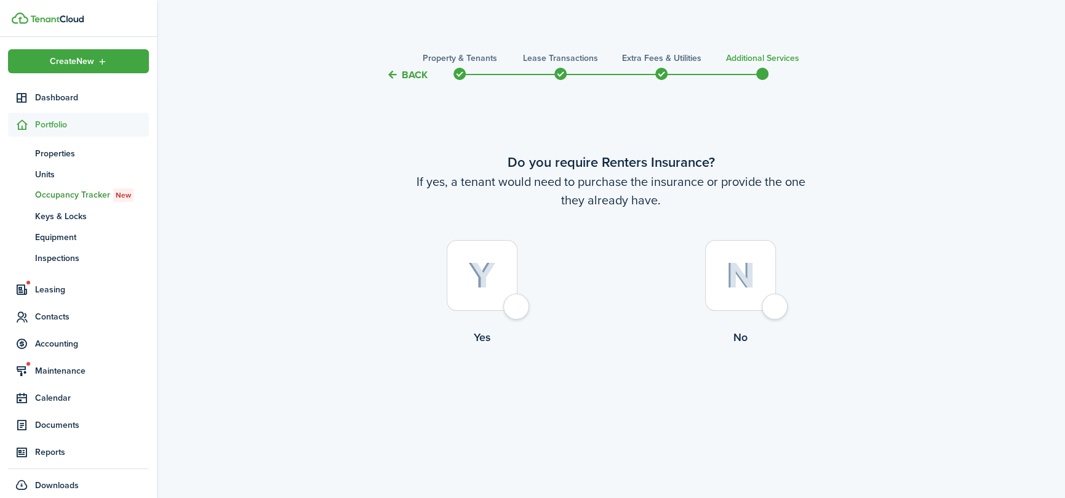
click at [774, 299] on div at bounding box center [740, 275] width 71 height 71
radio input "true"
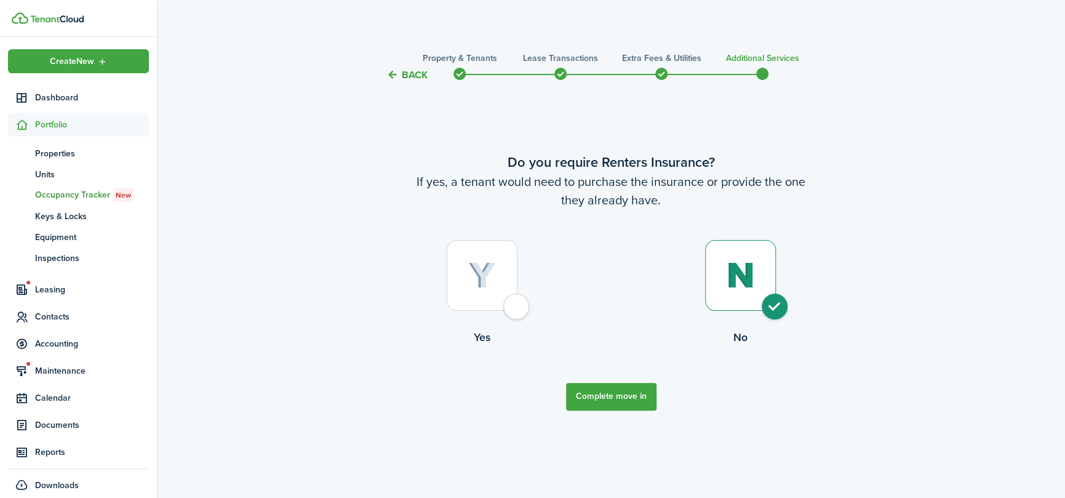
click at [610, 394] on button "Complete move in" at bounding box center [611, 397] width 90 height 28
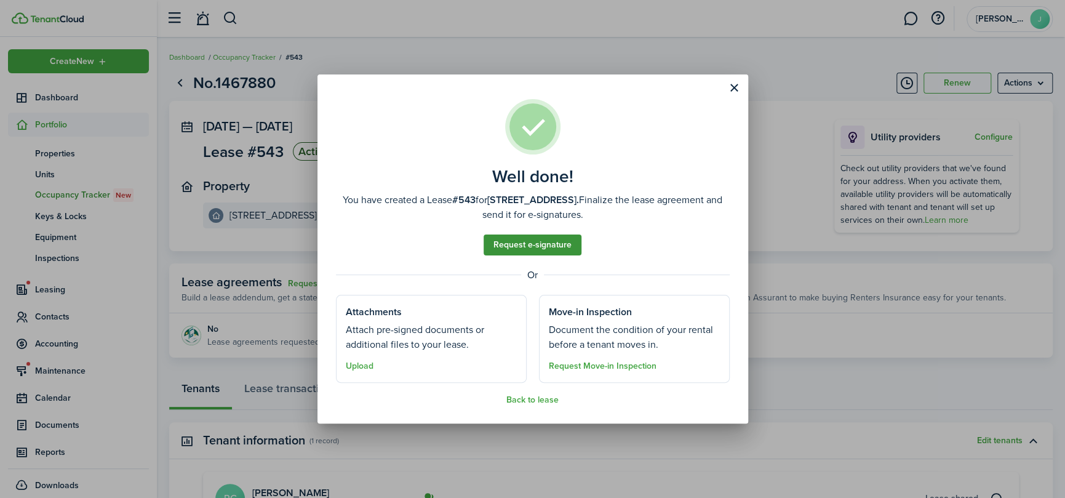
click at [546, 241] on link "Request e-signature" at bounding box center [533, 244] width 98 height 21
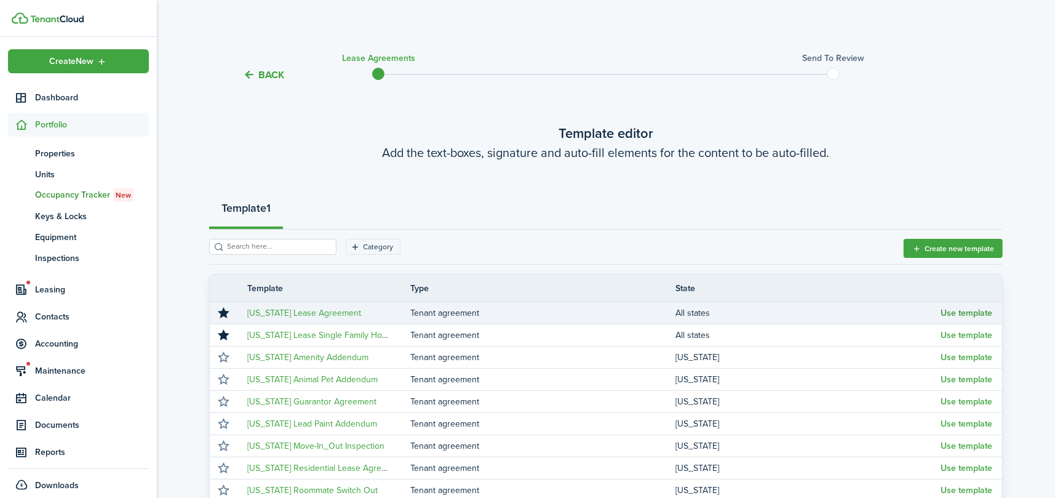
click at [962, 311] on button "Use template" at bounding box center [967, 313] width 52 height 10
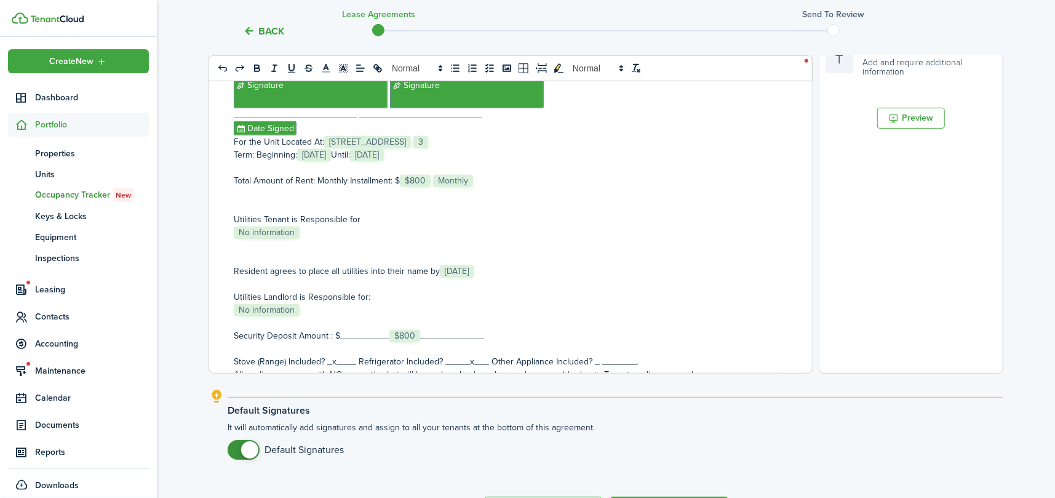
scroll to position [458, 0]
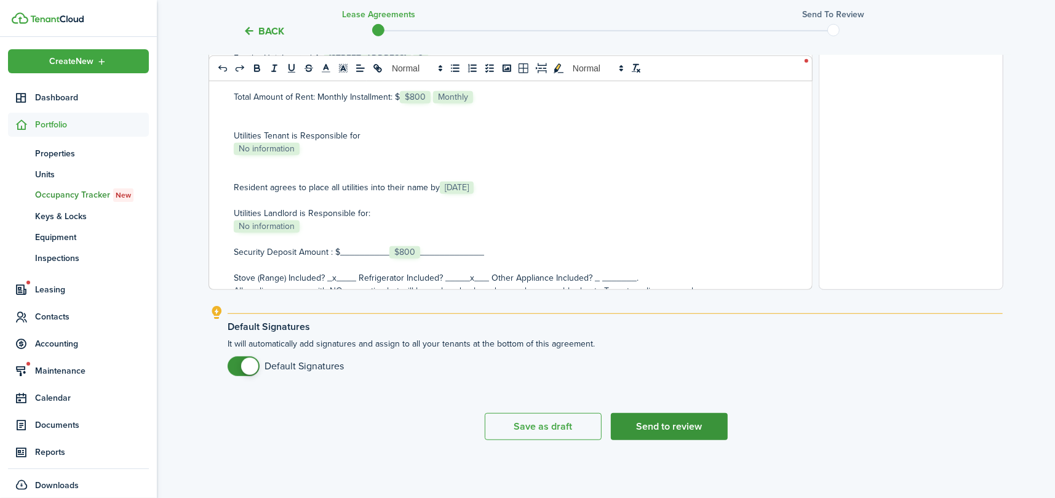
click at [666, 424] on button "Send to review" at bounding box center [669, 426] width 117 height 27
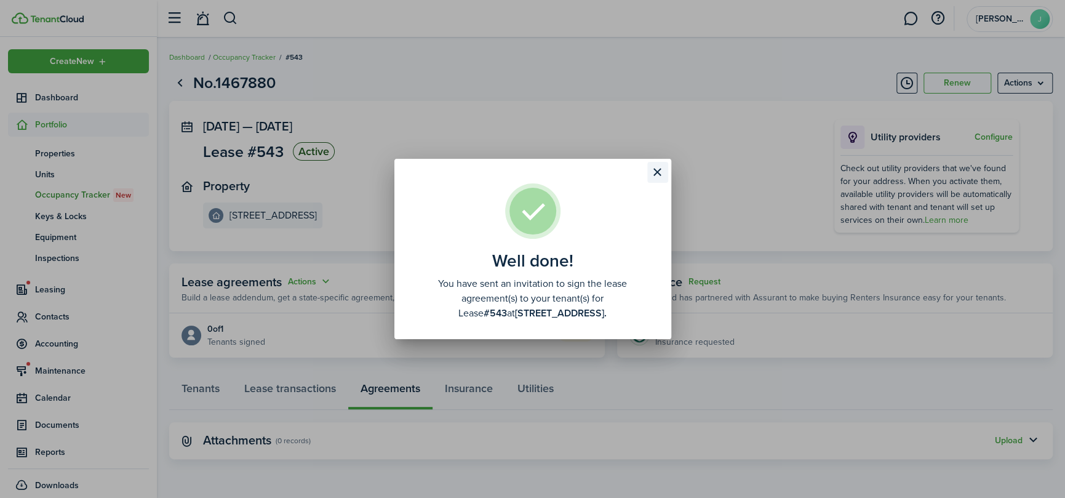
click at [656, 169] on button "Close modal" at bounding box center [657, 172] width 21 height 21
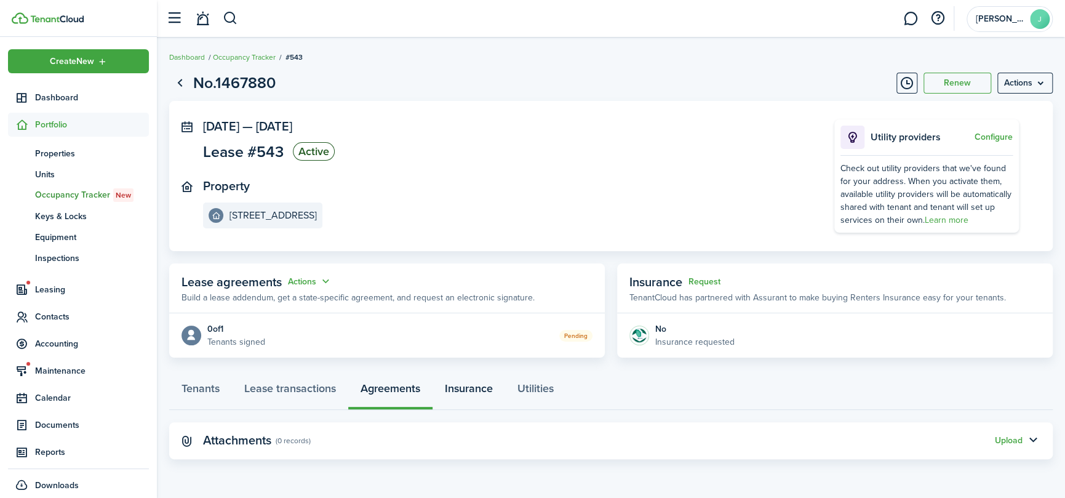
click at [471, 390] on link "Insurance" at bounding box center [469, 391] width 73 height 37
click at [272, 386] on link "Lease transactions" at bounding box center [290, 391] width 116 height 37
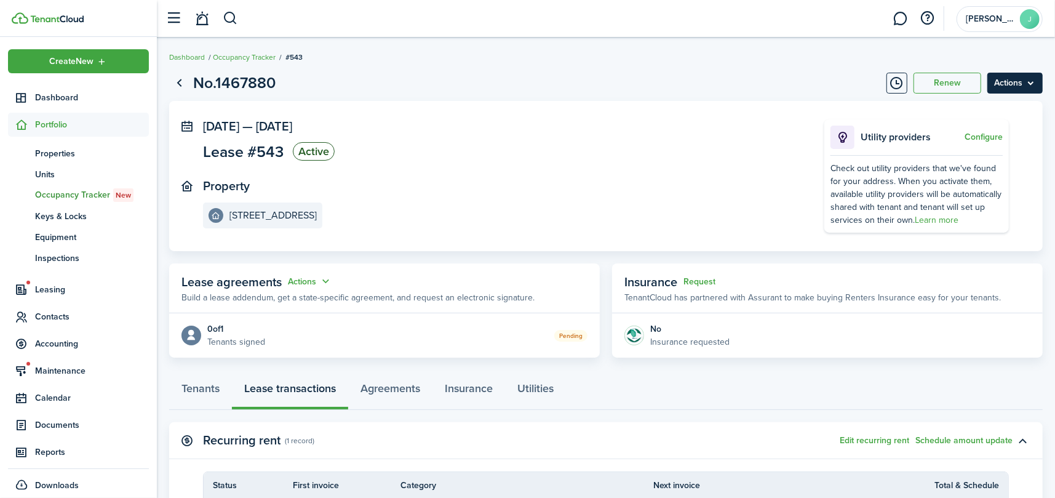
click at [1001, 87] on menu-btn "Actions" at bounding box center [1015, 83] width 55 height 21
click at [478, 74] on page-view-header "No.1467880 Renew Actions" at bounding box center [606, 82] width 874 height 23
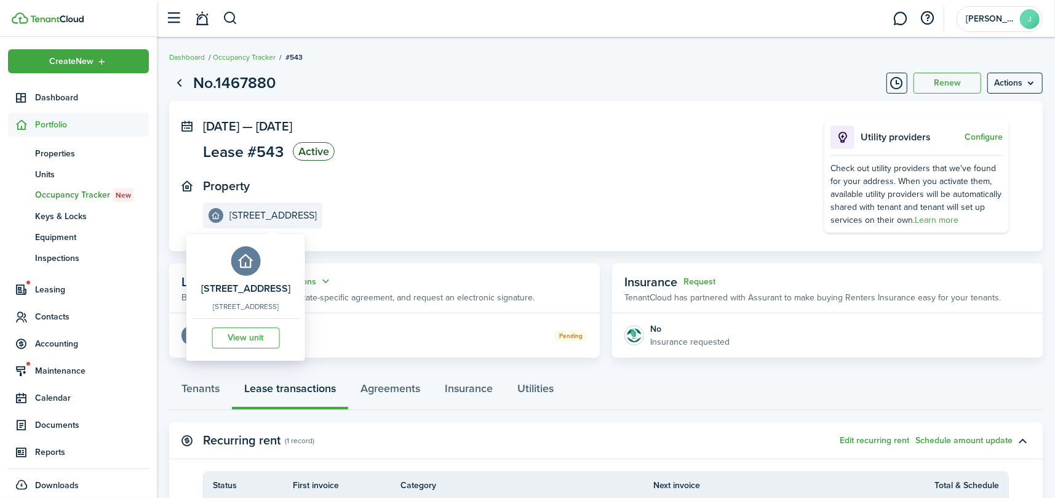
click at [258, 213] on e-details-info-title "[STREET_ADDRESS]" at bounding box center [273, 215] width 87 height 11
click at [265, 343] on link "View unit" at bounding box center [246, 337] width 68 height 21
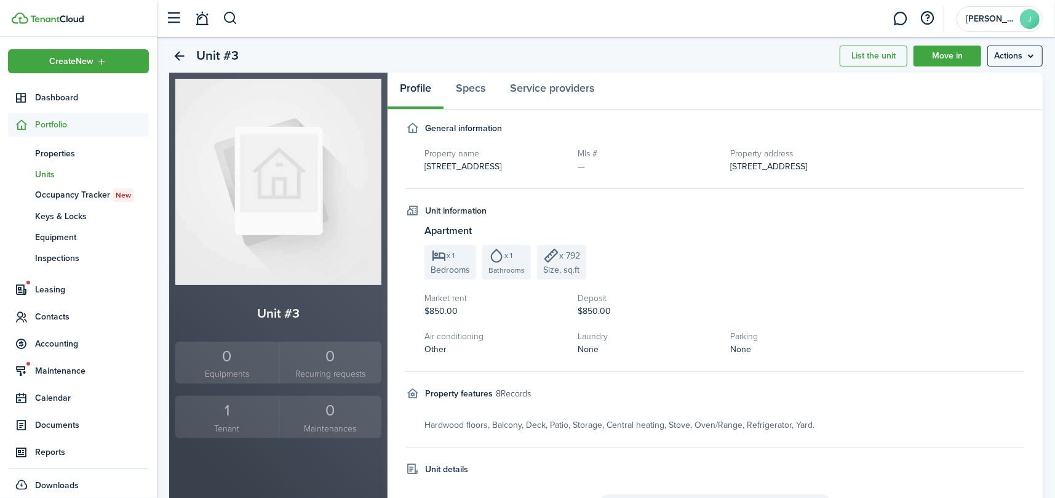
scroll to position [62, 0]
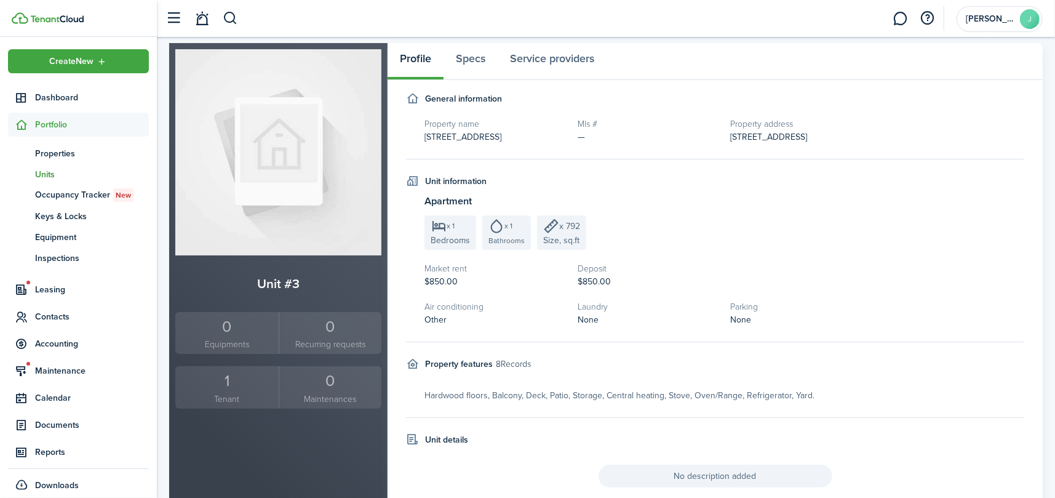
click at [223, 382] on div "1" at bounding box center [226, 380] width 97 height 23
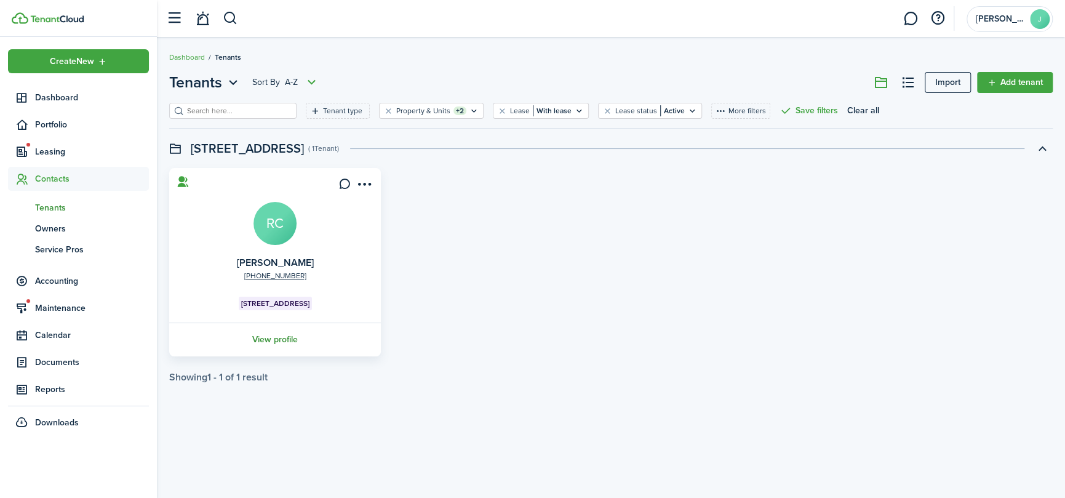
click at [265, 334] on link "View profile" at bounding box center [274, 339] width 215 height 34
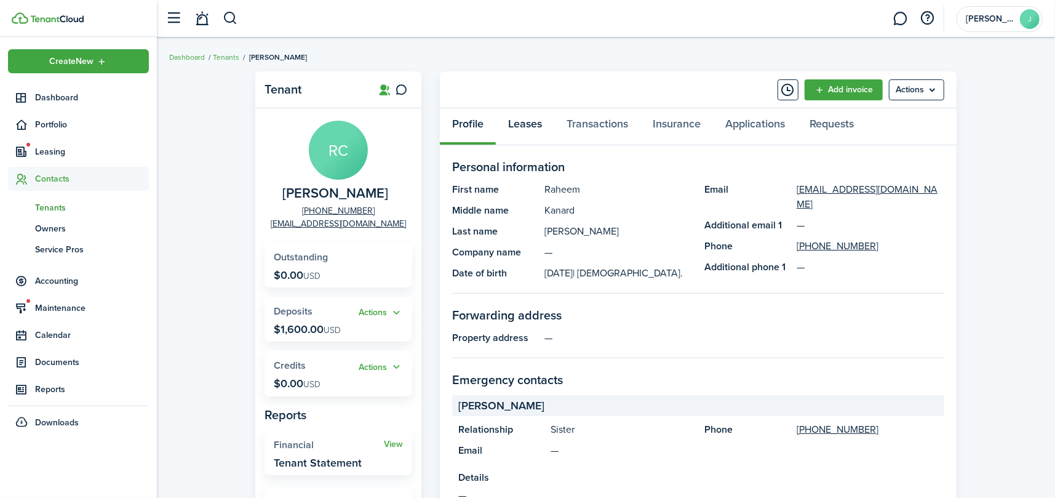
click at [530, 125] on link "Leases" at bounding box center [525, 126] width 58 height 37
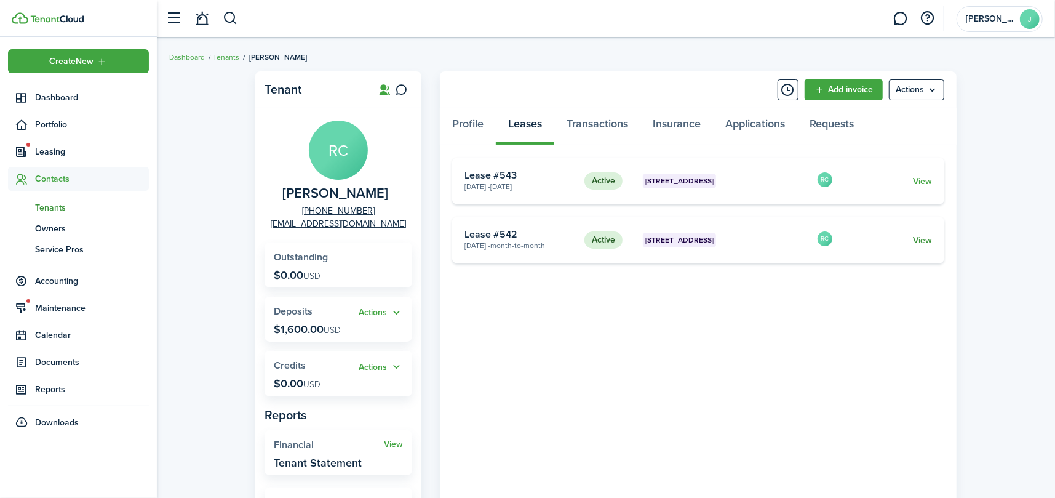
click at [915, 242] on link "View" at bounding box center [922, 240] width 19 height 13
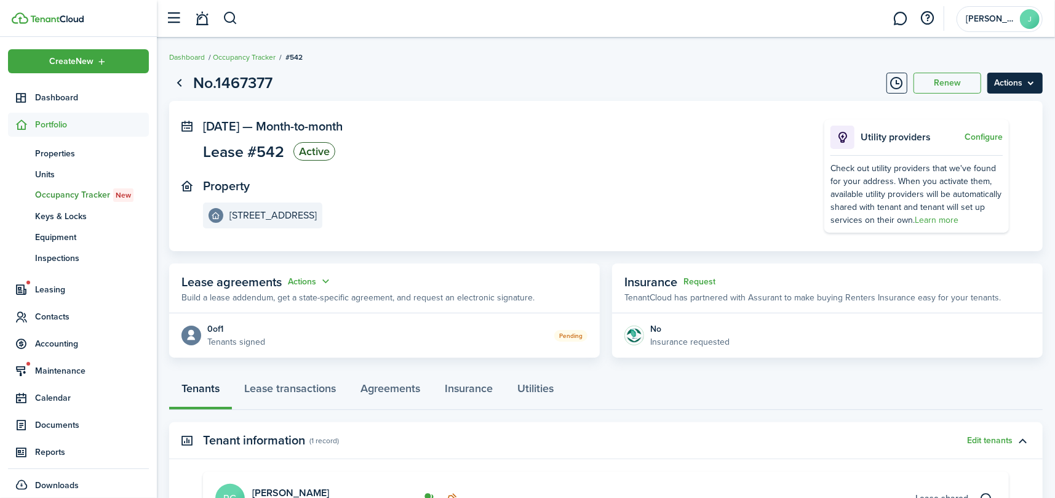
click at [1011, 84] on menu-btn "Actions" at bounding box center [1015, 83] width 55 height 21
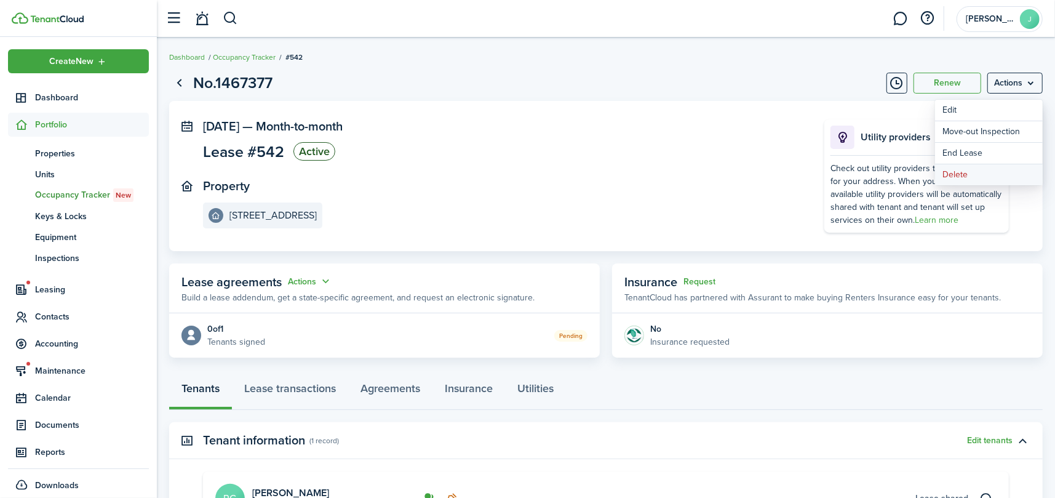
click at [996, 172] on button "Delete" at bounding box center [989, 174] width 108 height 21
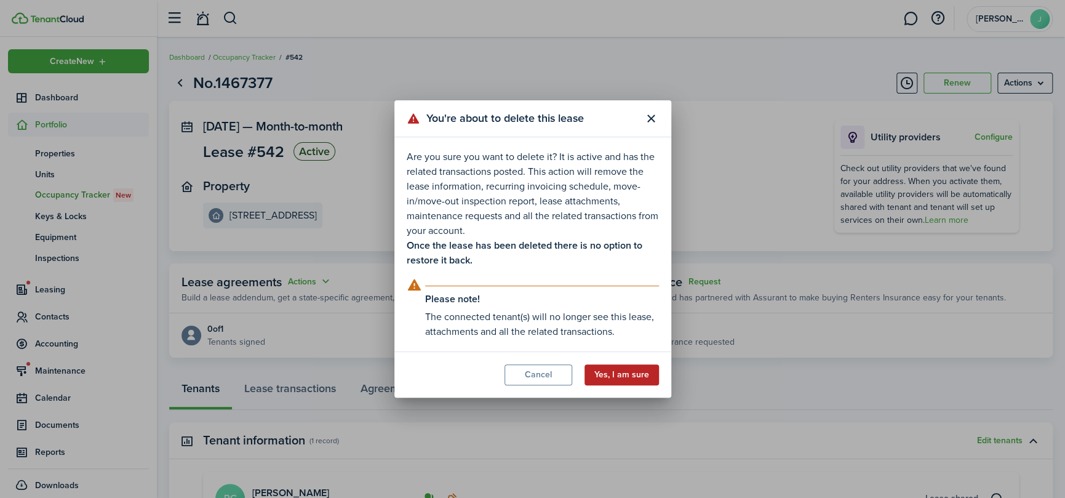
click at [604, 374] on button "Yes, I am sure" at bounding box center [622, 374] width 74 height 21
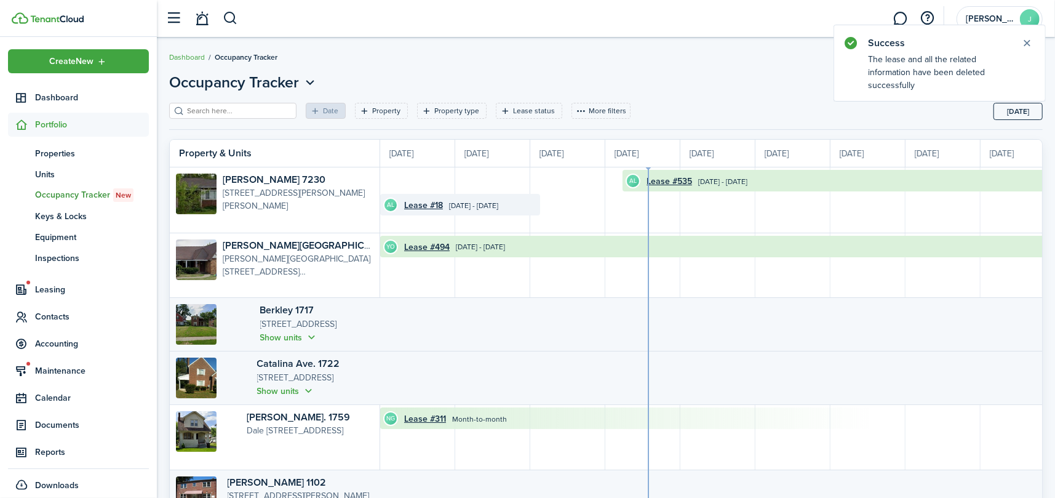
scroll to position [0, 225]
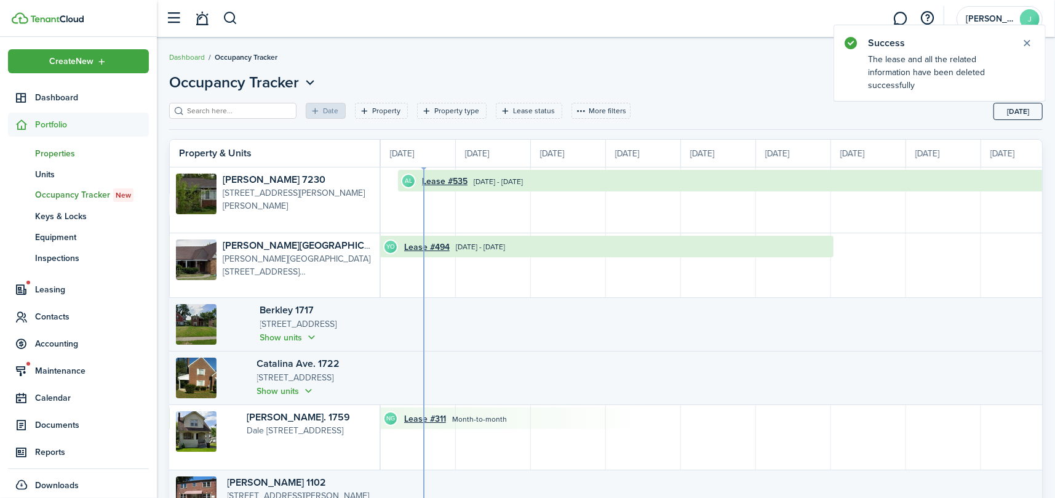
click at [47, 155] on span "Properties" at bounding box center [92, 153] width 114 height 13
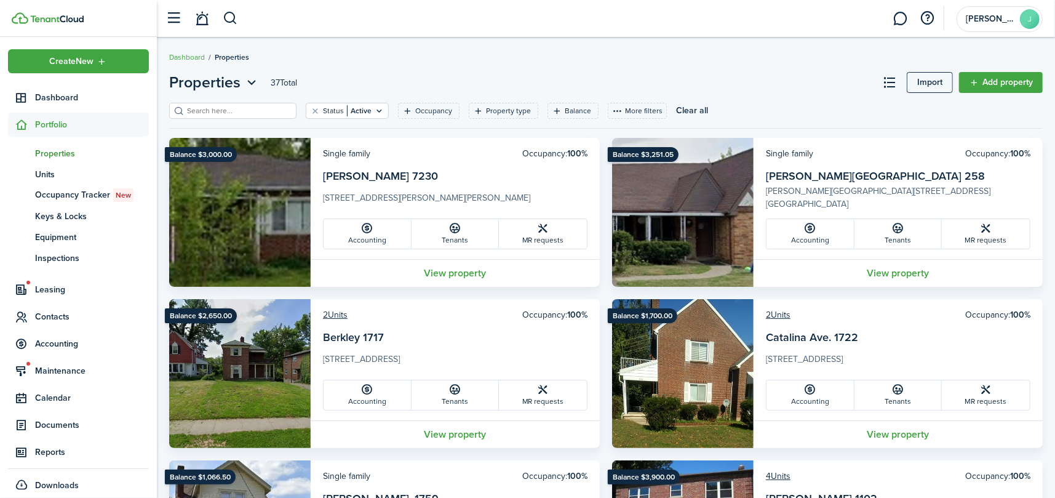
click at [212, 104] on filter-search at bounding box center [232, 111] width 127 height 16
click at [230, 104] on filter-search at bounding box center [232, 111] width 127 height 16
click at [233, 106] on input "search" at bounding box center [238, 111] width 108 height 12
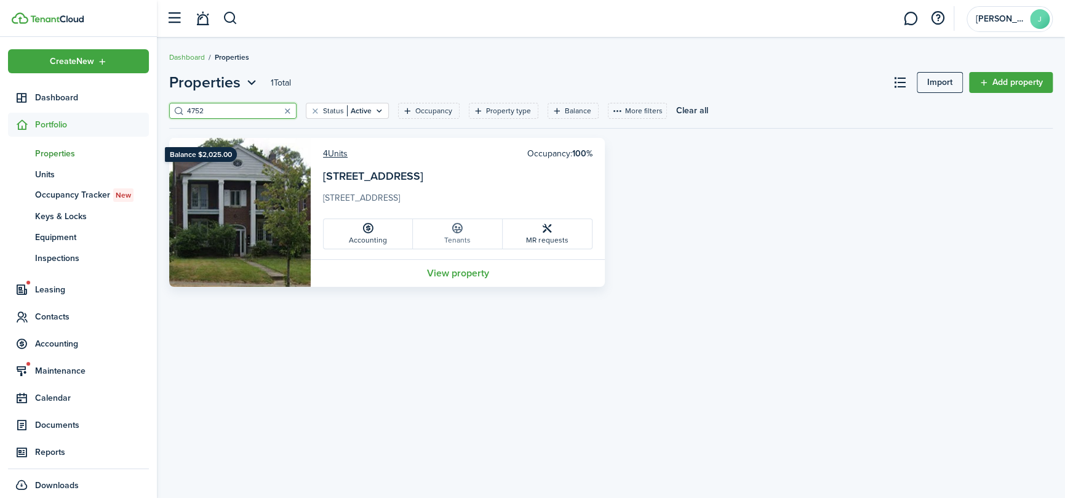
type input "4752"
click at [458, 232] on icon at bounding box center [457, 228] width 13 height 12
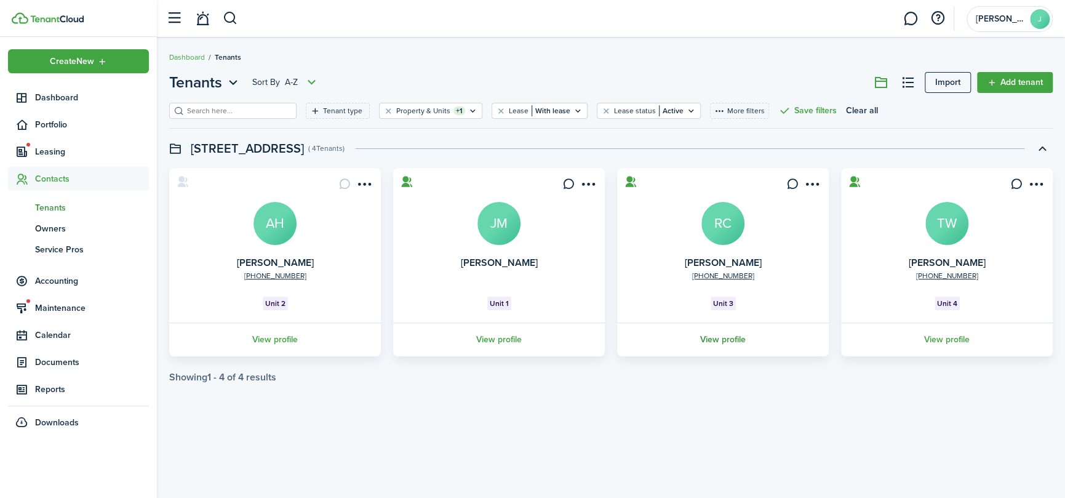
click at [721, 335] on link "View profile" at bounding box center [722, 339] width 215 height 34
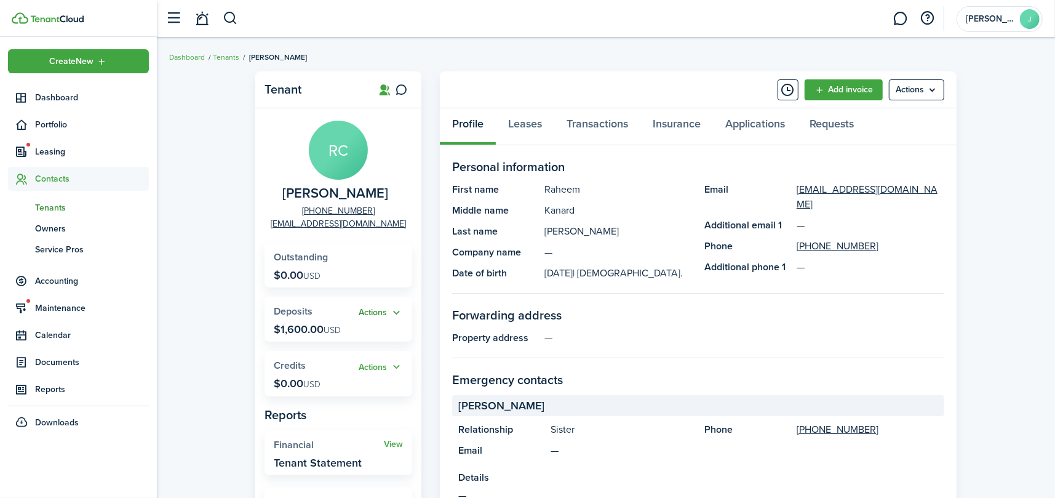
click at [372, 317] on button "Actions" at bounding box center [381, 313] width 44 height 14
click at [603, 116] on link "Transactions" at bounding box center [597, 126] width 86 height 37
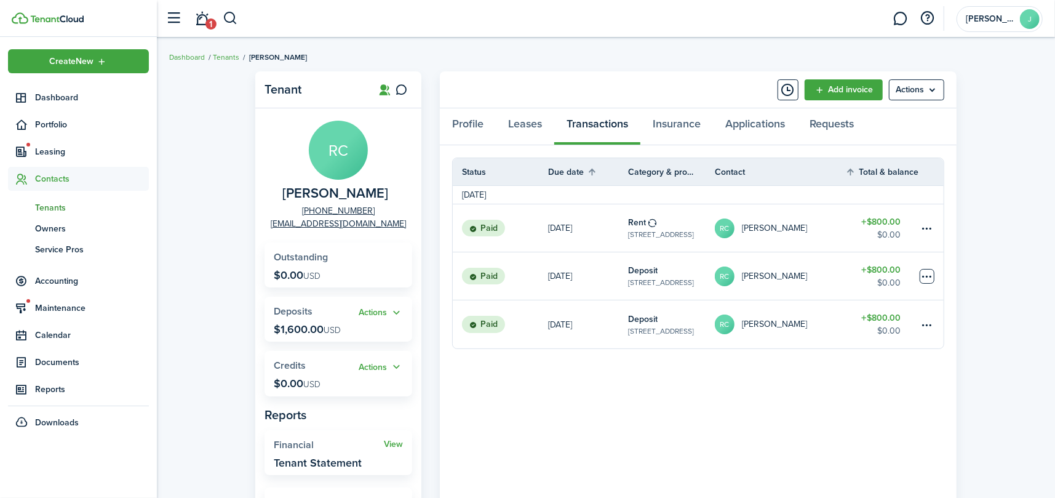
click at [923, 273] on table-menu-btn-icon at bounding box center [927, 276] width 15 height 15
click at [855, 452] on button "Delete" at bounding box center [881, 450] width 108 height 21
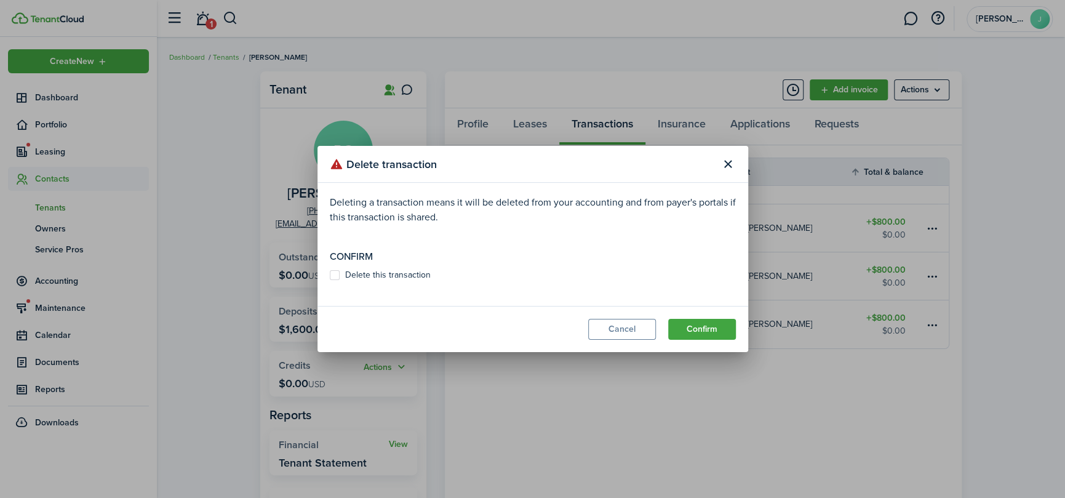
click at [424, 278] on label "Delete this transaction" at bounding box center [380, 275] width 101 height 10
click at [330, 276] on input "Delete this transaction" at bounding box center [329, 275] width 1 height 1
checkbox input "true"
click at [716, 335] on button "Confirm" at bounding box center [702, 329] width 68 height 21
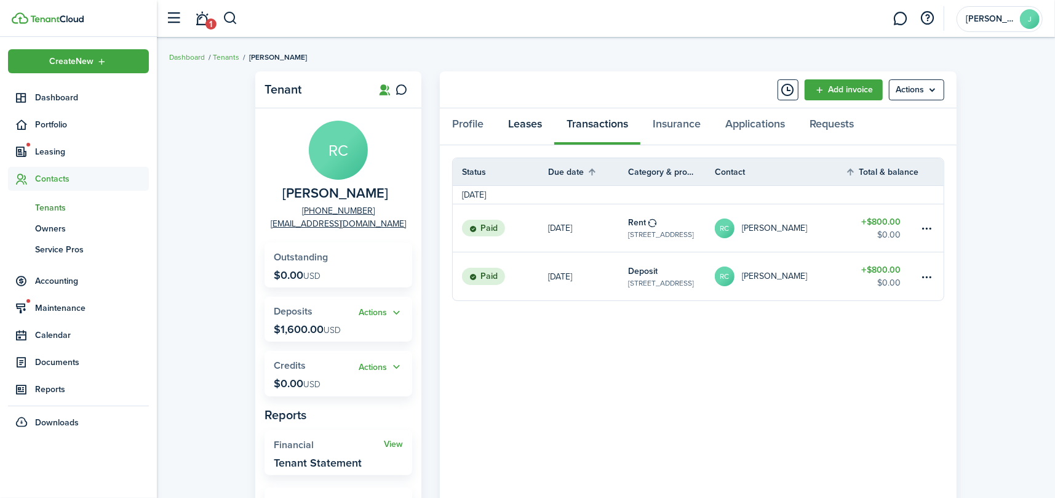
click at [530, 122] on link "Leases" at bounding box center [525, 126] width 58 height 37
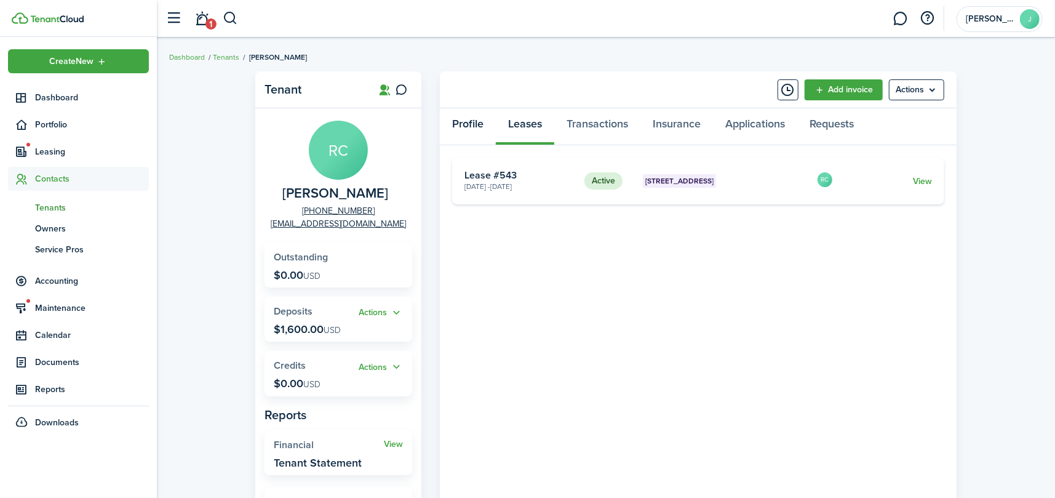
click at [462, 121] on link "Profile" at bounding box center [468, 126] width 56 height 37
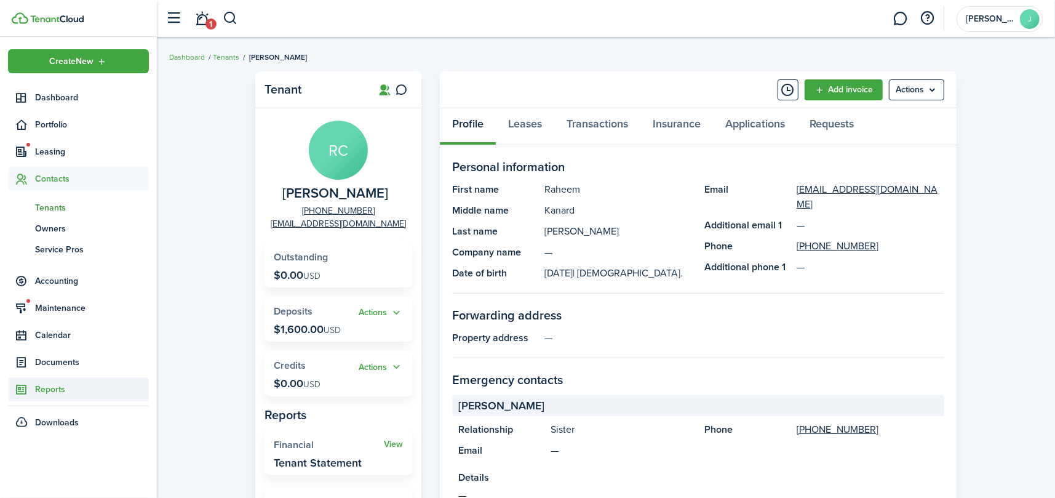
click at [54, 390] on span "Reports" at bounding box center [92, 389] width 114 height 13
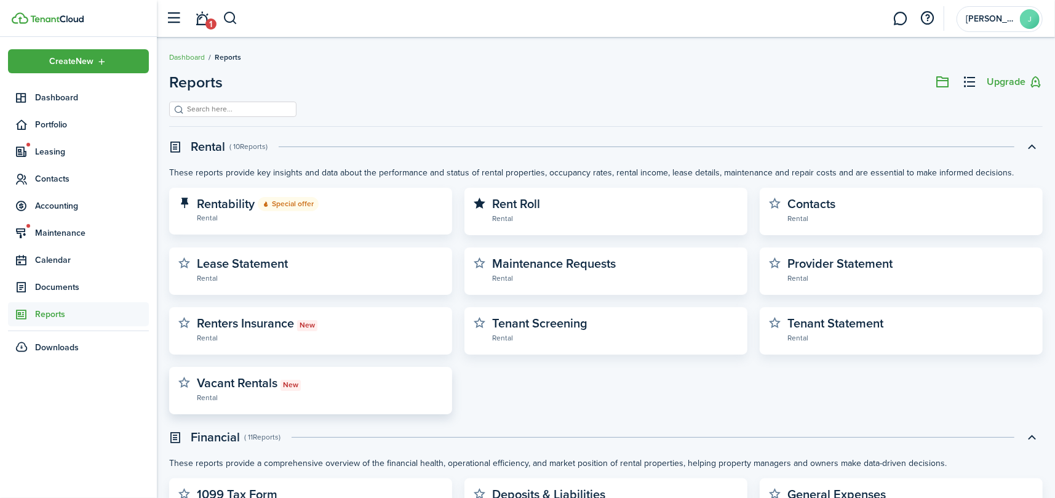
click at [251, 375] on widget-stats-description "Vacant Rentals New" at bounding box center [249, 383] width 104 height 18
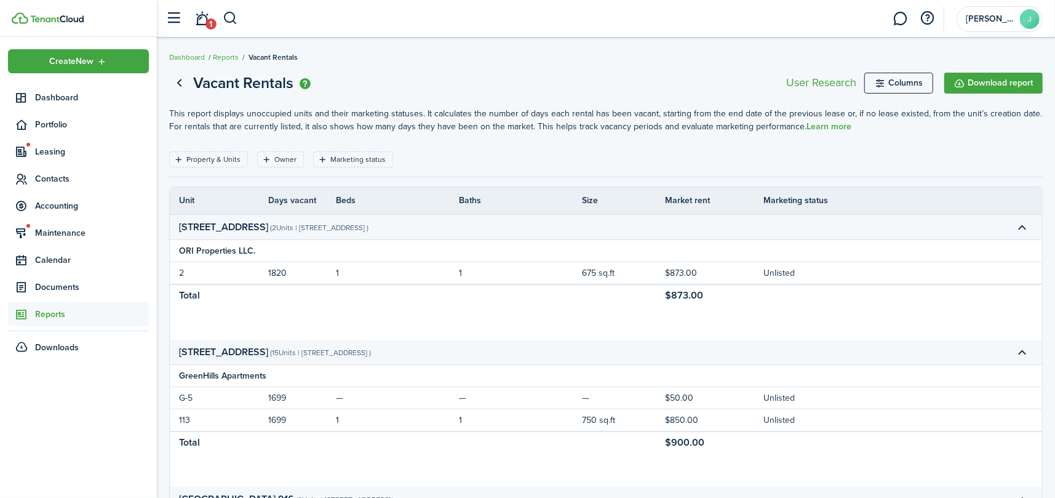
click at [530, 306] on tbody "ORI Properties LLC. 2 1820 1 1 675 sq.ft $873.00 Unlisted Total $873.00" at bounding box center [606, 290] width 873 height 100
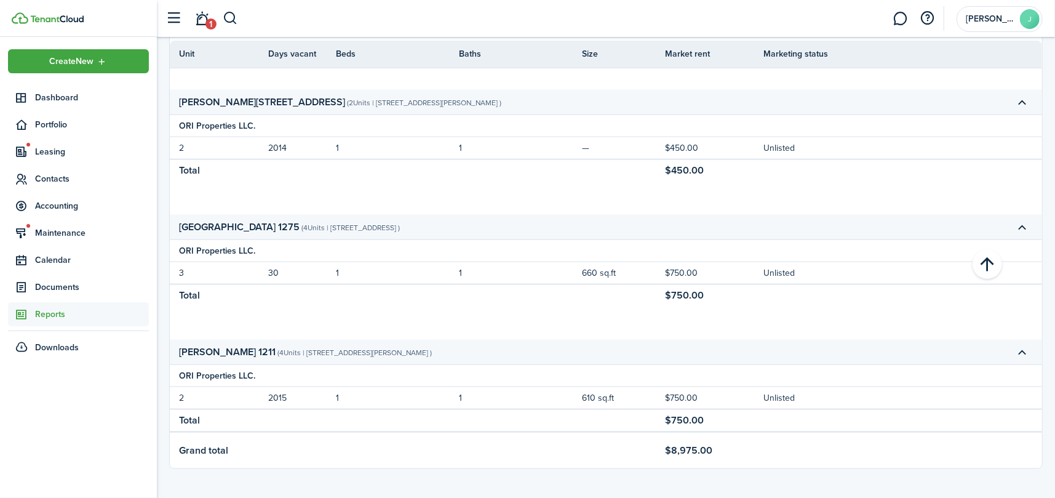
scroll to position [1150, 0]
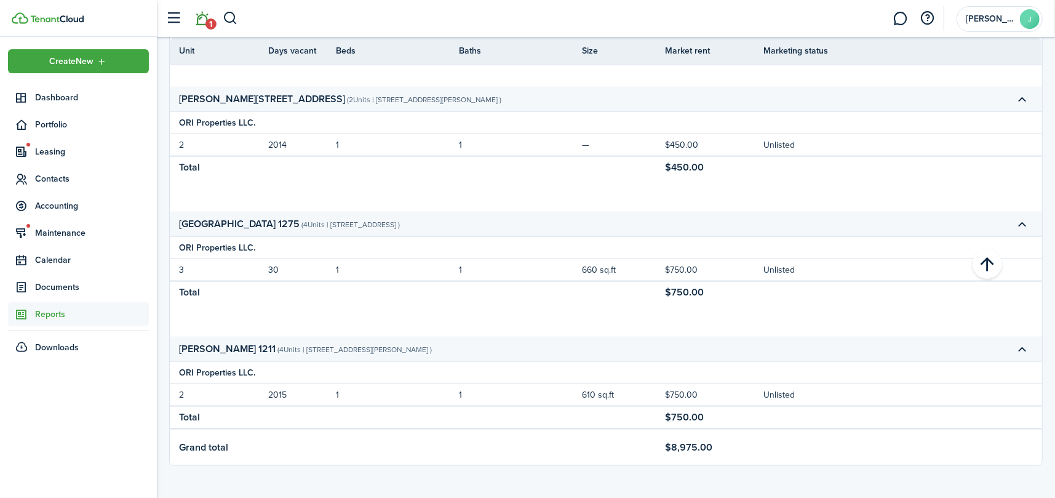
click at [206, 17] on link "1" at bounding box center [202, 18] width 23 height 31
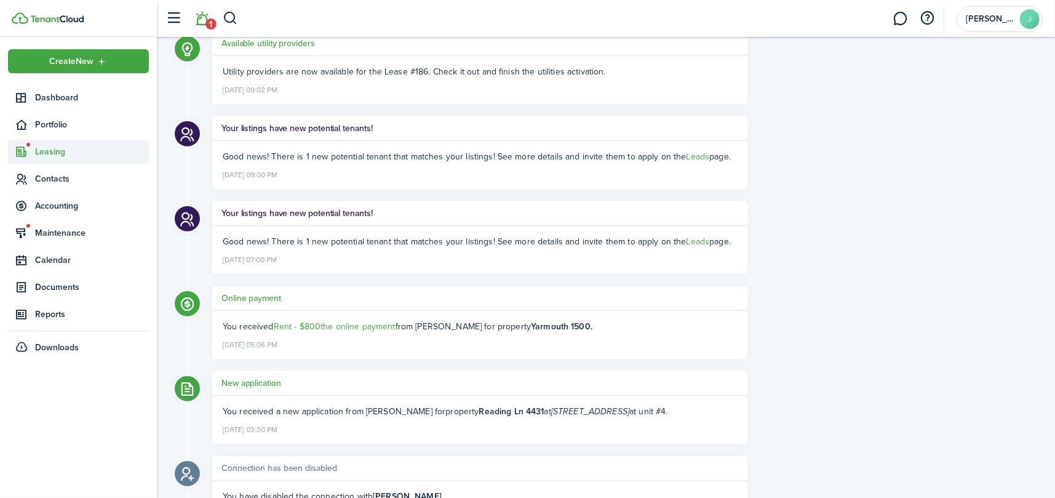
click at [51, 149] on span "Leasing" at bounding box center [92, 151] width 114 height 13
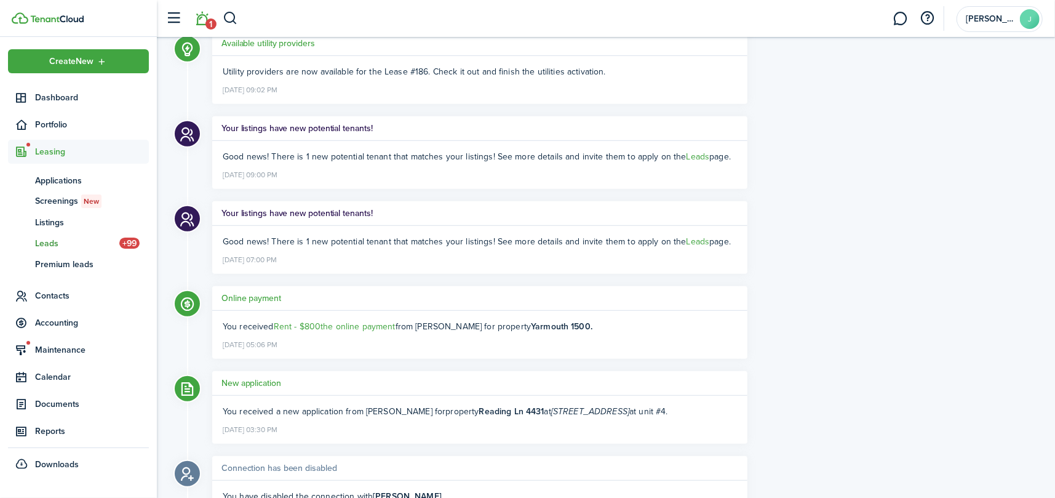
click at [39, 242] on span "Leads" at bounding box center [77, 243] width 84 height 13
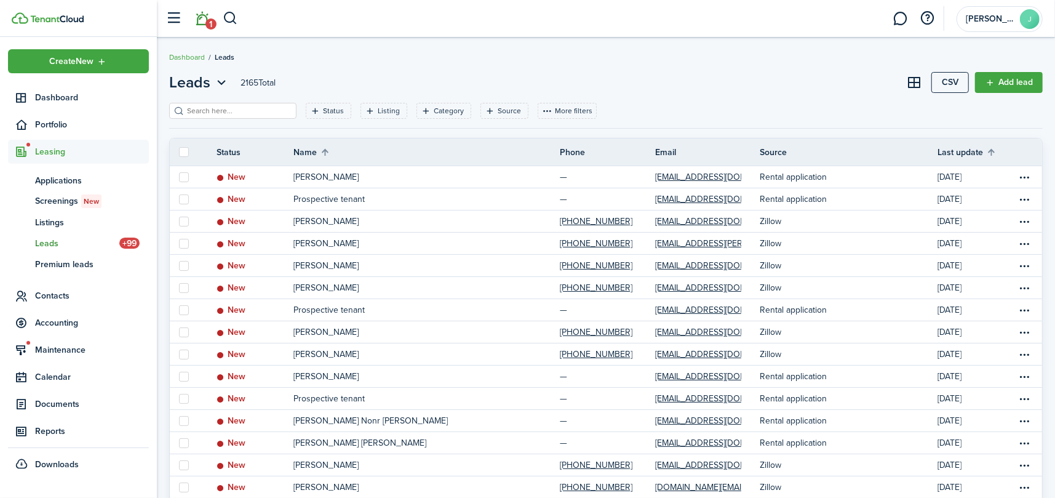
click at [206, 23] on span "1" at bounding box center [211, 23] width 11 height 11
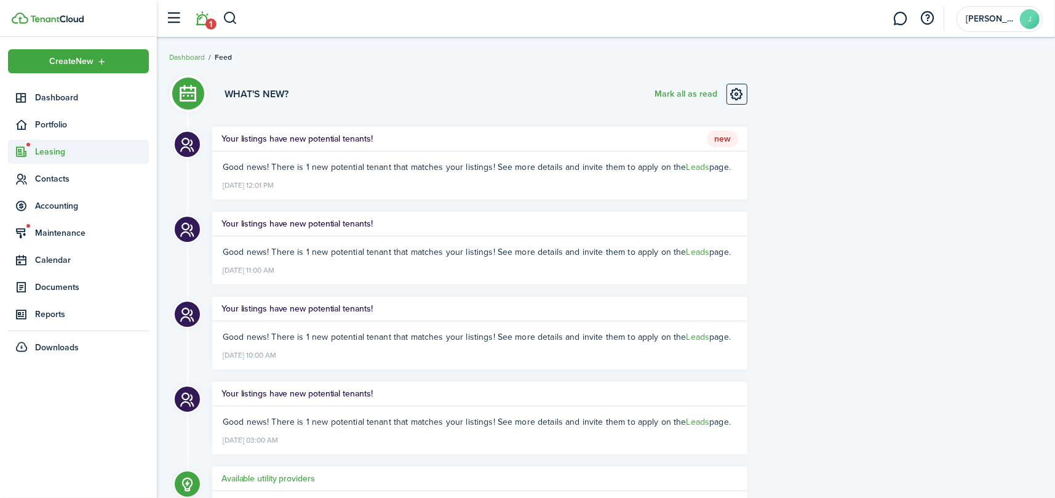
click at [39, 147] on span "Leasing" at bounding box center [92, 151] width 114 height 13
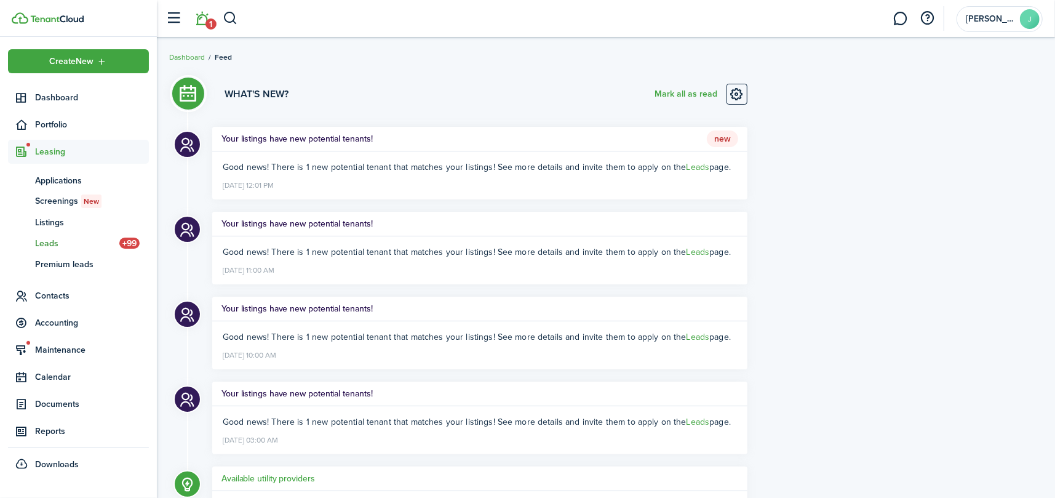
click at [44, 238] on span "Leads" at bounding box center [77, 243] width 84 height 13
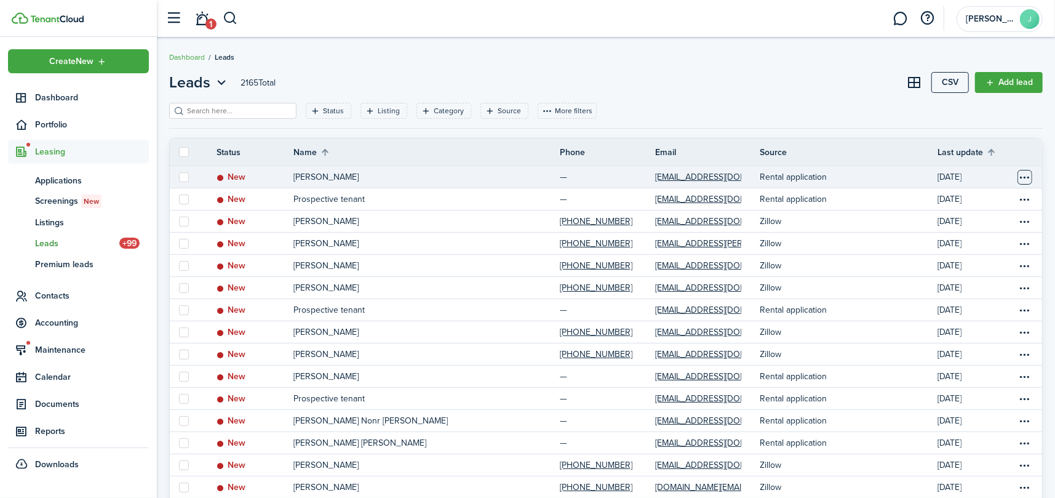
click at [1025, 176] on table-menu-btn-icon "Open menu" at bounding box center [1025, 177] width 15 height 15
click at [788, 177] on p "Rental application" at bounding box center [793, 176] width 67 height 13
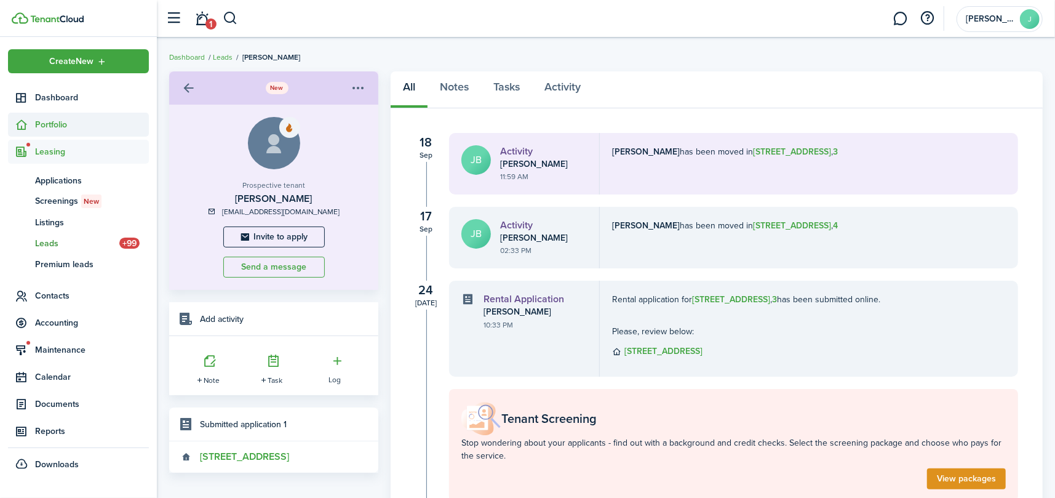
click at [71, 120] on span "Portfolio" at bounding box center [92, 124] width 114 height 13
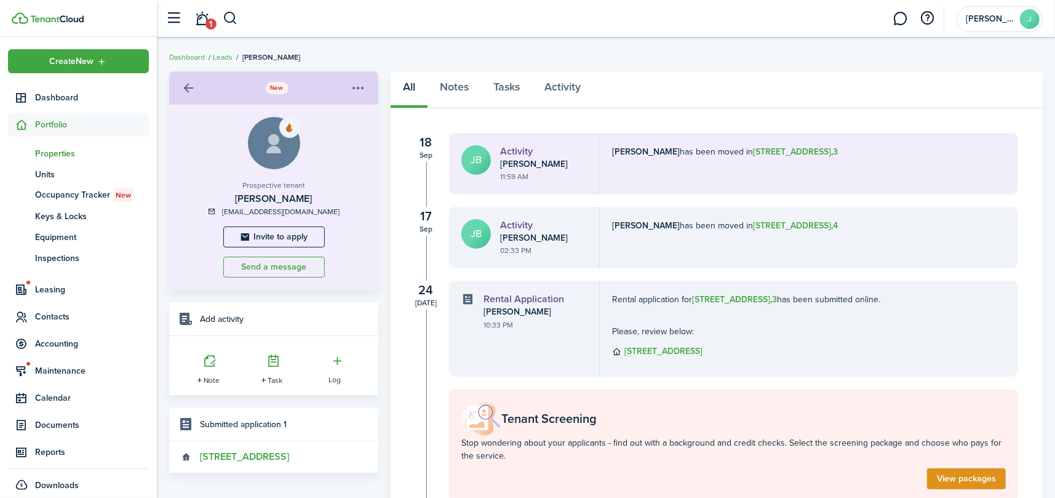
click at [49, 156] on span "Properties" at bounding box center [92, 153] width 114 height 13
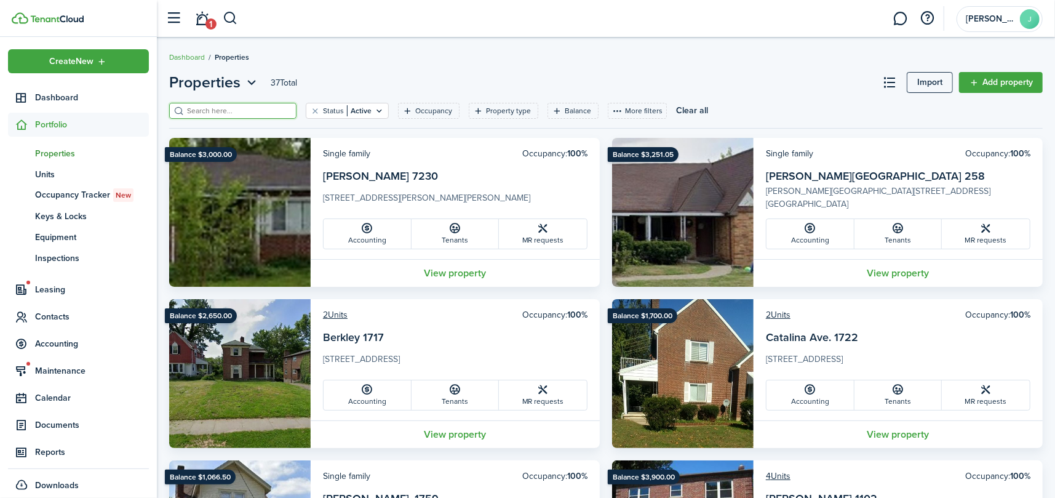
click at [221, 108] on input "search" at bounding box center [238, 111] width 108 height 12
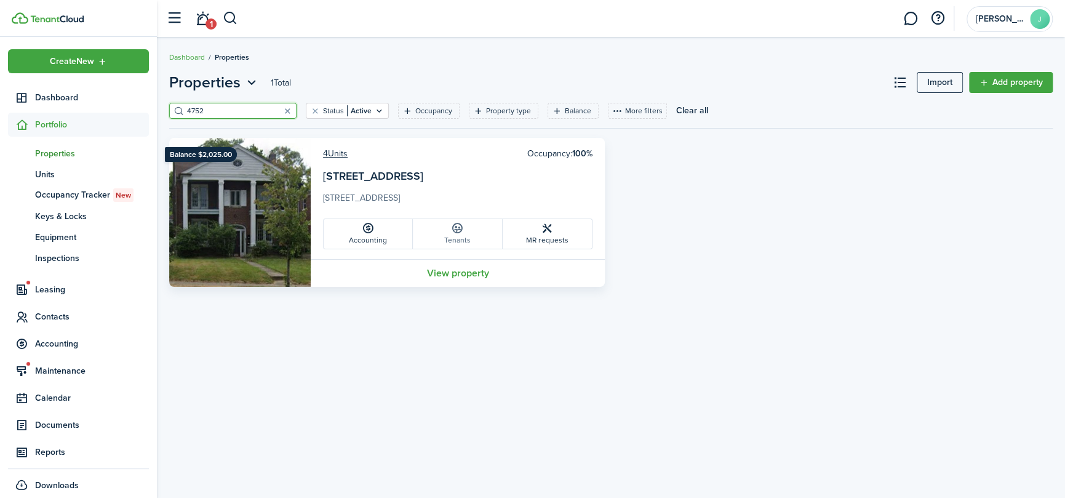
type input "4752"
click at [465, 225] on link "Tenants" at bounding box center [457, 234] width 89 height 30
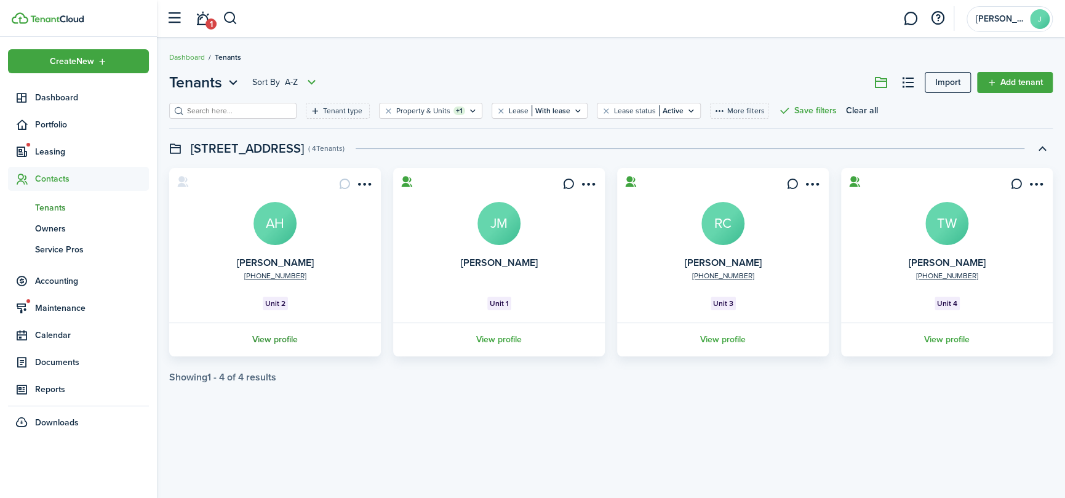
click at [303, 338] on link "View profile" at bounding box center [274, 339] width 215 height 34
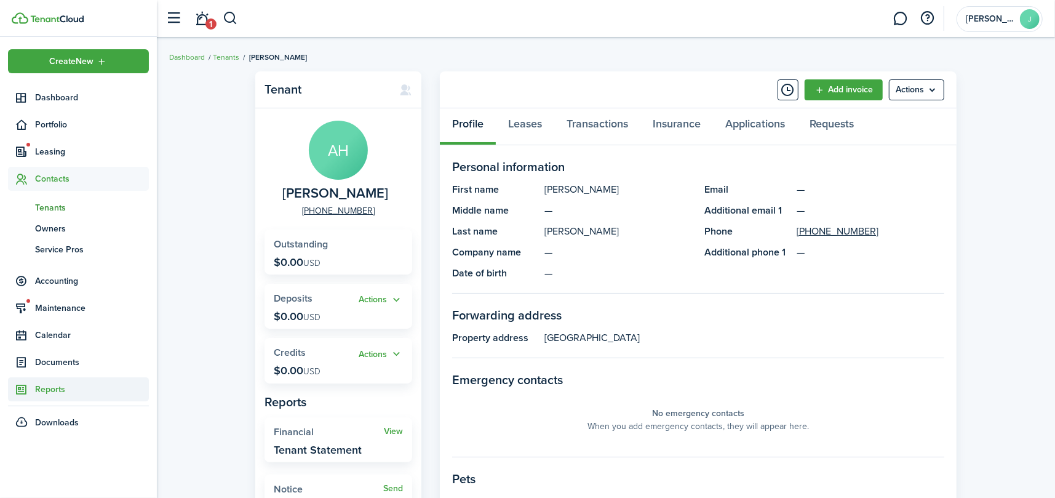
click at [47, 392] on span "Reports" at bounding box center [92, 389] width 114 height 13
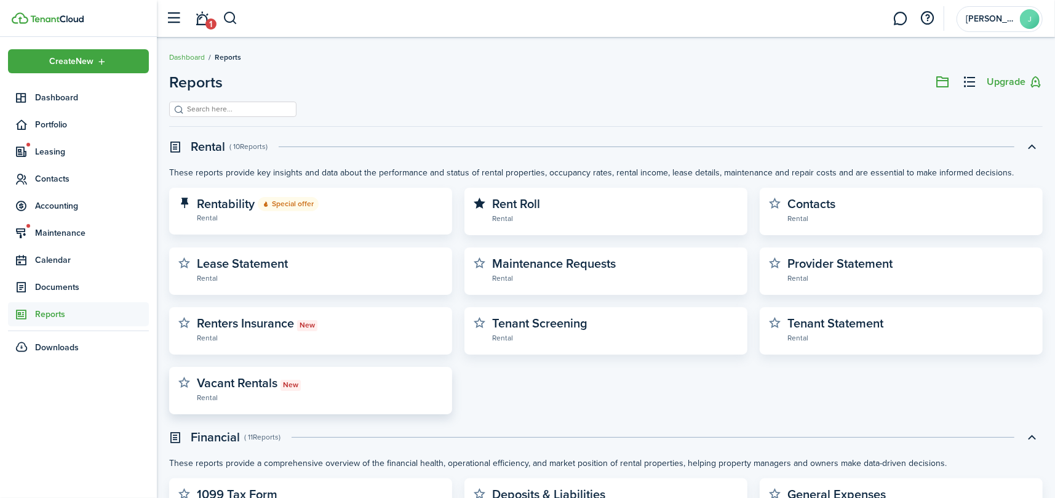
click at [252, 385] on widget-stats-description "Vacant Rentals New" at bounding box center [249, 383] width 104 height 18
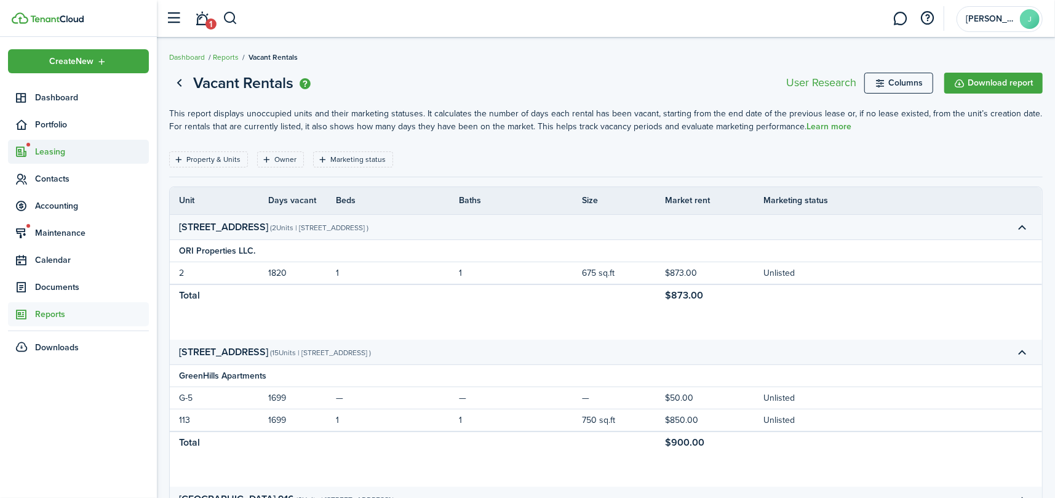
click at [37, 153] on span "Leasing" at bounding box center [92, 151] width 114 height 13
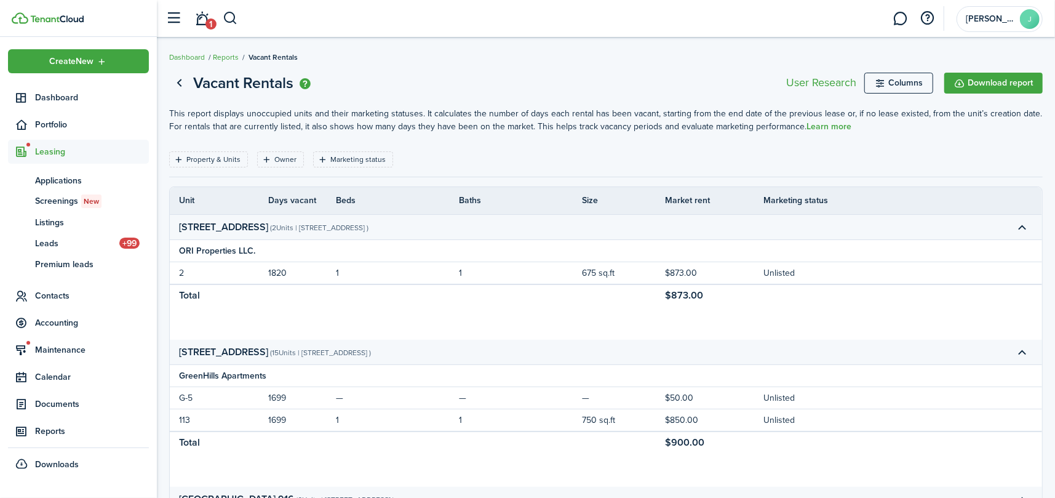
click at [43, 167] on ul "ap Applications sc Screenings New ls Listings ld Leads +99 pl Premium leads" at bounding box center [78, 222] width 141 height 117
click at [48, 175] on span "Applications" at bounding box center [92, 180] width 114 height 13
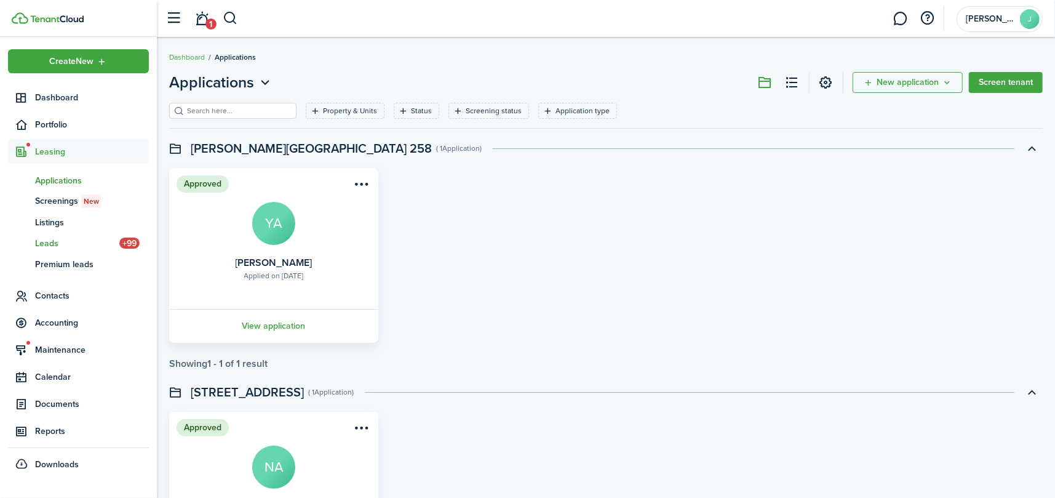
click at [47, 242] on span "Leads" at bounding box center [77, 243] width 84 height 13
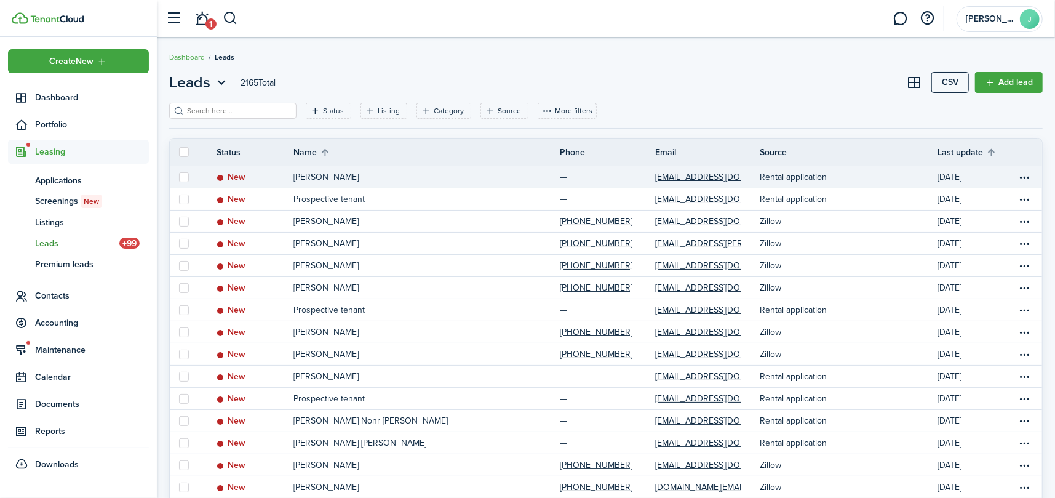
click at [229, 175] on status "New" at bounding box center [231, 177] width 29 height 10
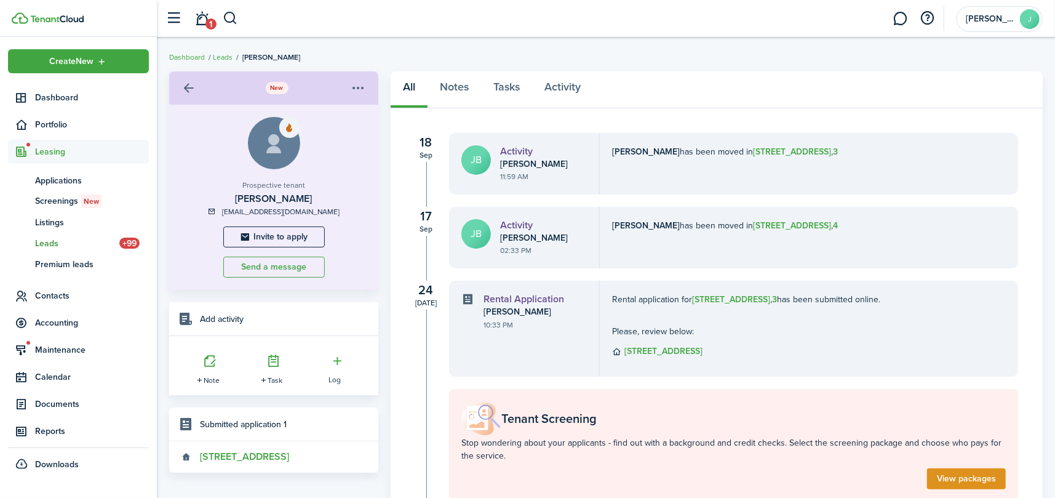
click at [359, 87] on menu-btn-icon "Open menu" at bounding box center [358, 88] width 21 height 21
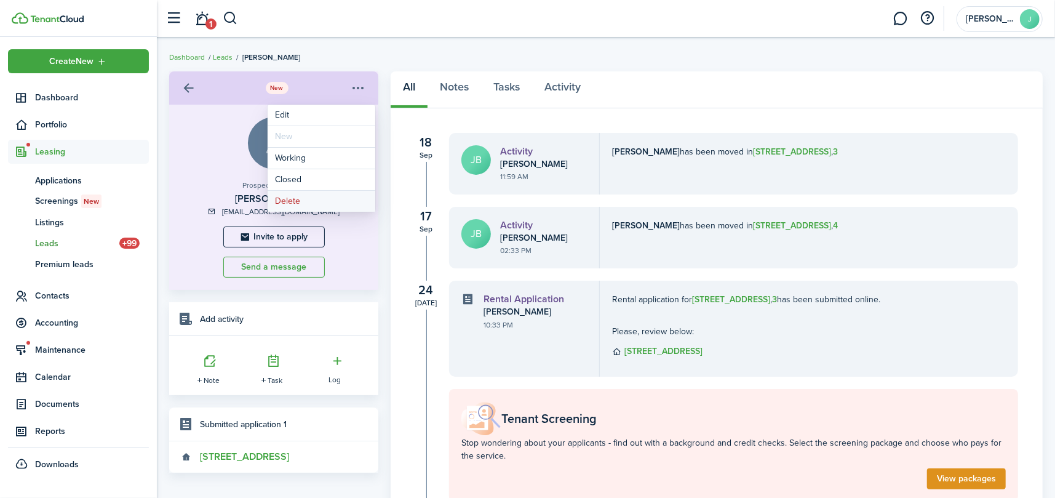
click at [319, 199] on button "Delete" at bounding box center [322, 201] width 108 height 21
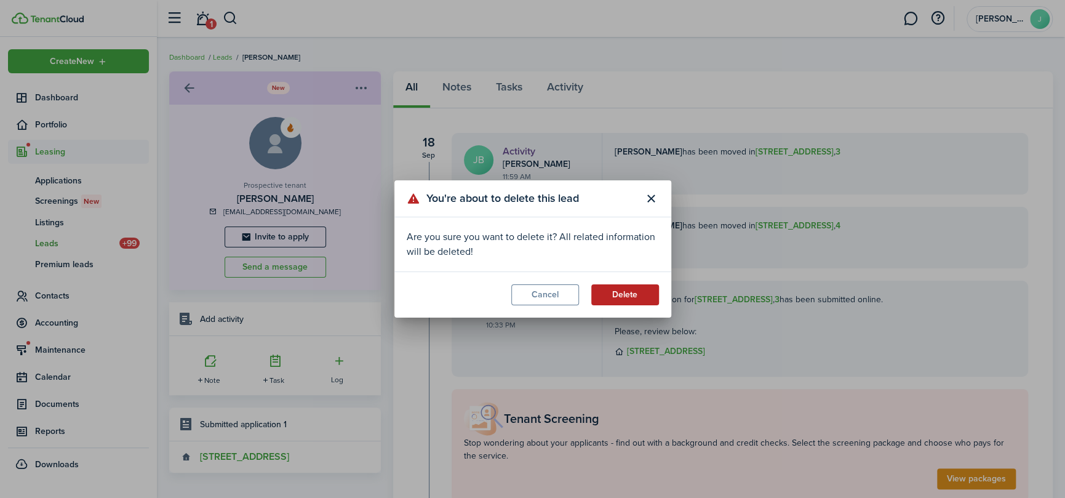
click at [639, 295] on button "Delete" at bounding box center [625, 294] width 68 height 21
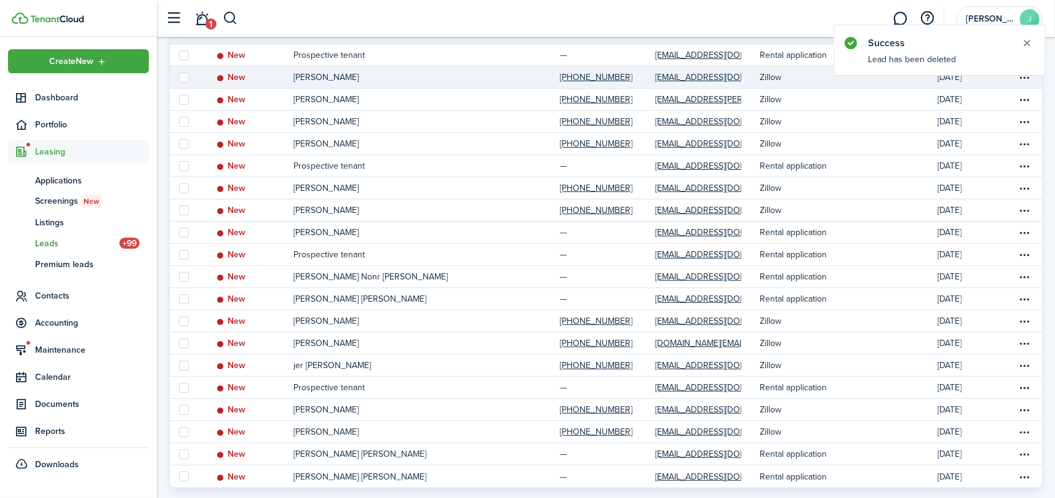
scroll to position [188, 0]
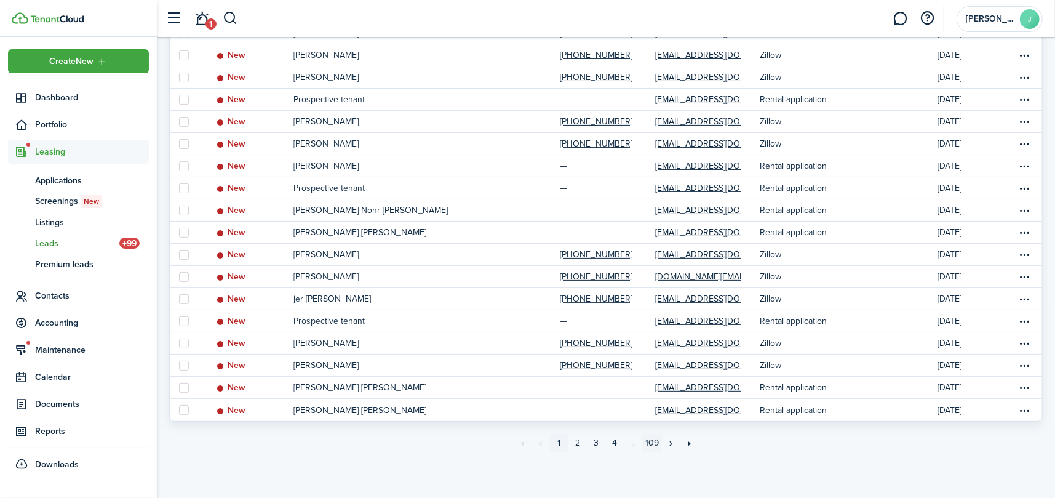
click at [654, 442] on link "109" at bounding box center [652, 443] width 20 height 18
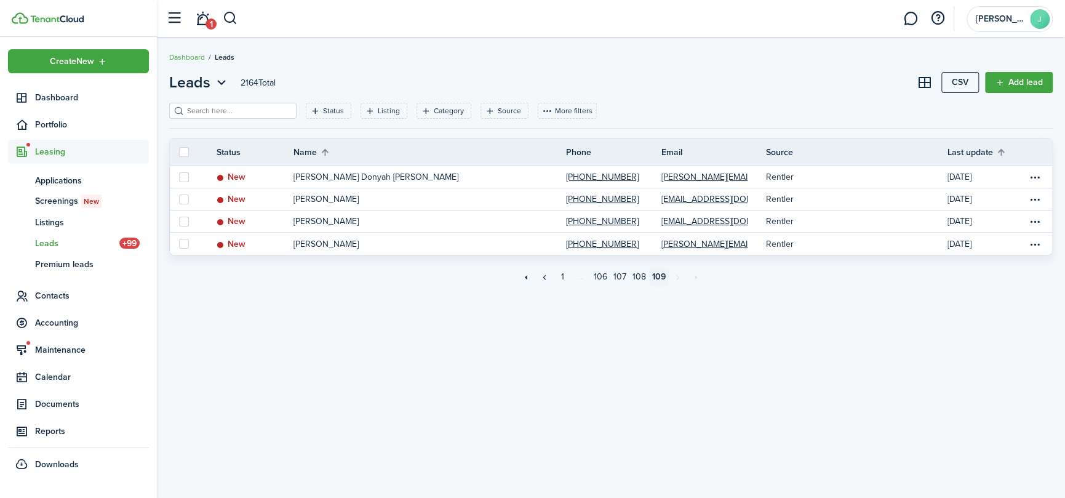
click at [183, 148] on label at bounding box center [184, 152] width 10 height 10
click at [179, 152] on input "checkbox" at bounding box center [178, 152] width 1 height 1
checkbox input "true"
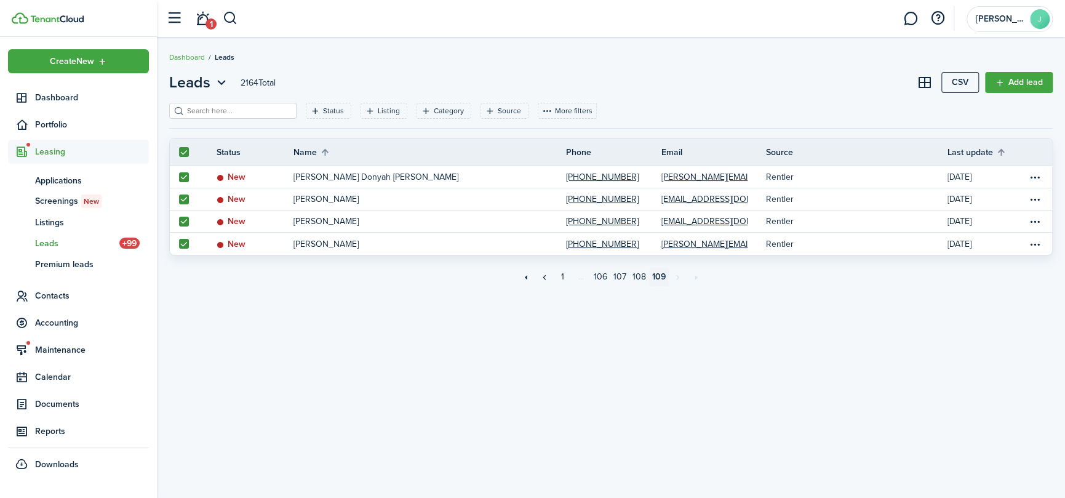
checkbox input "true"
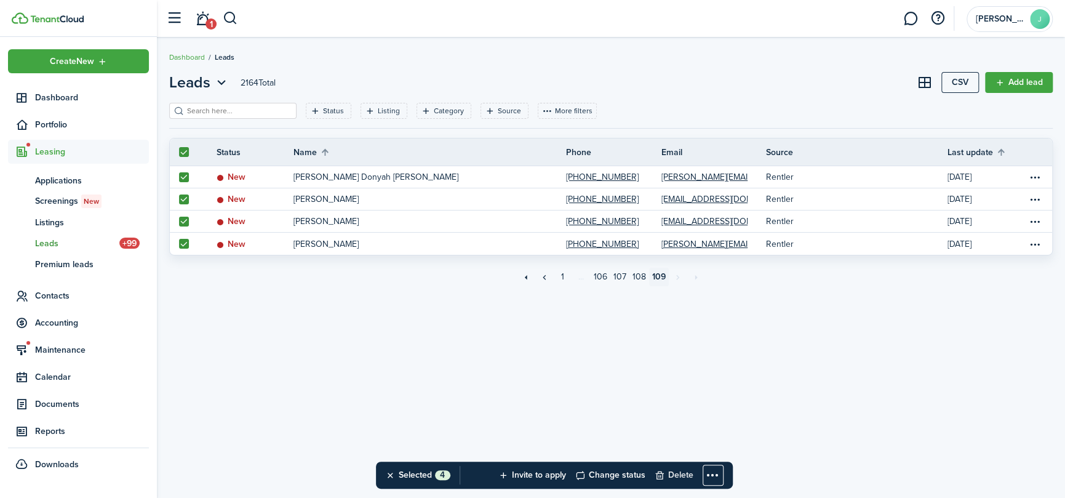
click at [671, 469] on button "Delete" at bounding box center [674, 475] width 39 height 27
click at [691, 474] on button "Confirm" at bounding box center [690, 474] width 49 height 17
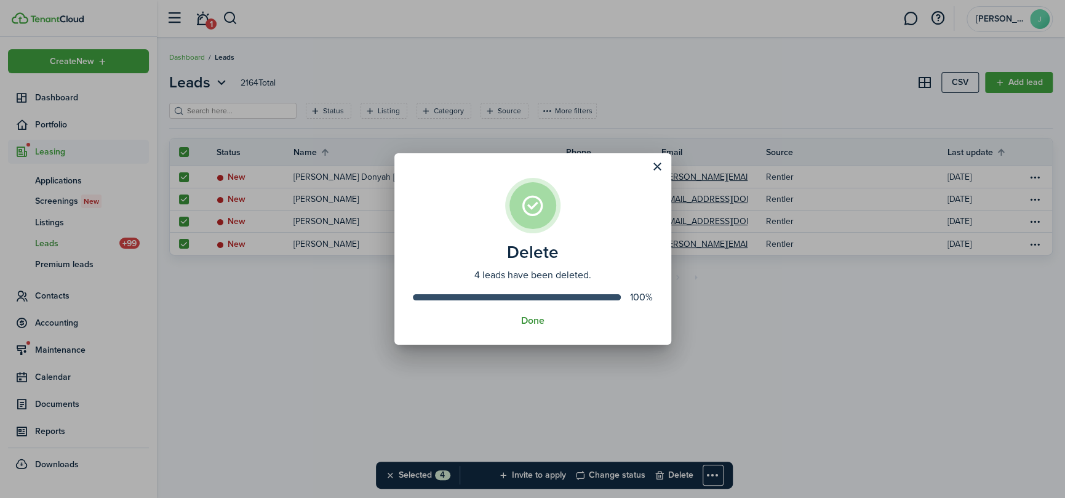
click at [536, 320] on button "Done" at bounding box center [532, 320] width 23 height 11
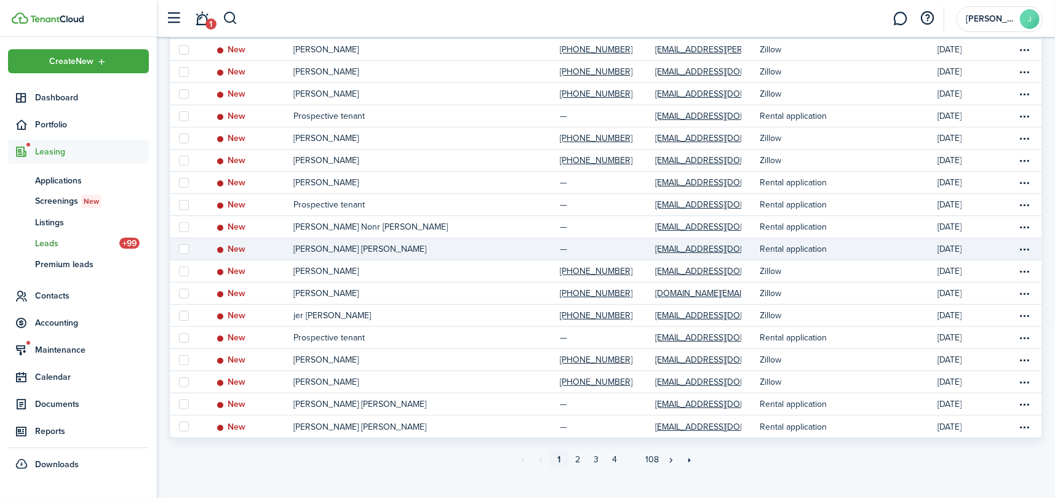
scroll to position [188, 0]
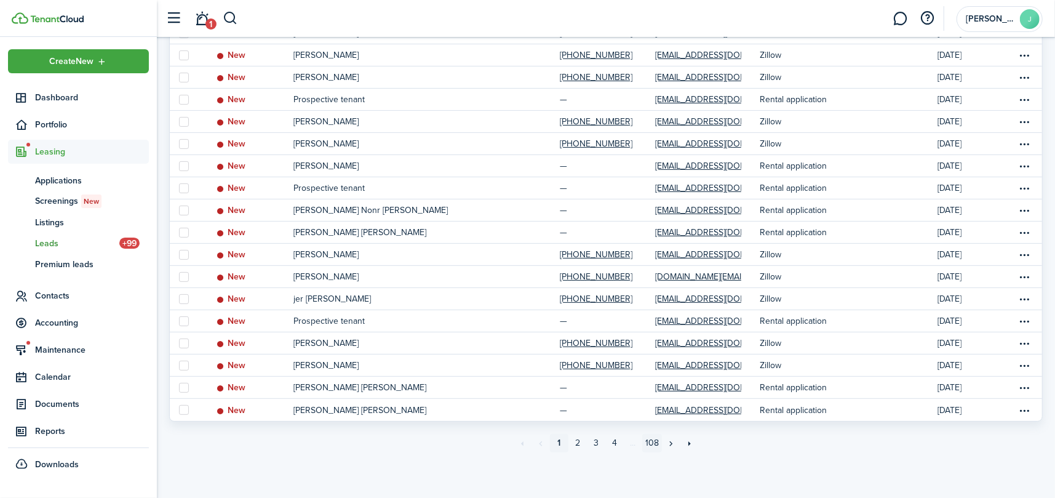
click at [650, 442] on link "108" at bounding box center [652, 443] width 20 height 18
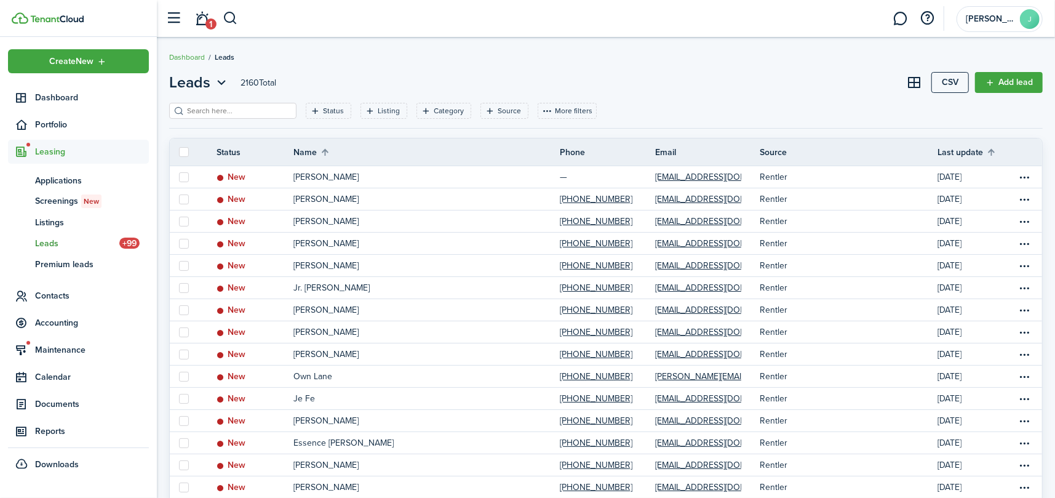
click at [185, 152] on label at bounding box center [184, 152] width 10 height 10
click at [179, 152] on input "checkbox" at bounding box center [178, 152] width 1 height 1
checkbox input "true"
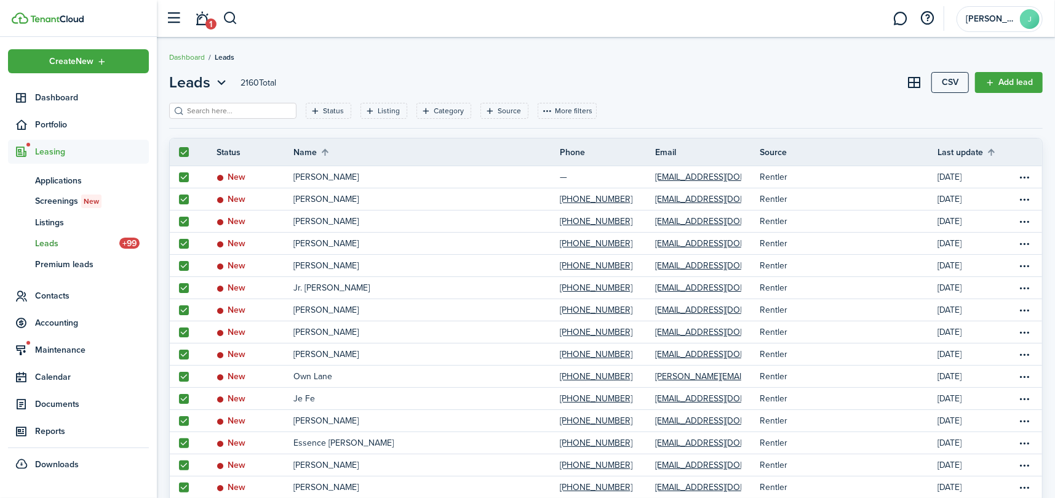
checkbox input "true"
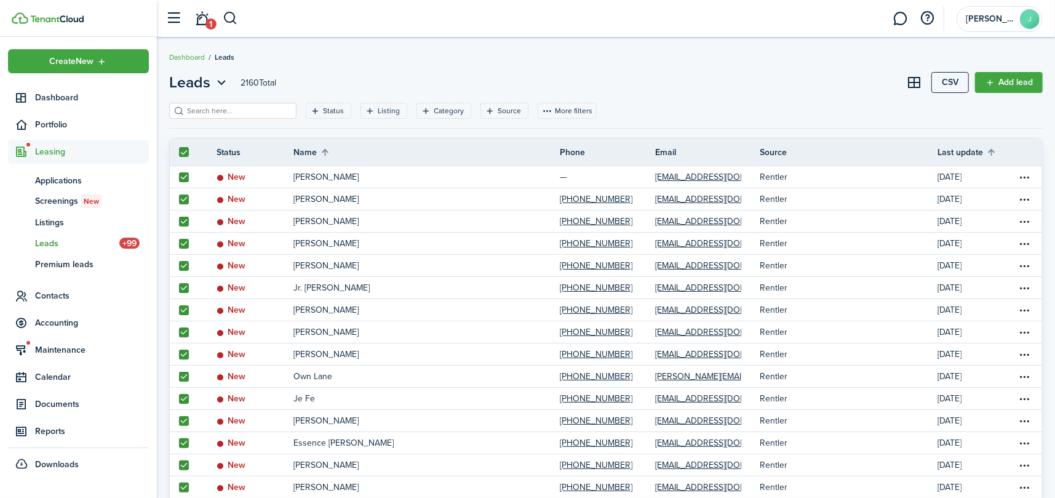
checkbox input "true"
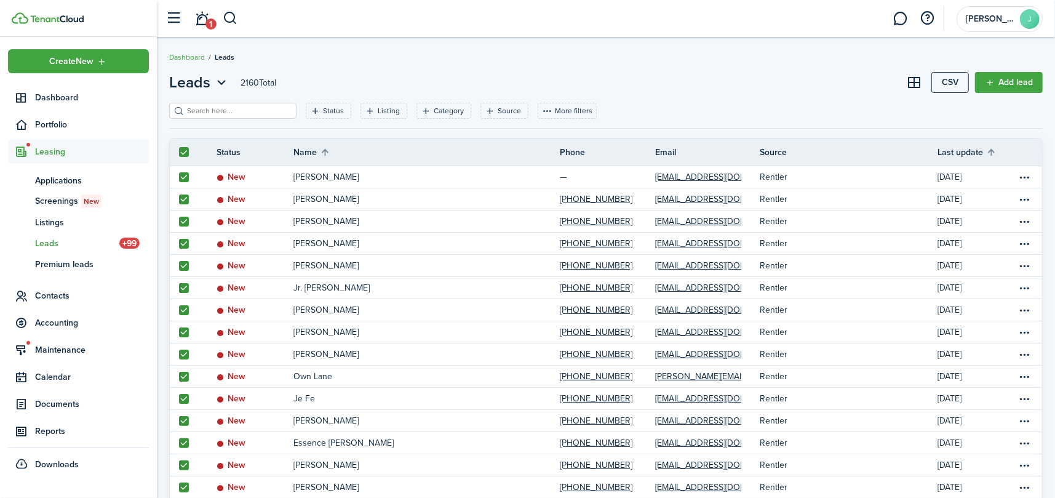
checkbox input "true"
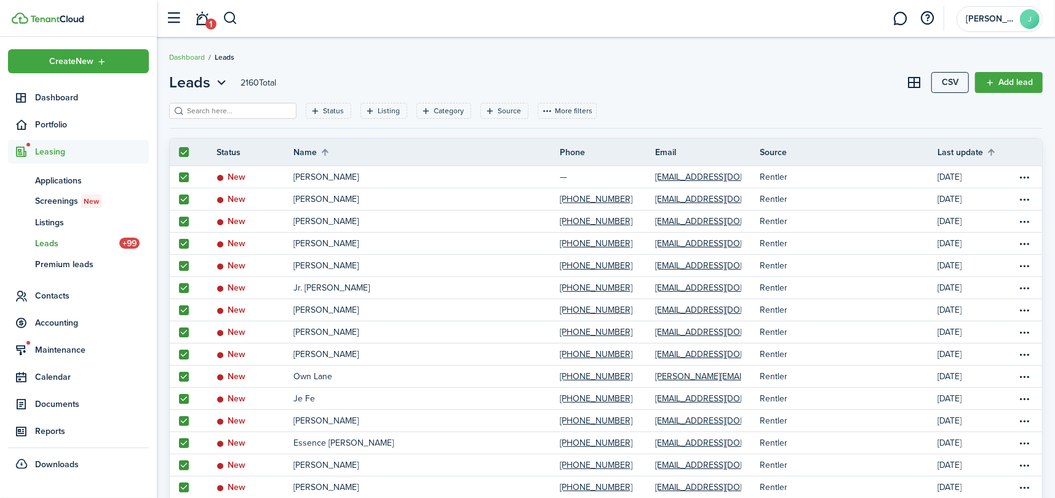
checkbox input "true"
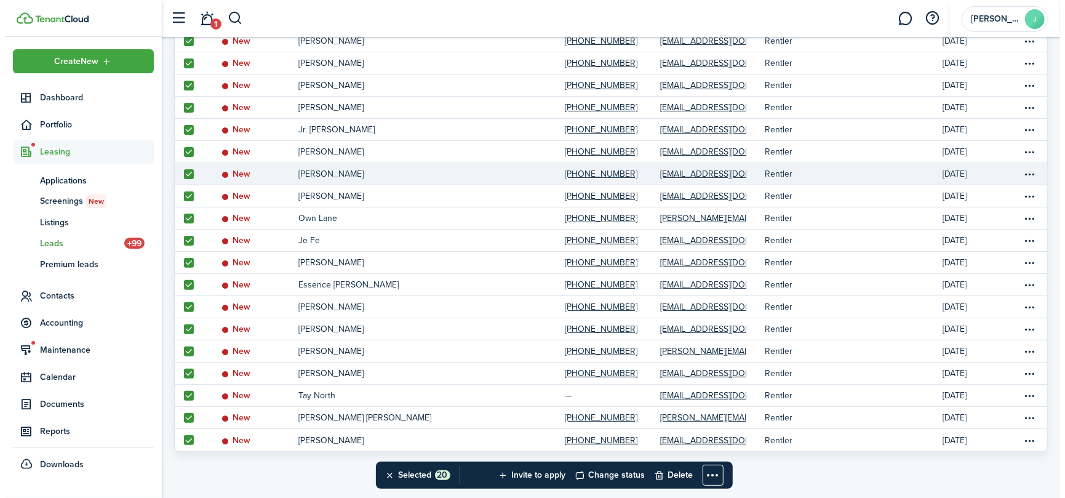
scroll to position [188, 0]
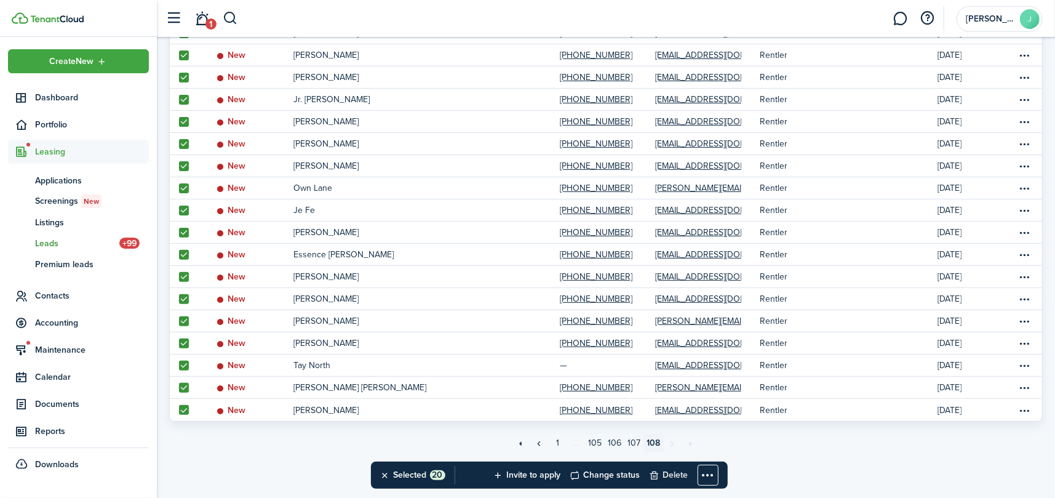
click at [677, 476] on button "Delete" at bounding box center [669, 475] width 39 height 27
click at [676, 473] on button "Confirm" at bounding box center [686, 474] width 49 height 17
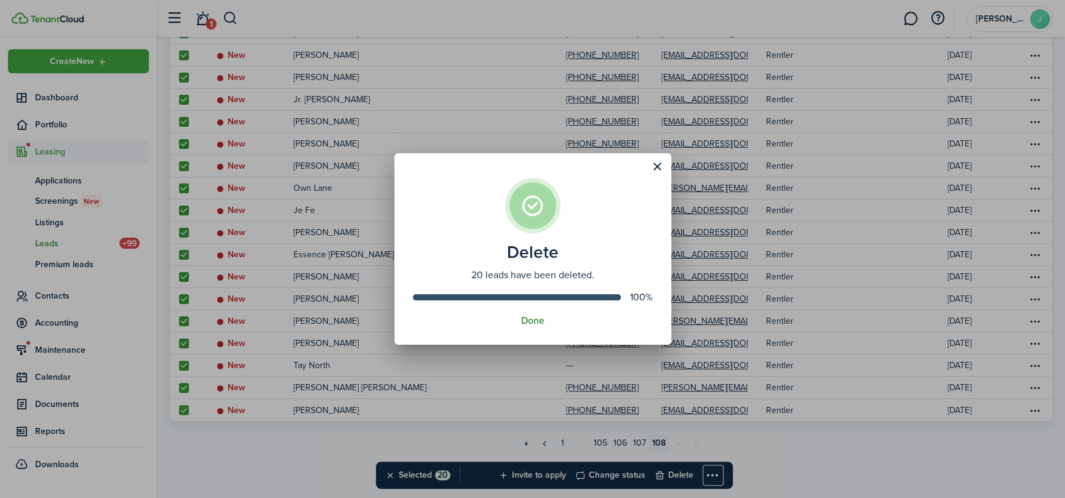
click at [530, 319] on button "Done" at bounding box center [532, 320] width 23 height 11
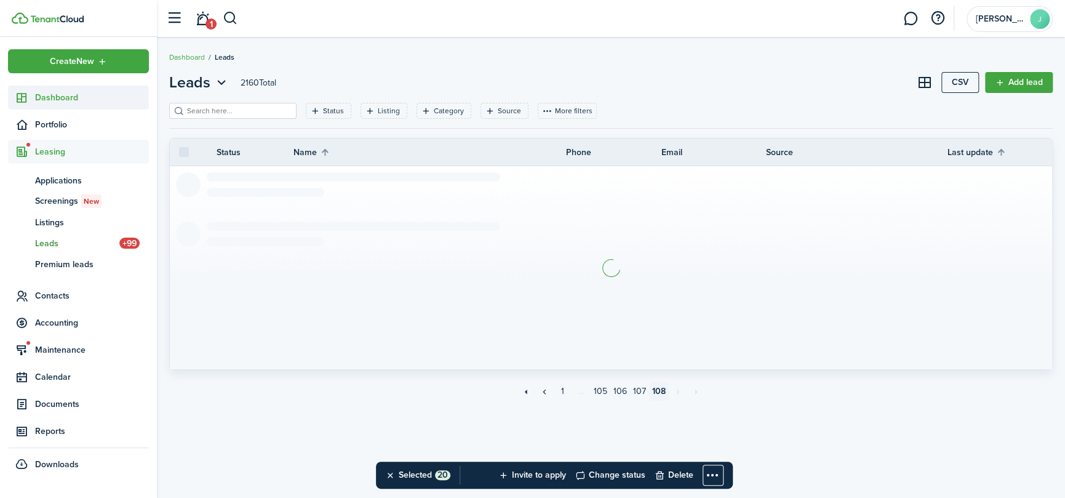
checkbox input "false"
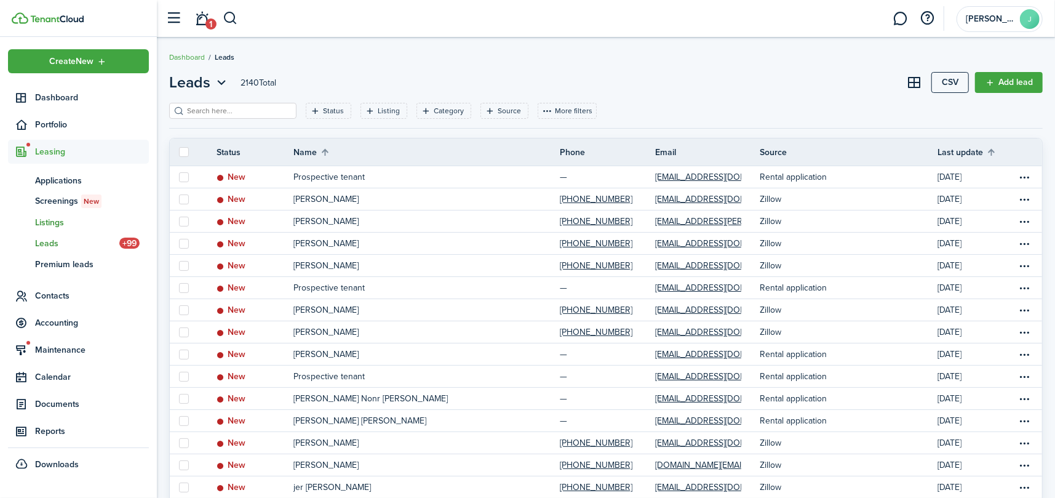
click at [53, 220] on span "Listings" at bounding box center [92, 222] width 114 height 13
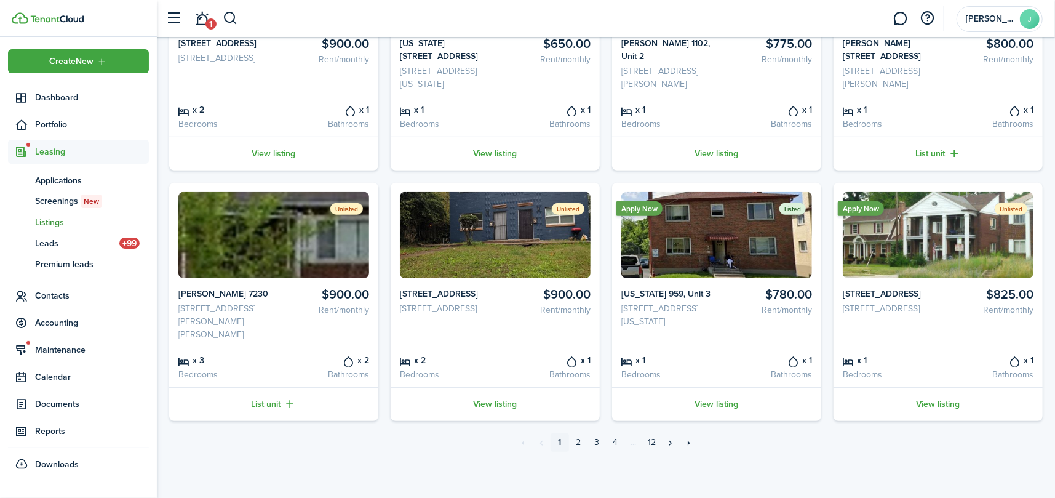
scroll to position [494, 0]
click at [580, 442] on link "2" at bounding box center [578, 442] width 18 height 18
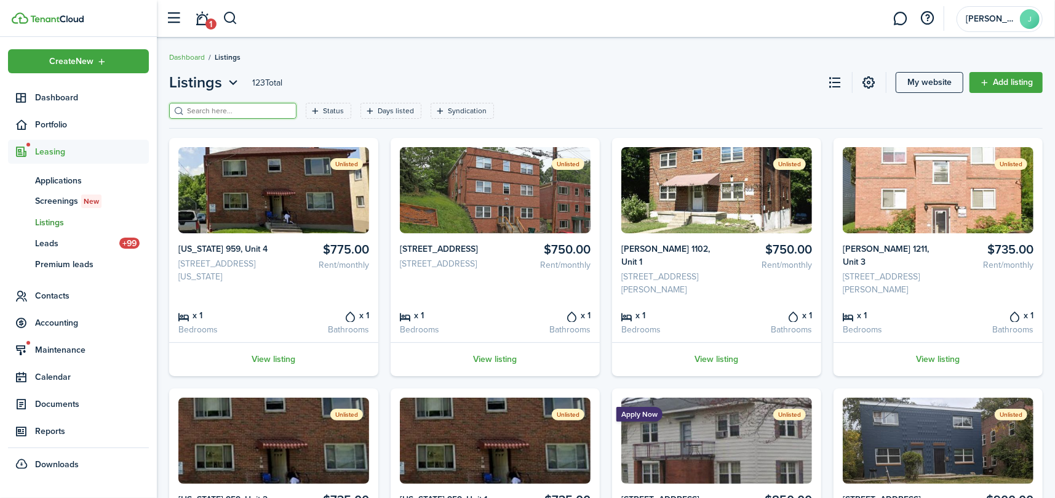
click at [228, 110] on input "search" at bounding box center [238, 111] width 108 height 12
click at [310, 113] on icon "Open filter" at bounding box center [315, 111] width 10 height 10
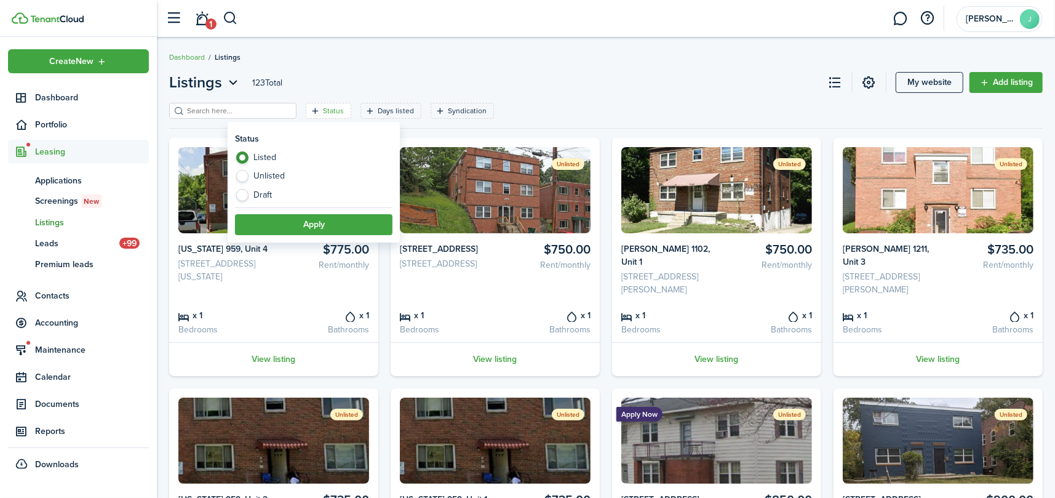
click at [256, 155] on label "Listed" at bounding box center [314, 160] width 158 height 18
click at [298, 223] on button "Apply" at bounding box center [314, 224] width 158 height 21
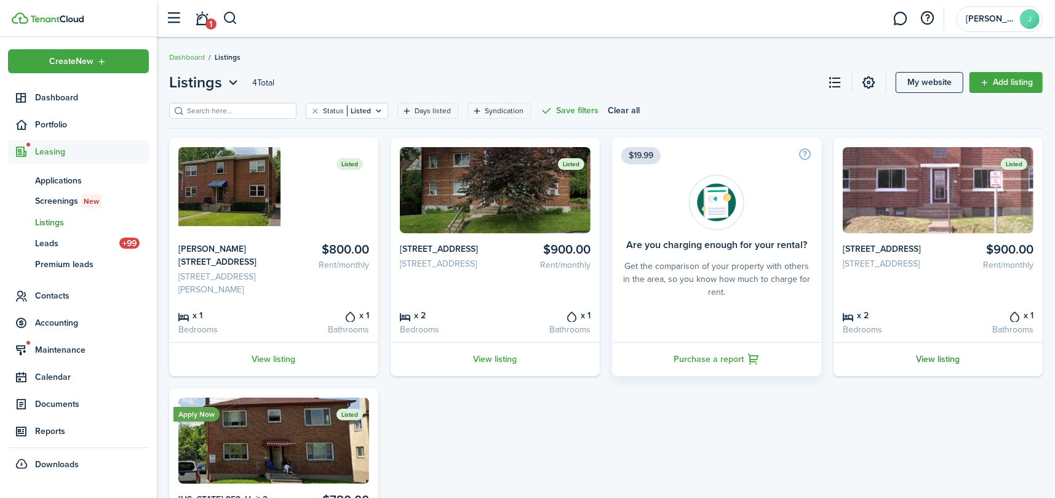
click at [935, 367] on link "View listing" at bounding box center [938, 359] width 209 height 34
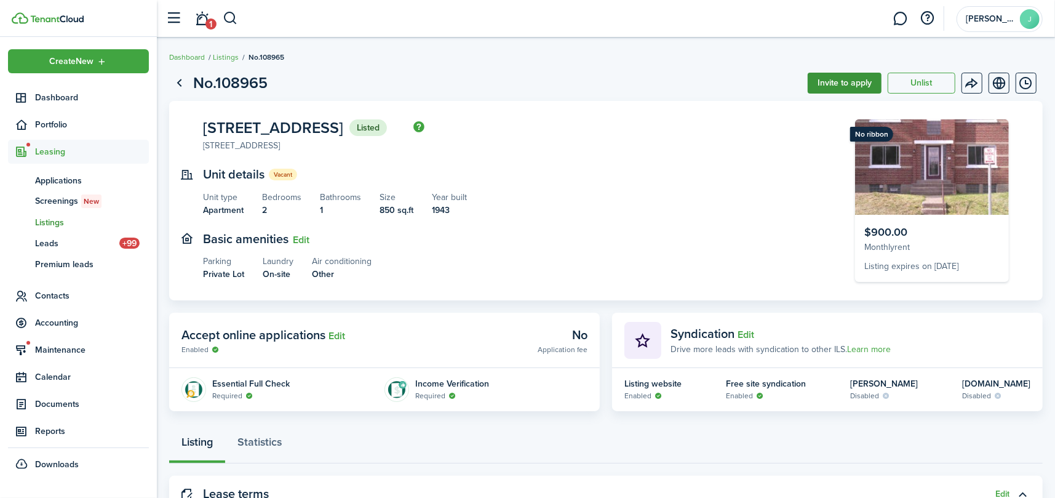
click at [832, 78] on button "Invite to apply" at bounding box center [845, 83] width 74 height 21
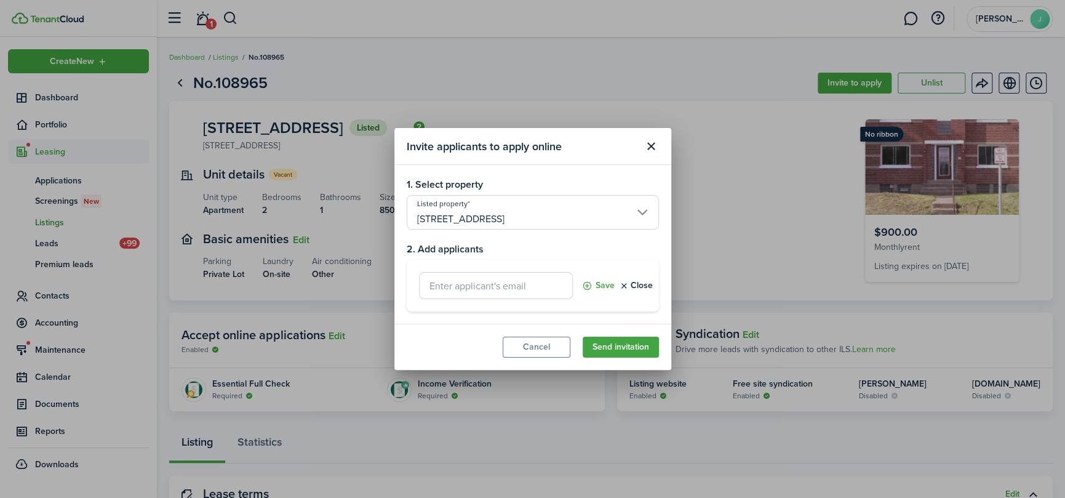
click at [459, 286] on input "text" at bounding box center [496, 285] width 154 height 27
paste input "[EMAIL_ADDRESS][DOMAIN_NAME]"
type input "[EMAIL_ADDRESS][DOMAIN_NAME]"
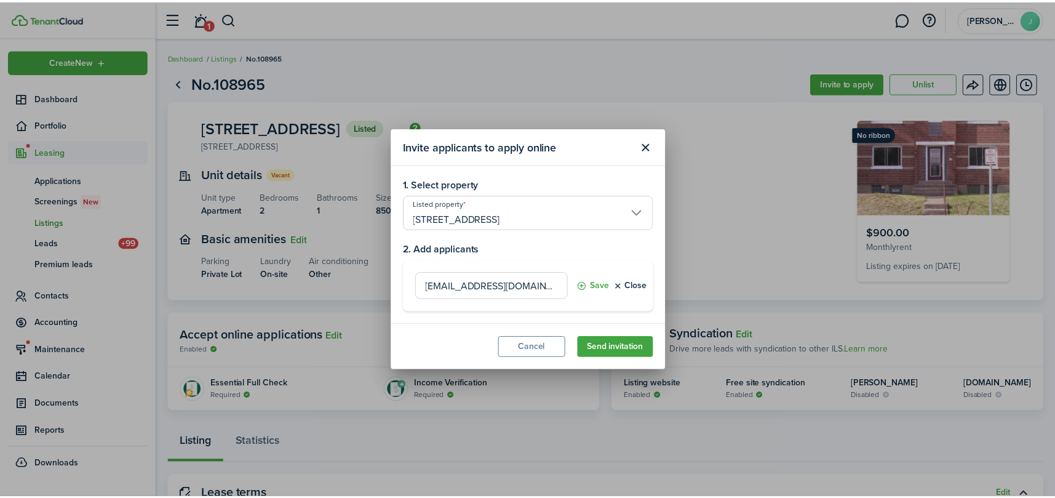
scroll to position [0, 12]
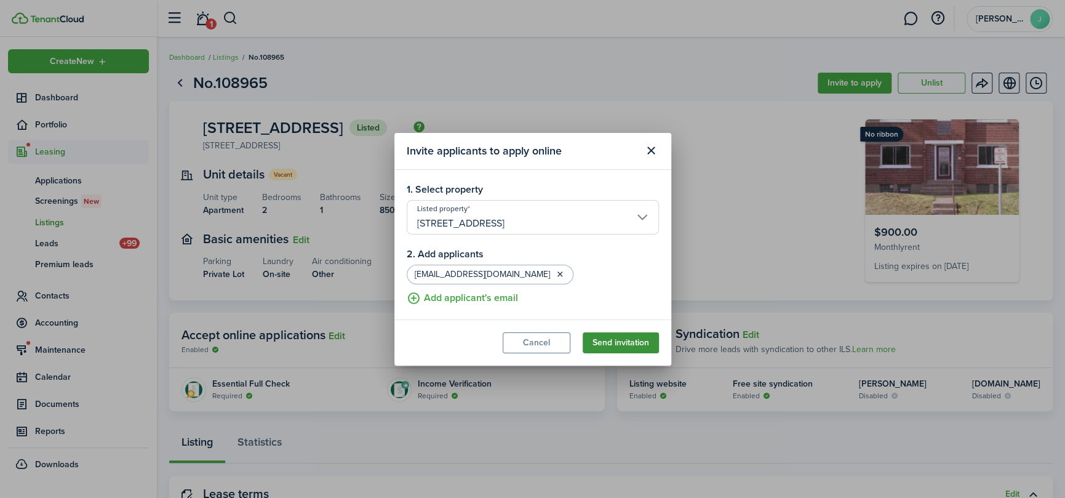
click at [625, 336] on button "Send invitation" at bounding box center [621, 342] width 76 height 21
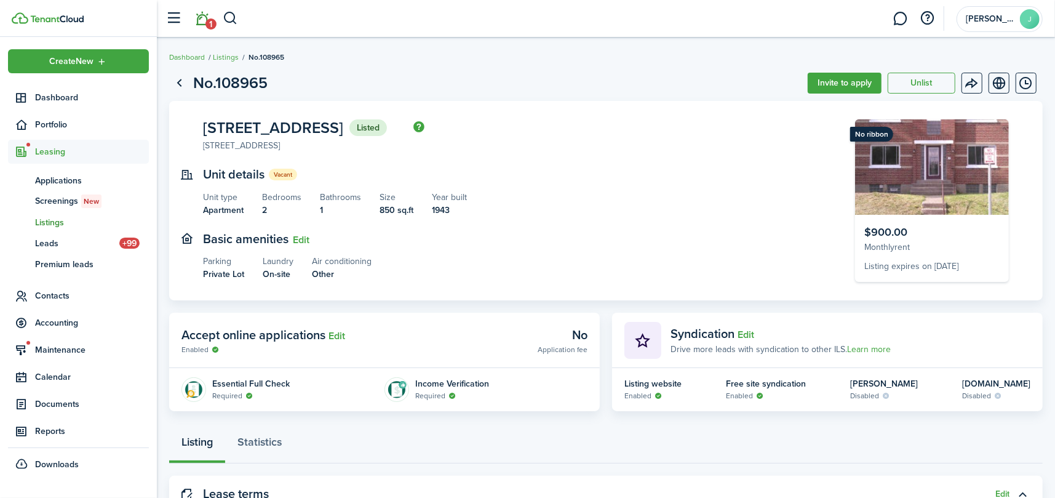
click at [203, 20] on link "1" at bounding box center [202, 18] width 23 height 31
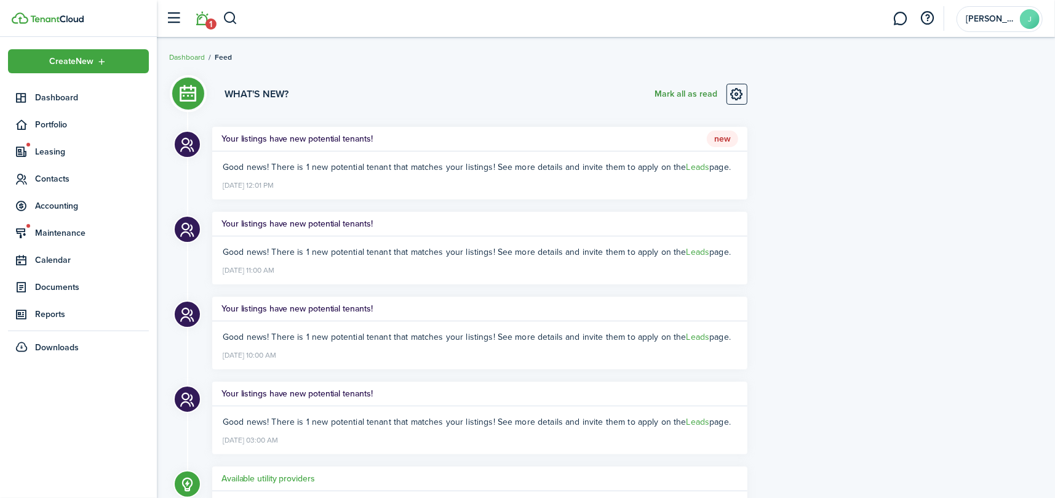
click at [688, 93] on button "Mark all as read" at bounding box center [686, 94] width 63 height 21
click at [39, 152] on span "Leasing" at bounding box center [92, 151] width 114 height 13
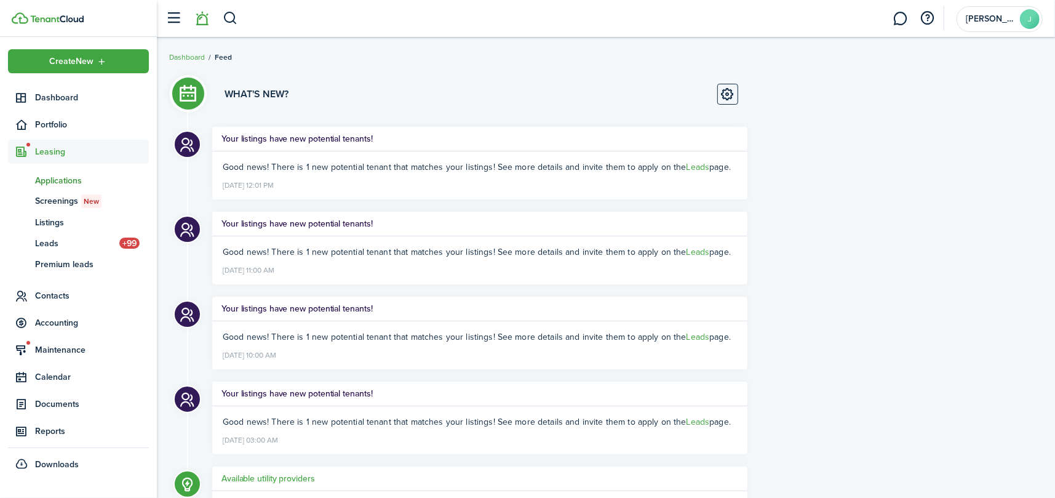
click at [48, 177] on span "Applications" at bounding box center [92, 180] width 114 height 13
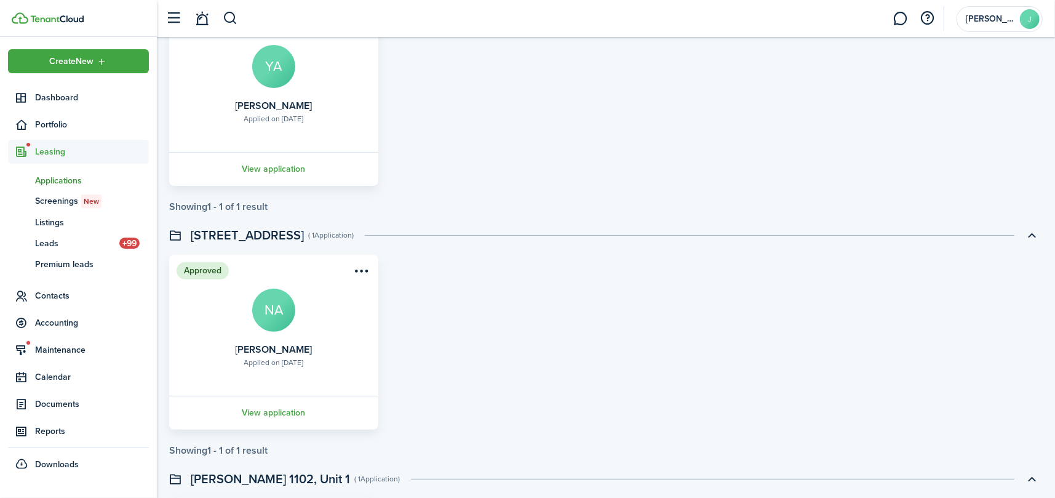
scroll to position [185, 0]
